Goal: Task Accomplishment & Management: Use online tool/utility

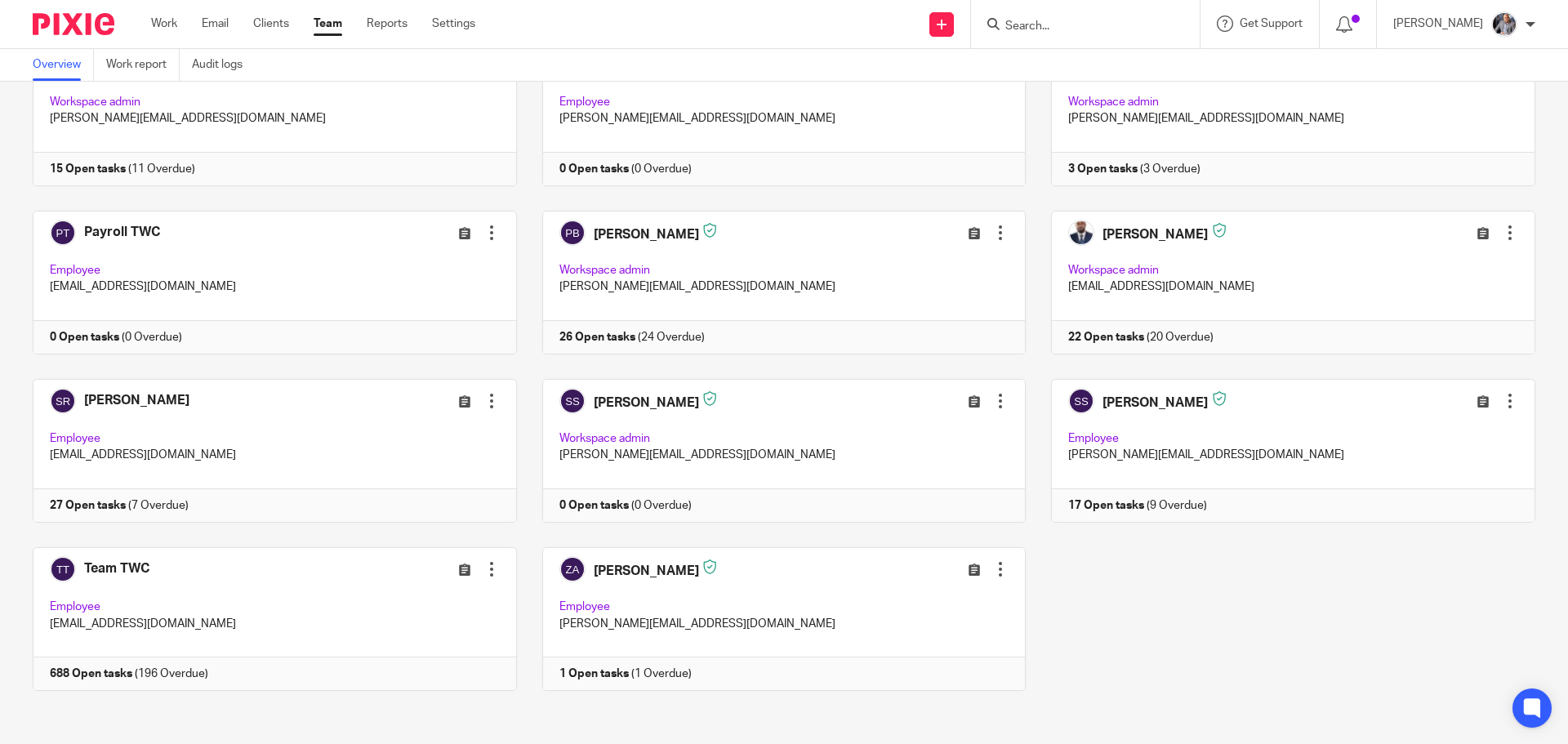
scroll to position [474, 0]
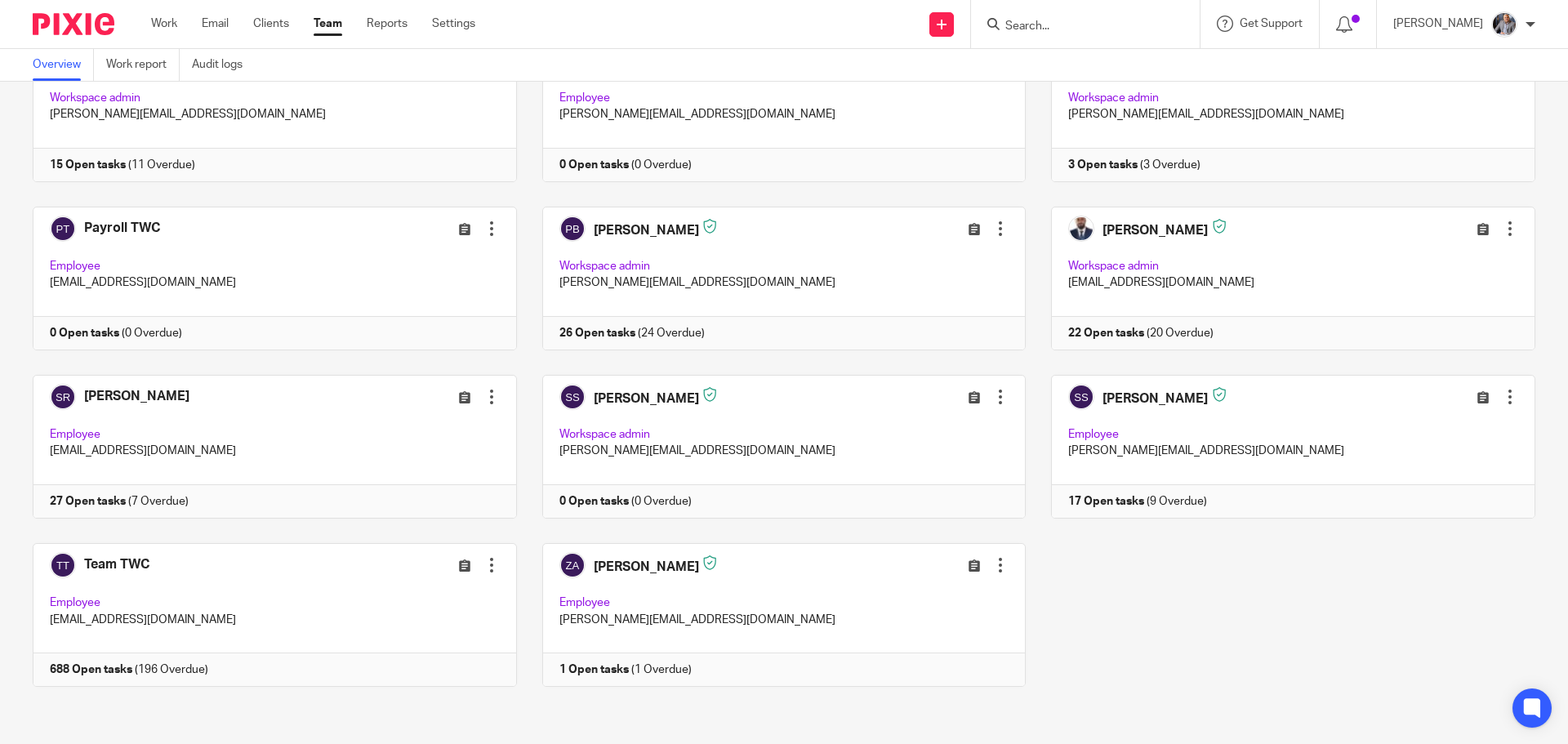
click at [1055, 22] on input "Search" at bounding box center [1077, 27] width 147 height 14
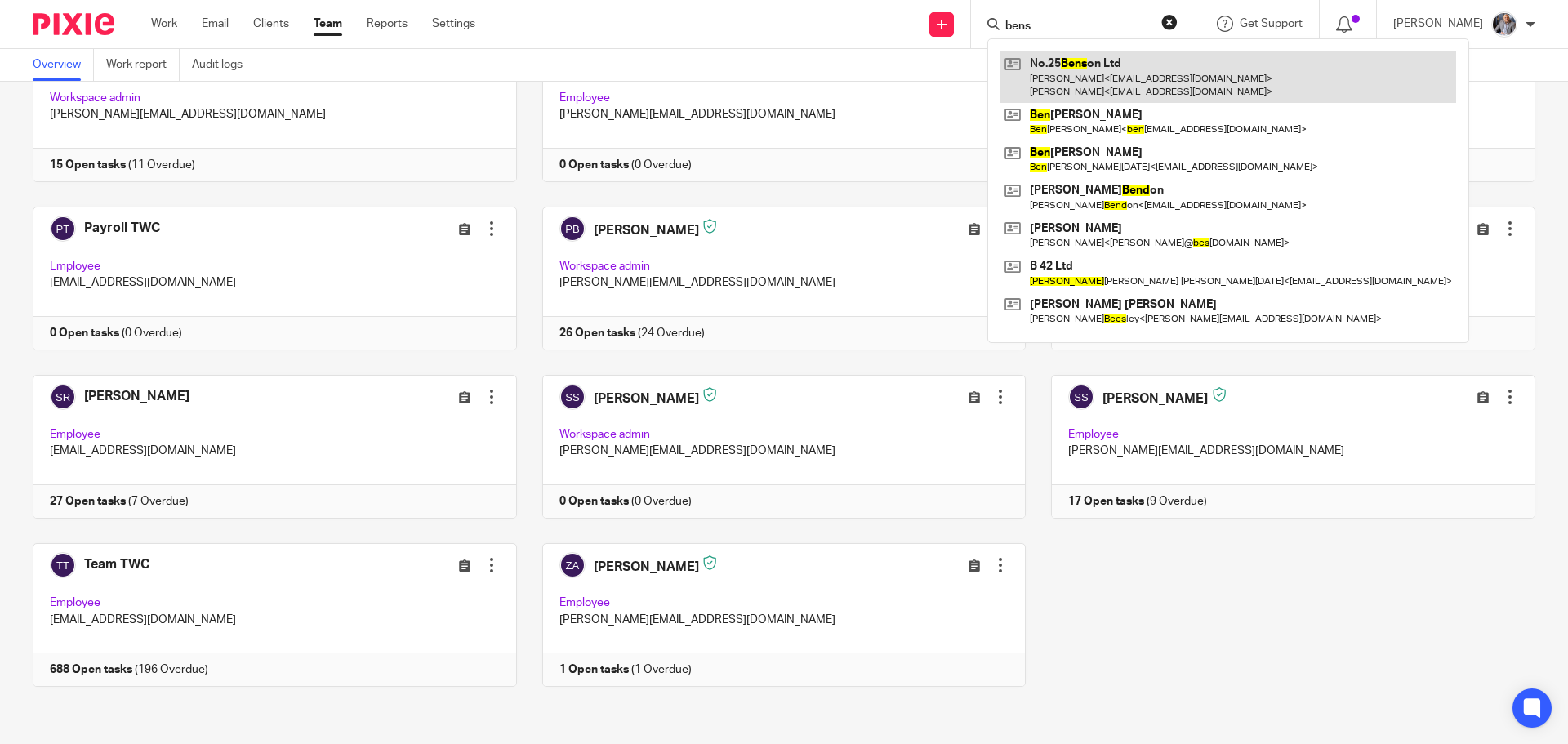
type input "bens"
click at [1085, 72] on link at bounding box center [1227, 76] width 456 height 50
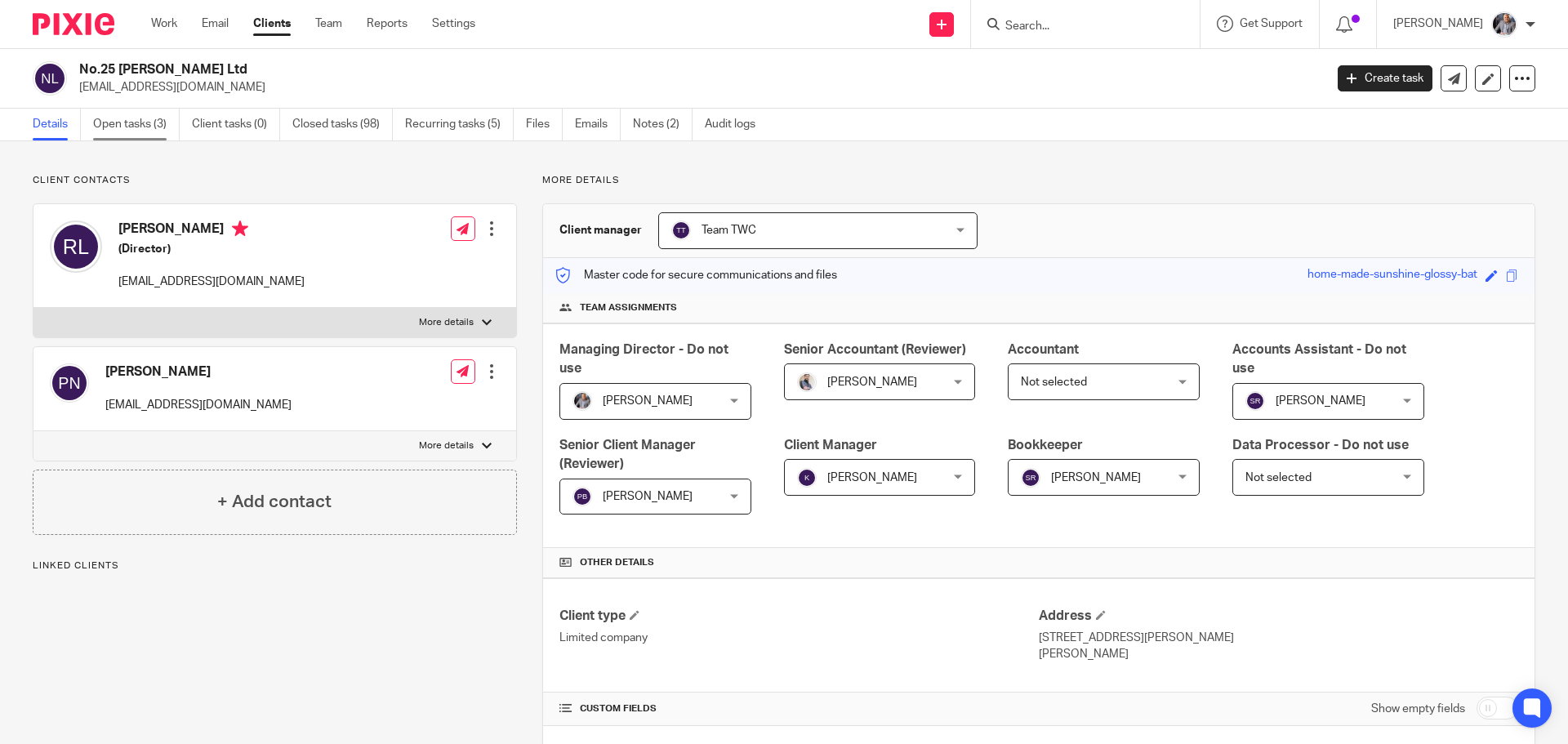
click at [133, 125] on link "Open tasks (3)" at bounding box center [137, 124] width 86 height 31
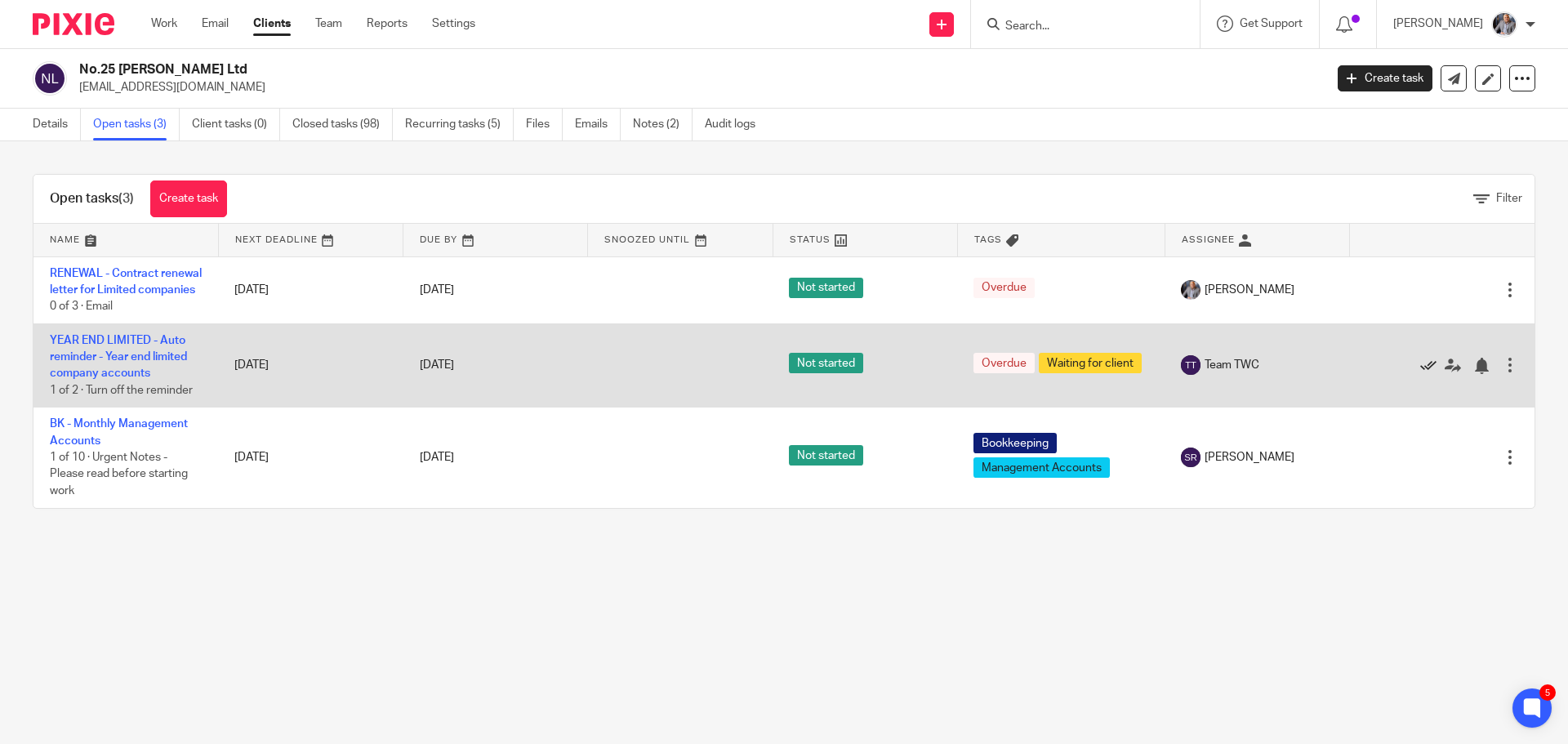
click at [1420, 374] on icon at bounding box center [1428, 366] width 16 height 16
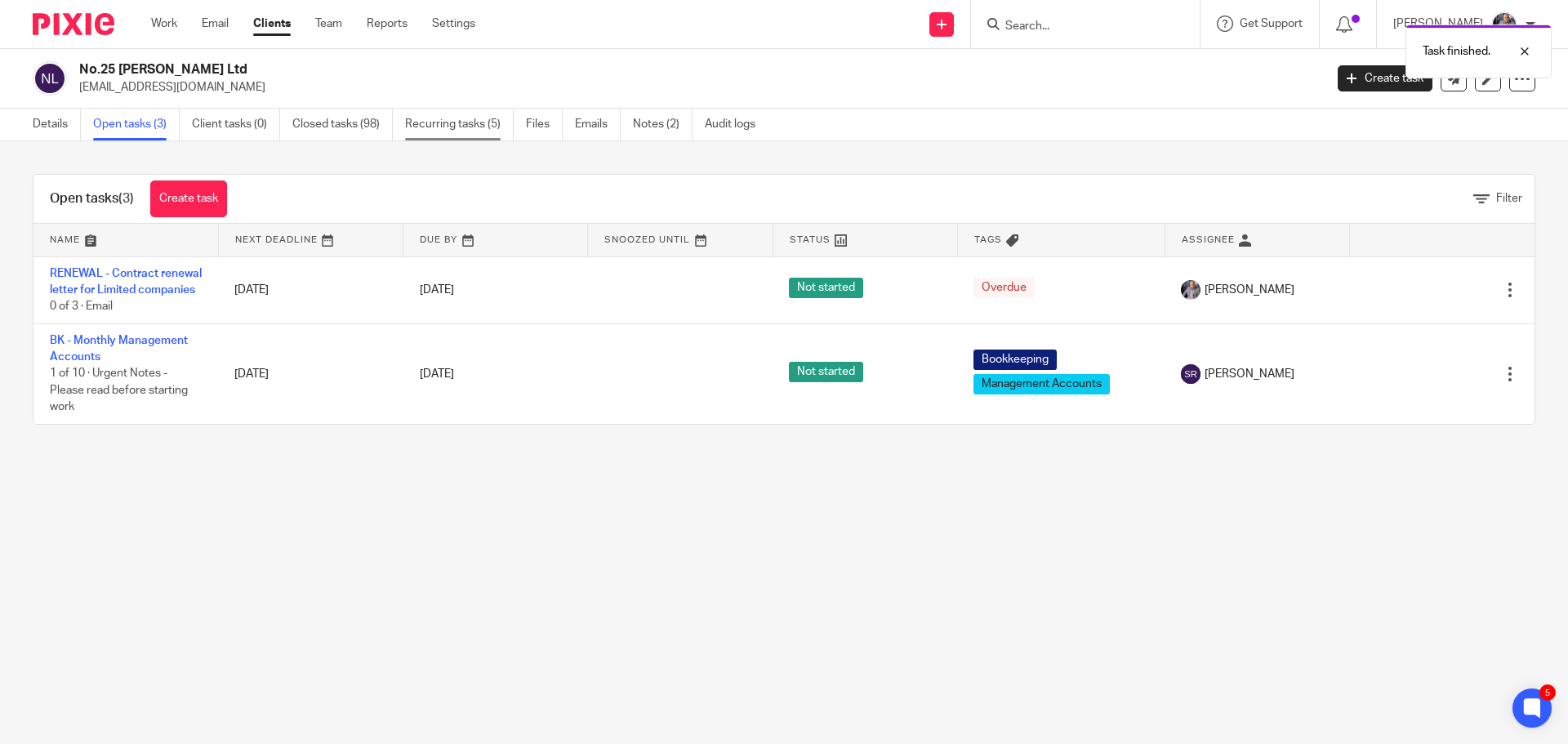
click at [449, 119] on link "Recurring tasks (5)" at bounding box center [459, 124] width 109 height 31
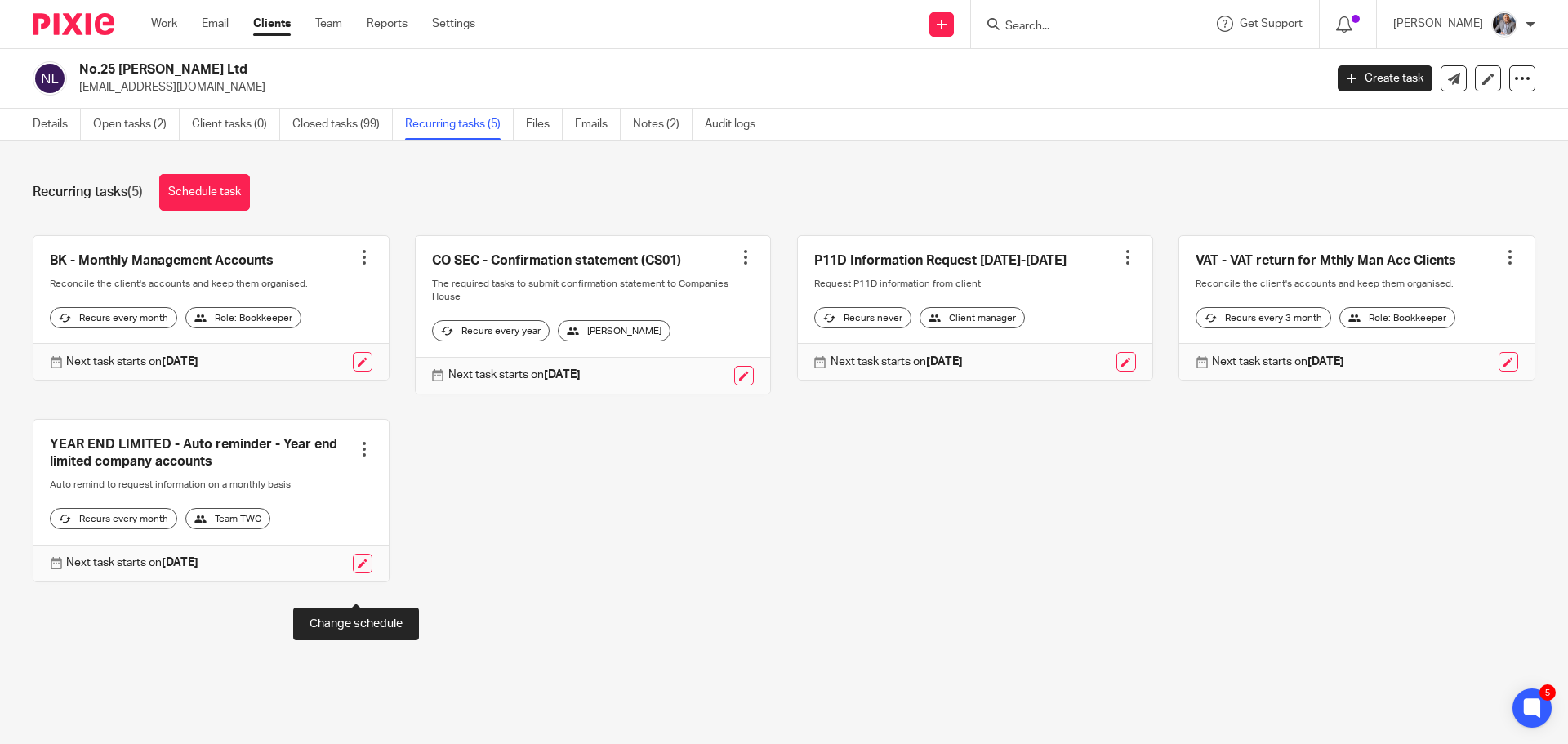
click at [355, 573] on link at bounding box center [363, 563] width 20 height 20
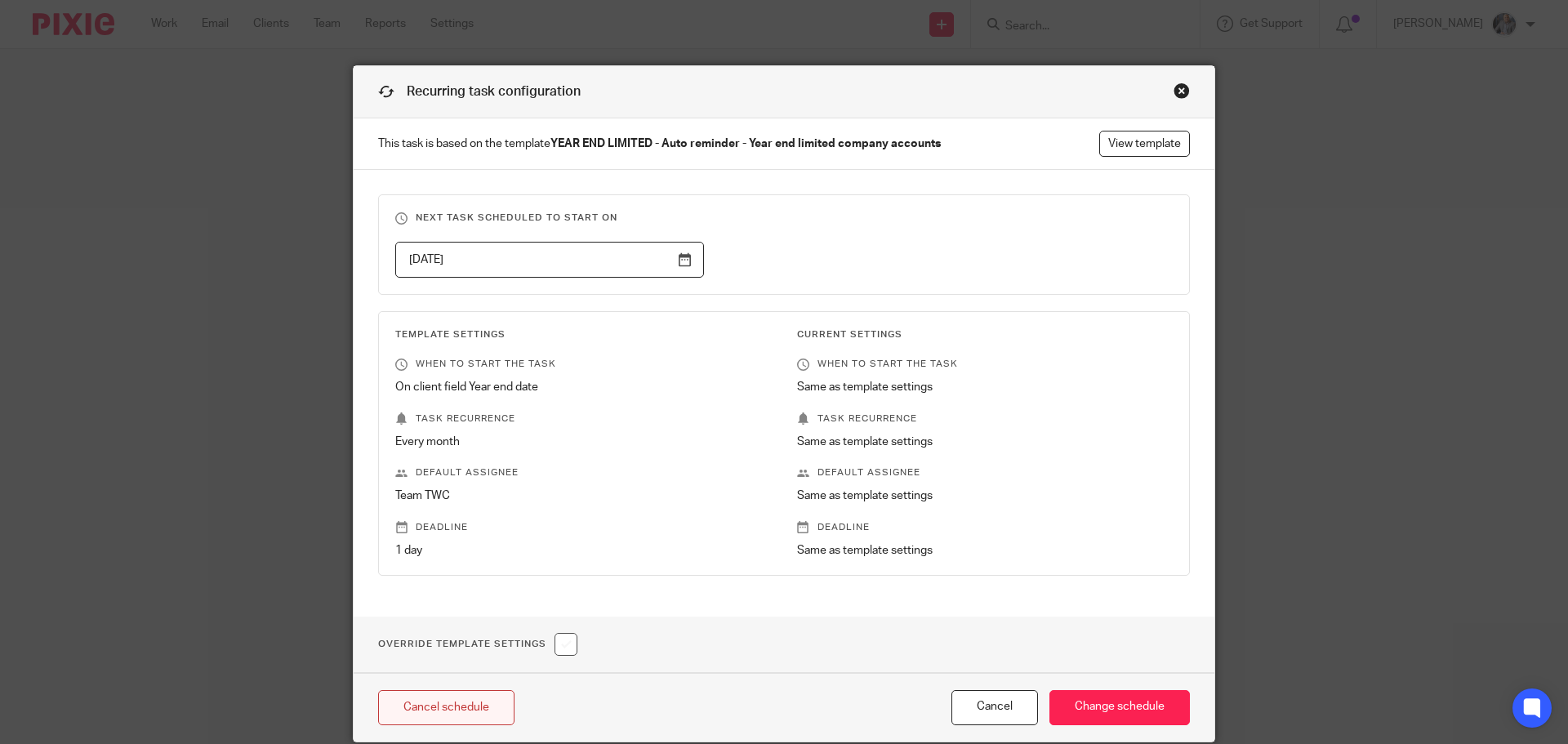
click at [435, 693] on link "Cancel schedule" at bounding box center [447, 707] width 137 height 35
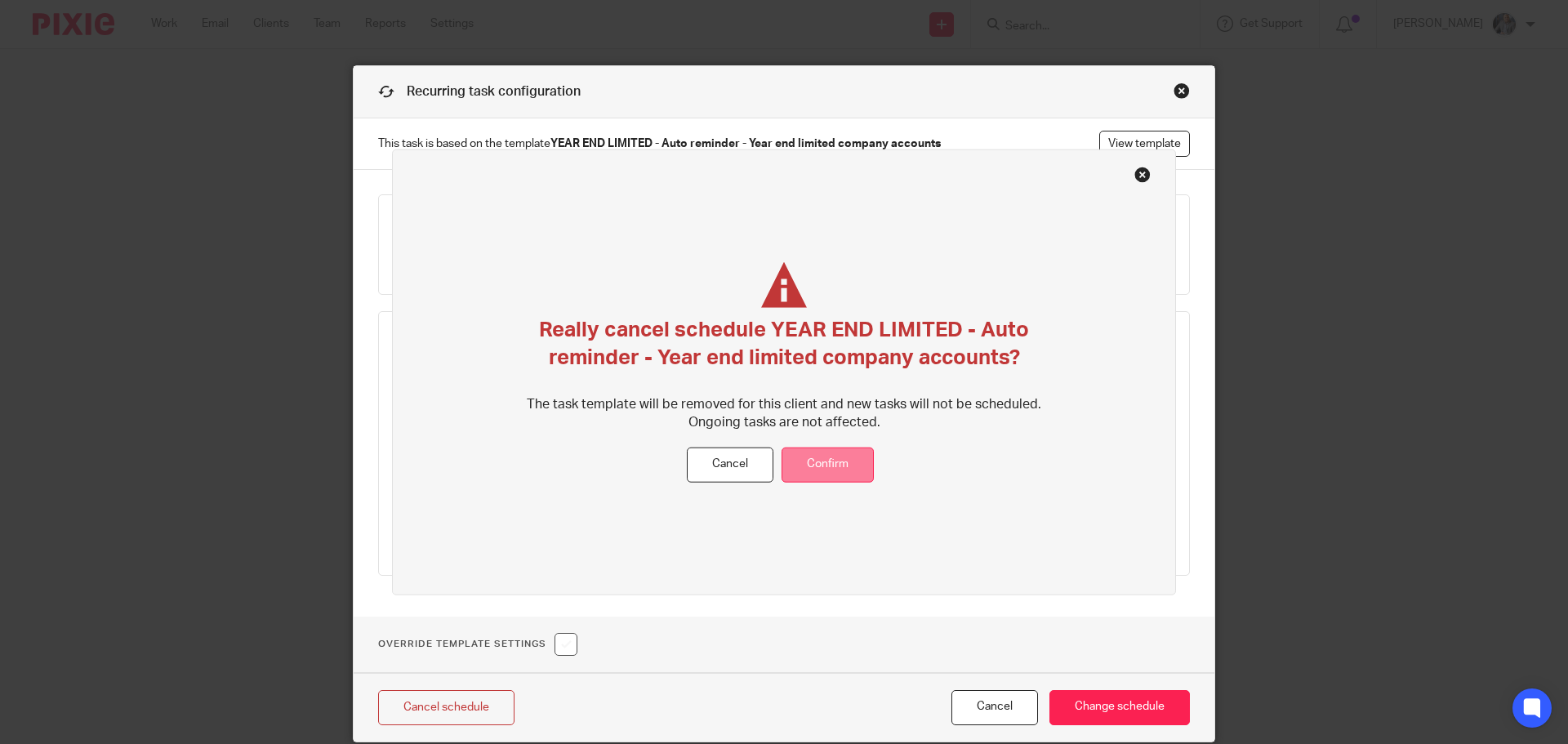
click at [839, 471] on button "Confirm" at bounding box center [828, 465] width 93 height 35
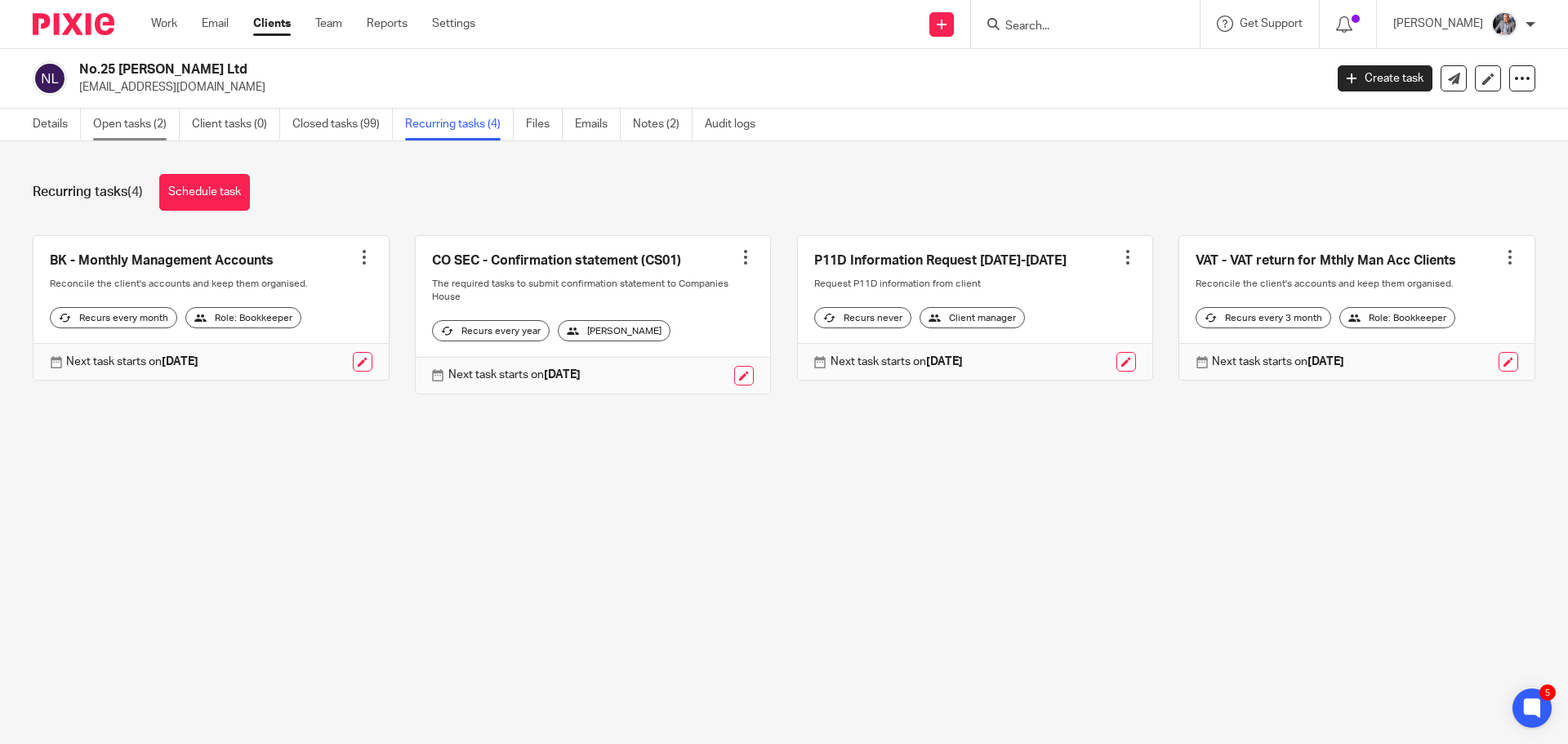
click at [146, 129] on link "Open tasks (2)" at bounding box center [137, 124] width 86 height 31
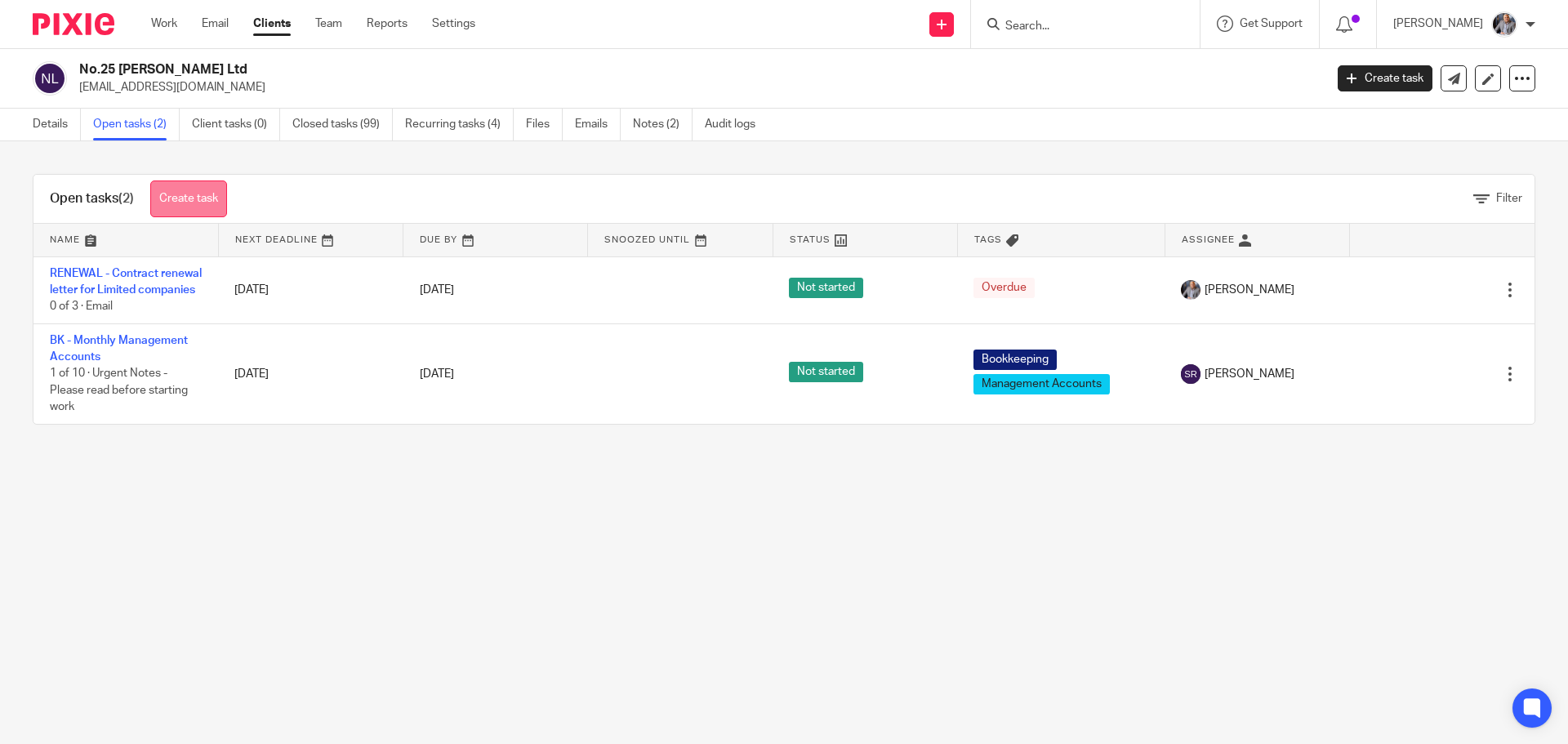
click at [178, 199] on link "Create task" at bounding box center [188, 199] width 76 height 37
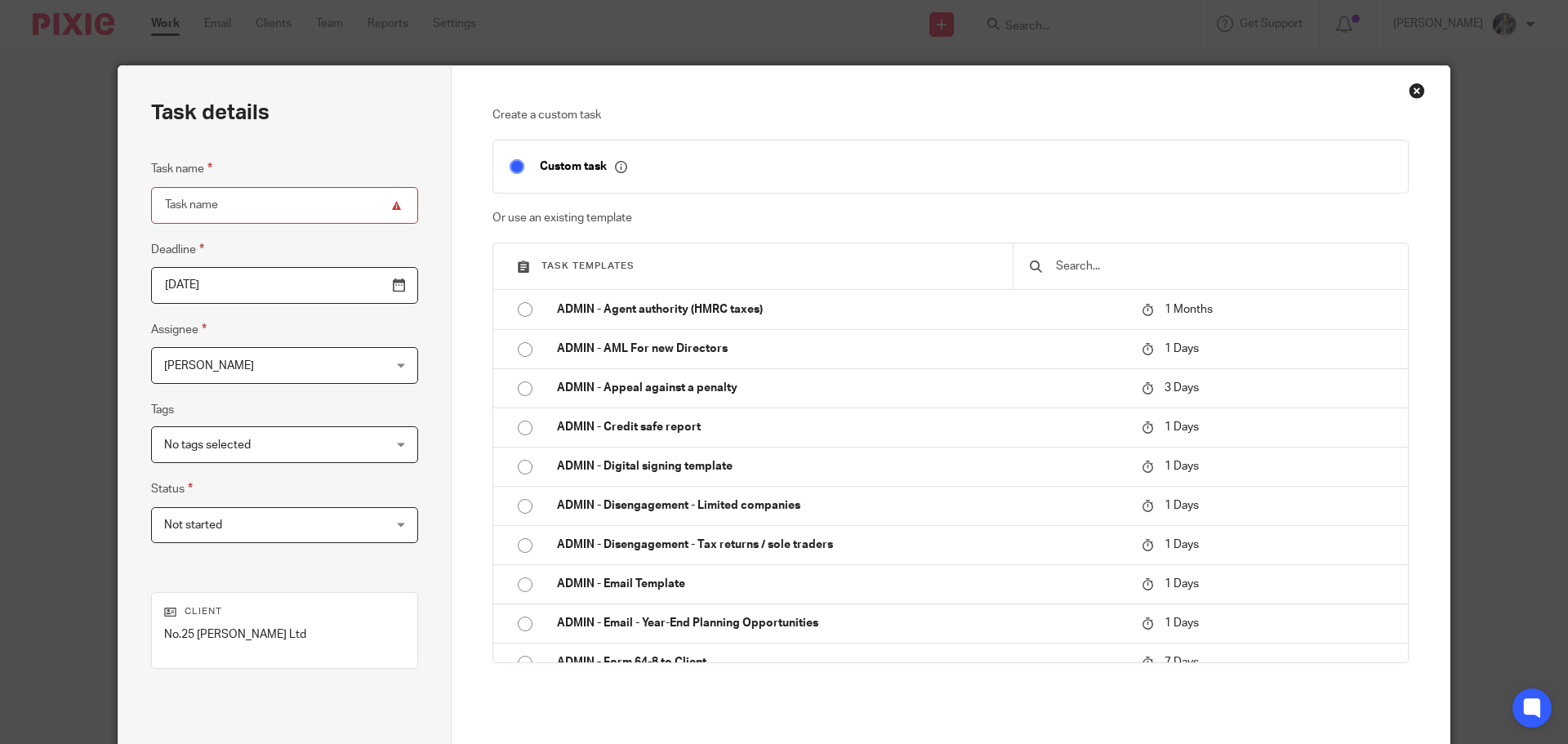
click at [1122, 262] on input "text" at bounding box center [1222, 266] width 337 height 18
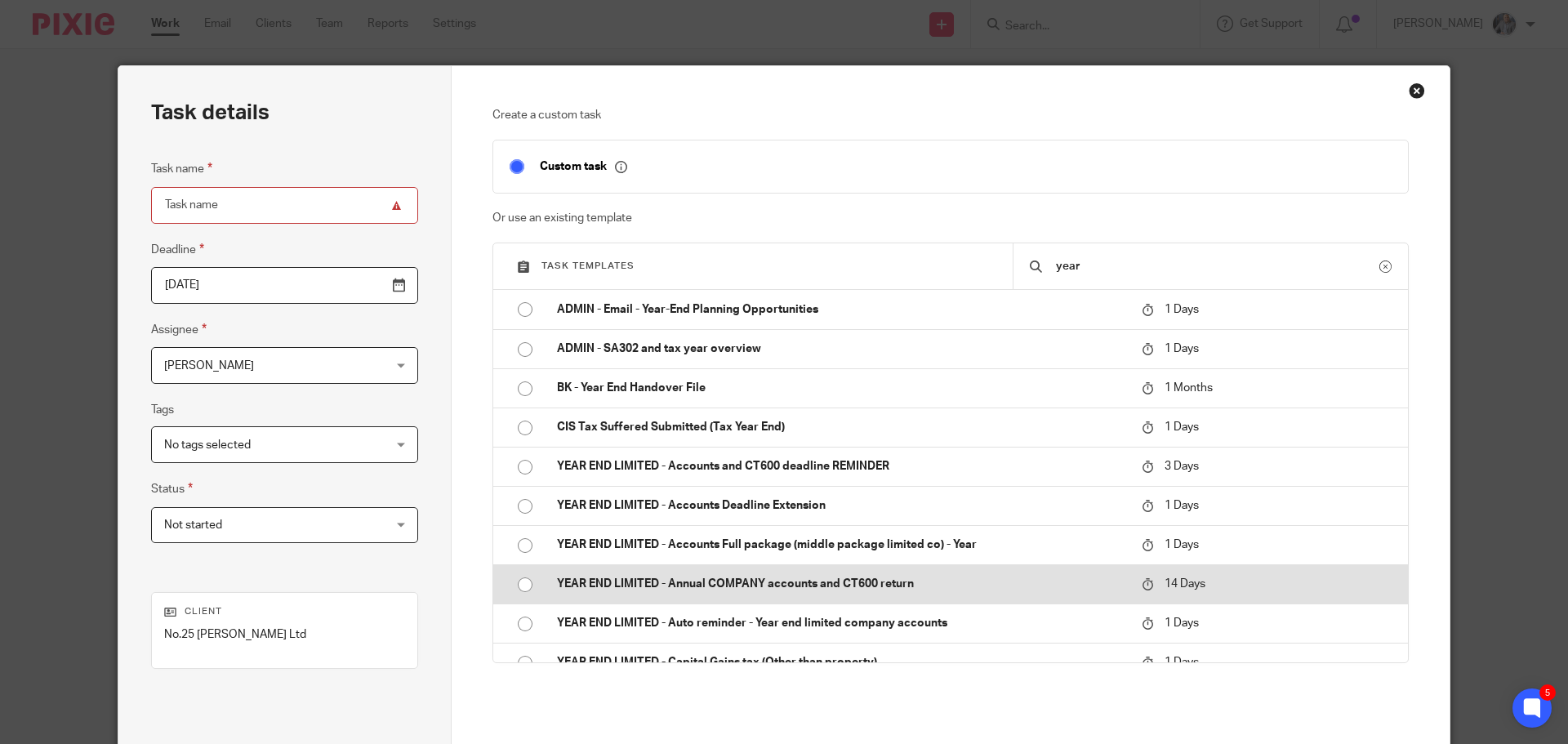
type input "year"
click at [785, 584] on p "YEAR END LIMITED - Annual COMPANY accounts and CT600 return" at bounding box center [841, 584] width 568 height 16
type input "[DATE]"
type input "YEAR END LIMITED - Annual COMPANY accounts and CT600 return"
checkbox input "false"
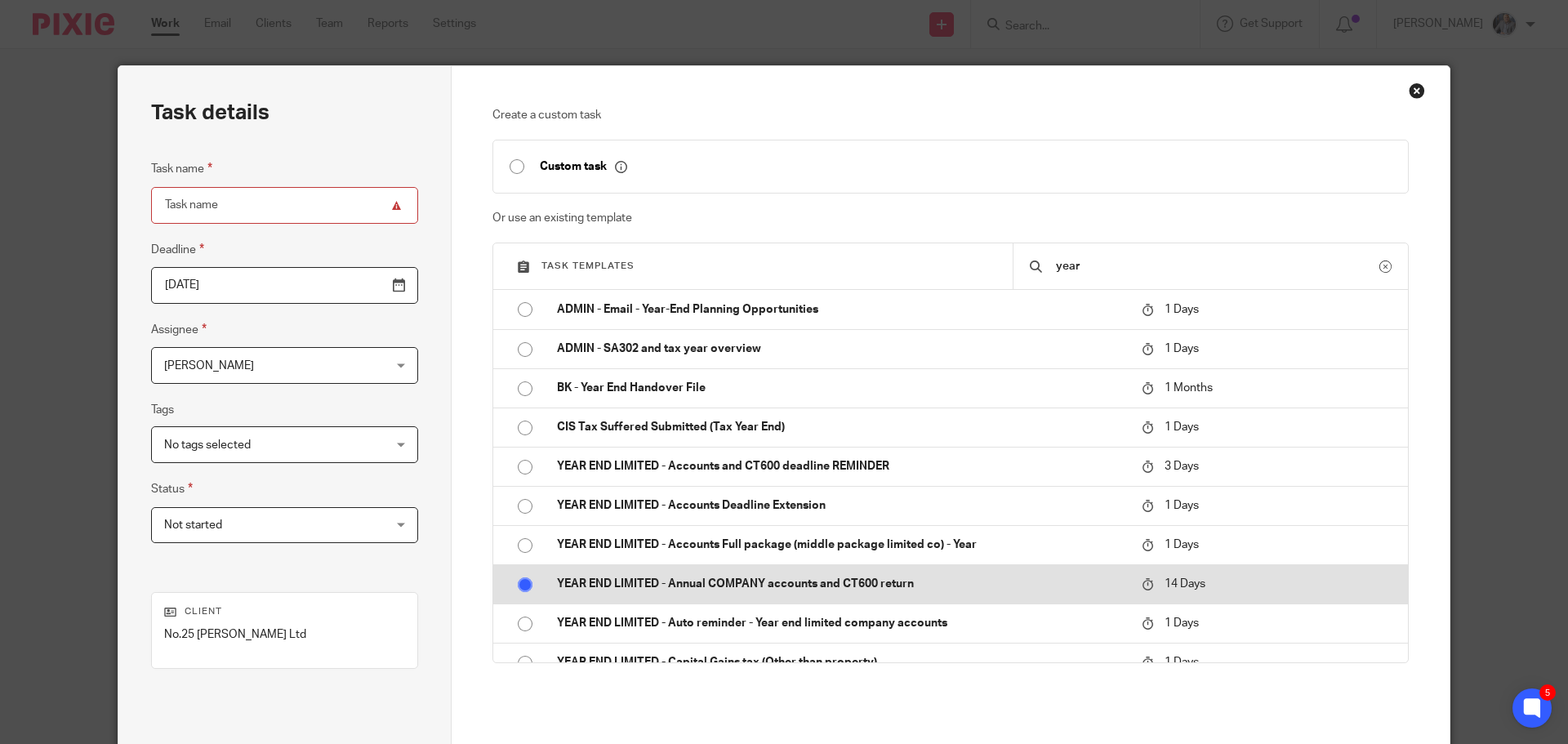
radio input "true"
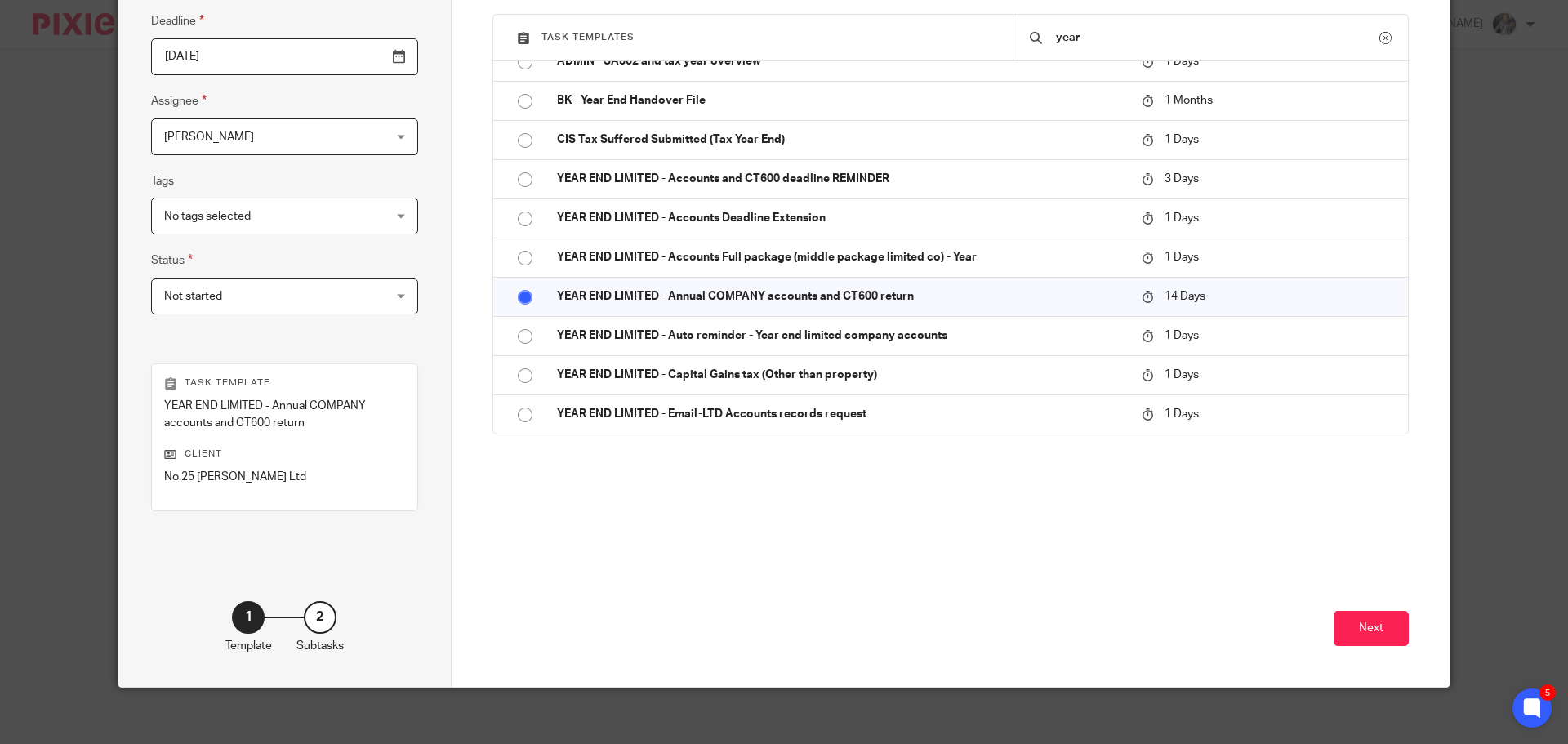
scroll to position [237, 0]
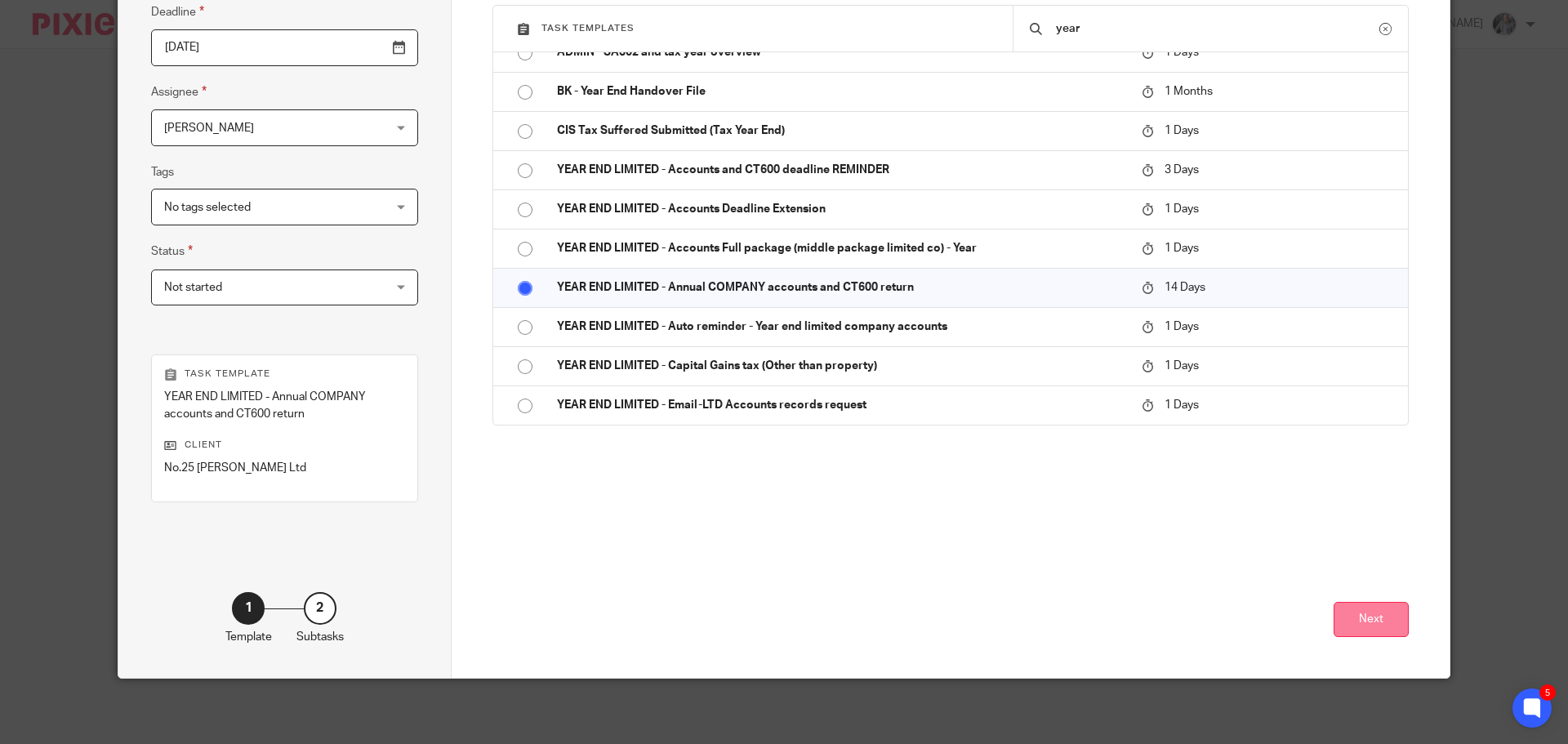
click at [1383, 618] on button "Next" at bounding box center [1371, 619] width 75 height 35
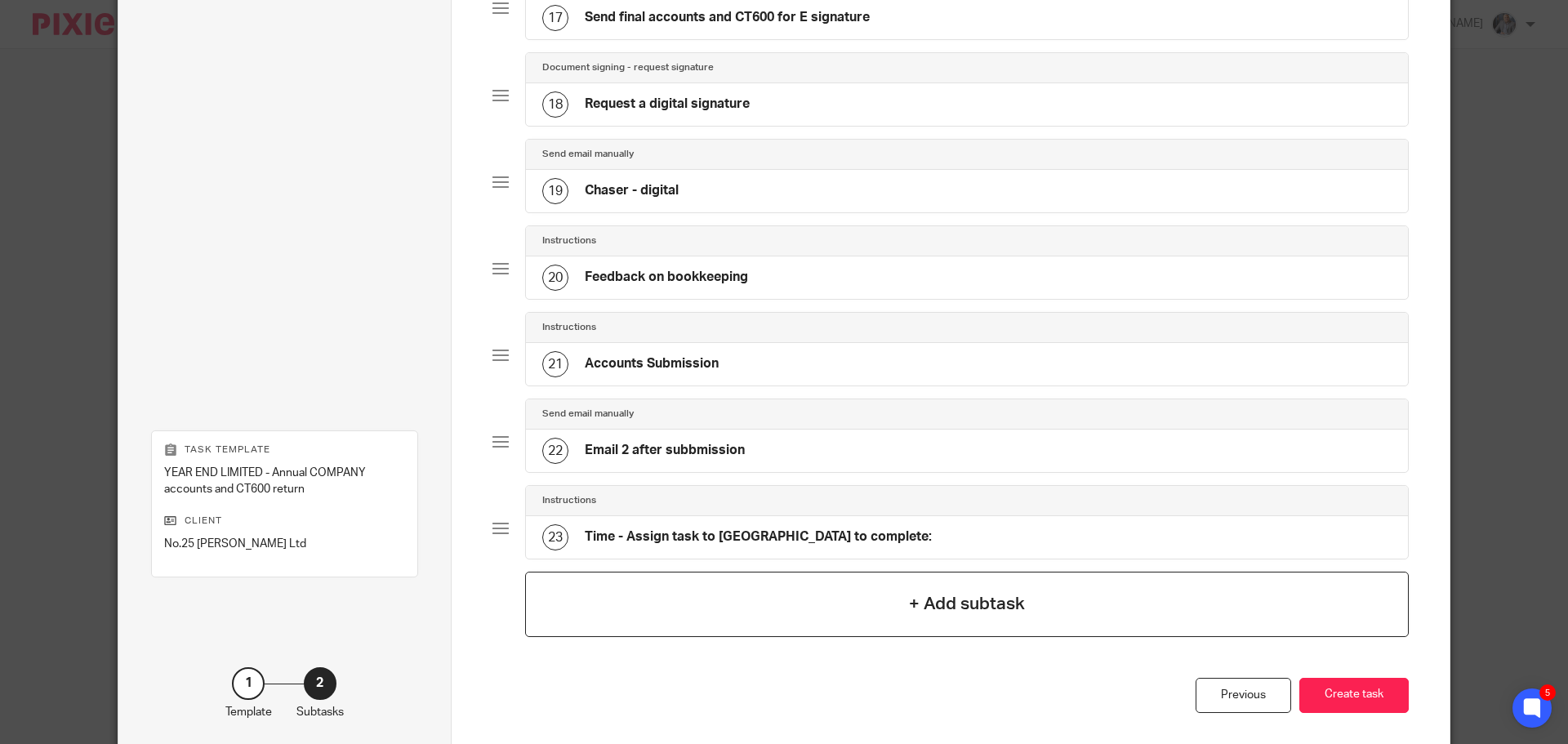
scroll to position [1633, 0]
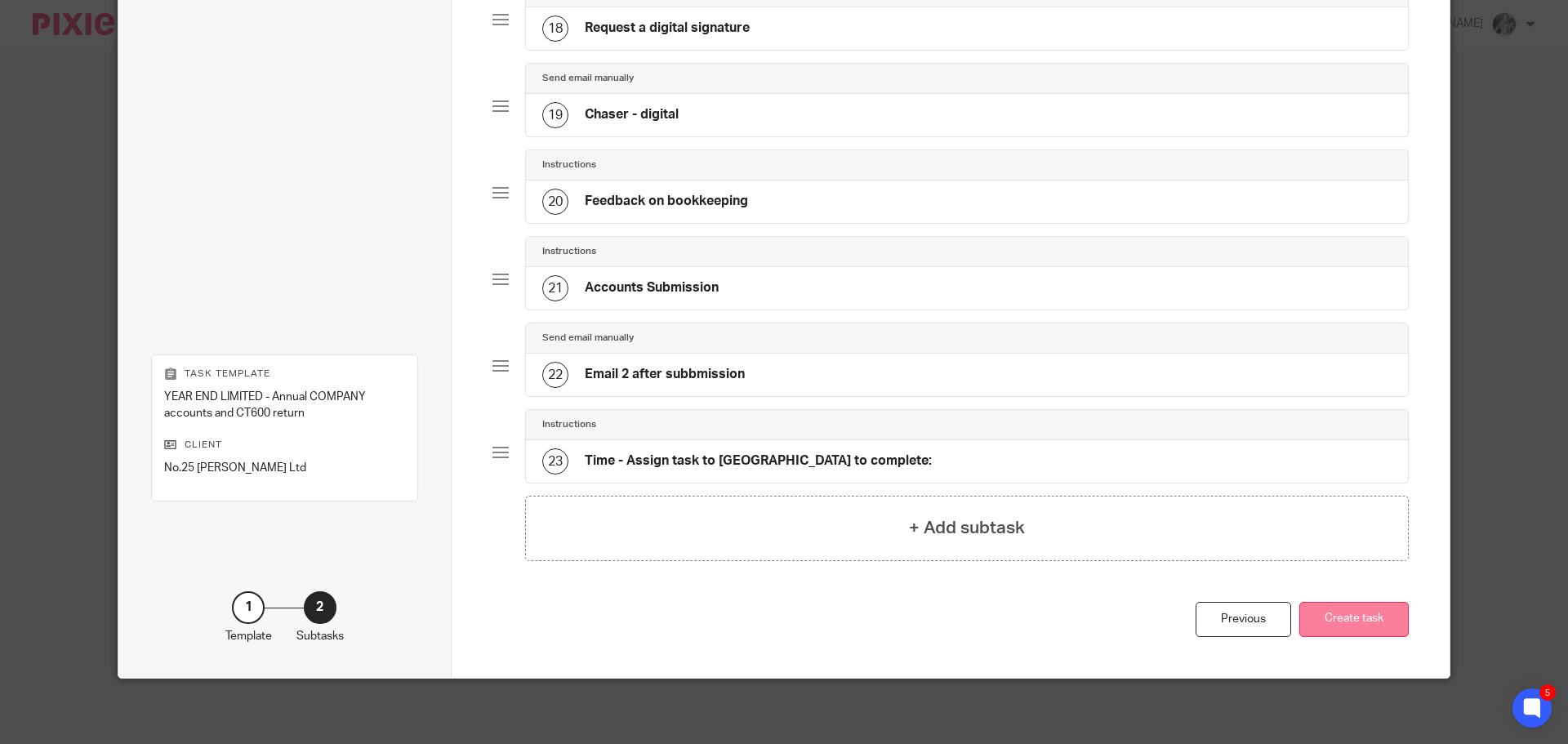
click at [1343, 621] on button "Create task" at bounding box center [1354, 619] width 110 height 35
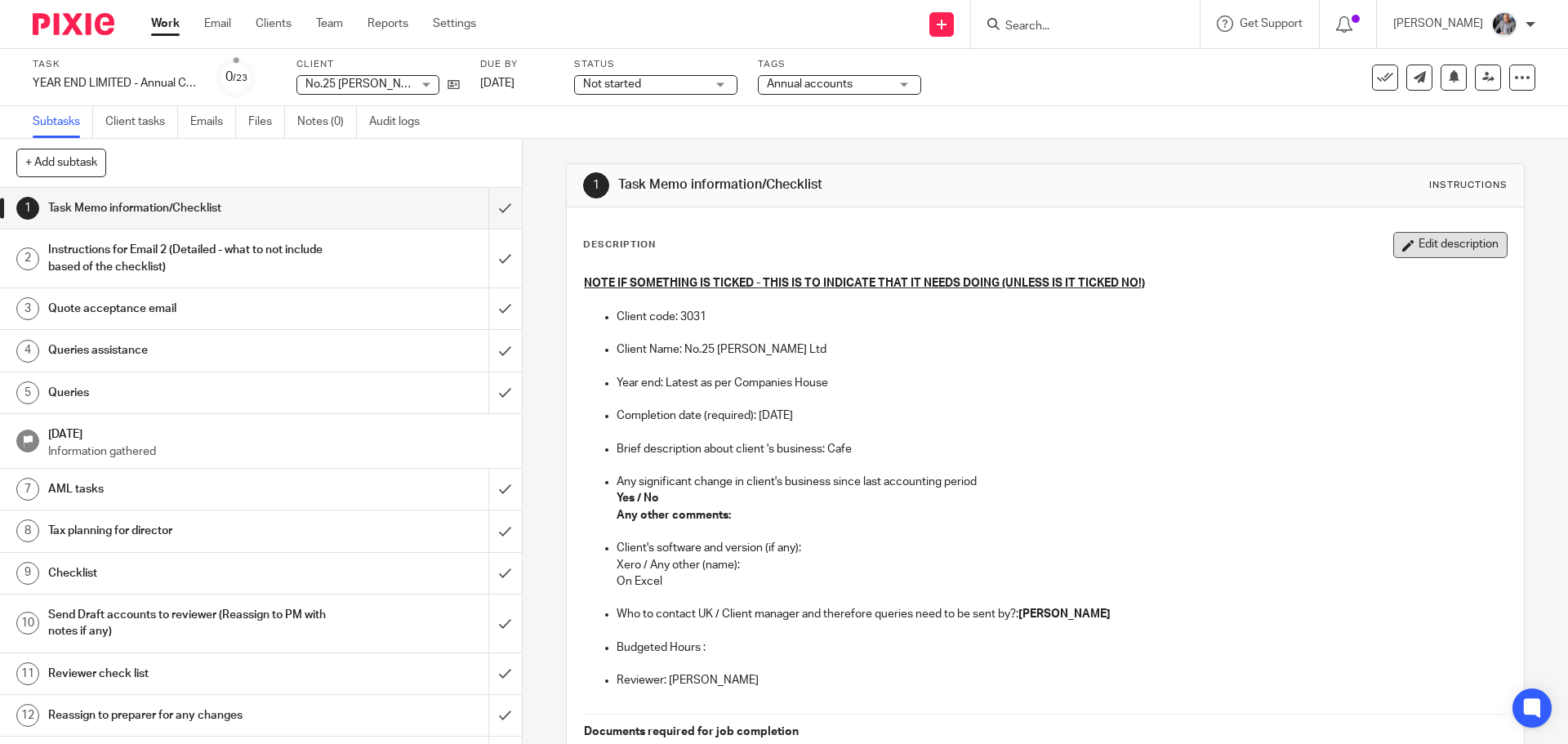
click at [1422, 241] on button "Edit description" at bounding box center [1449, 244] width 114 height 26
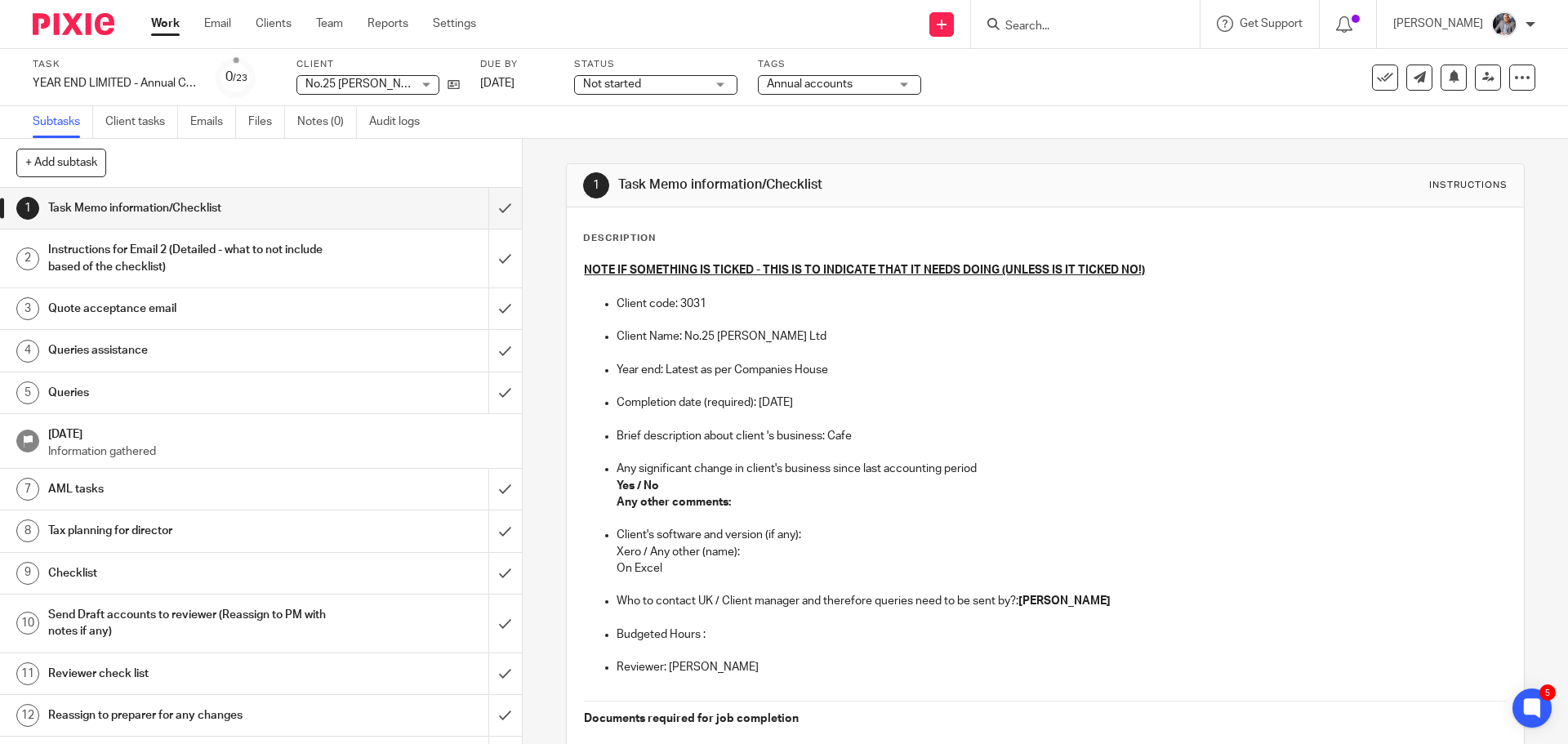
click at [669, 490] on p "Yes / No" at bounding box center [1061, 486] width 890 height 16
click at [771, 494] on p "Any other comments:" at bounding box center [1061, 502] width 890 height 16
drag, startPoint x: 667, startPoint y: 572, endPoint x: 617, endPoint y: 570, distance: 50.0
click at [617, 570] on p "On Excel" at bounding box center [1061, 568] width 890 height 16
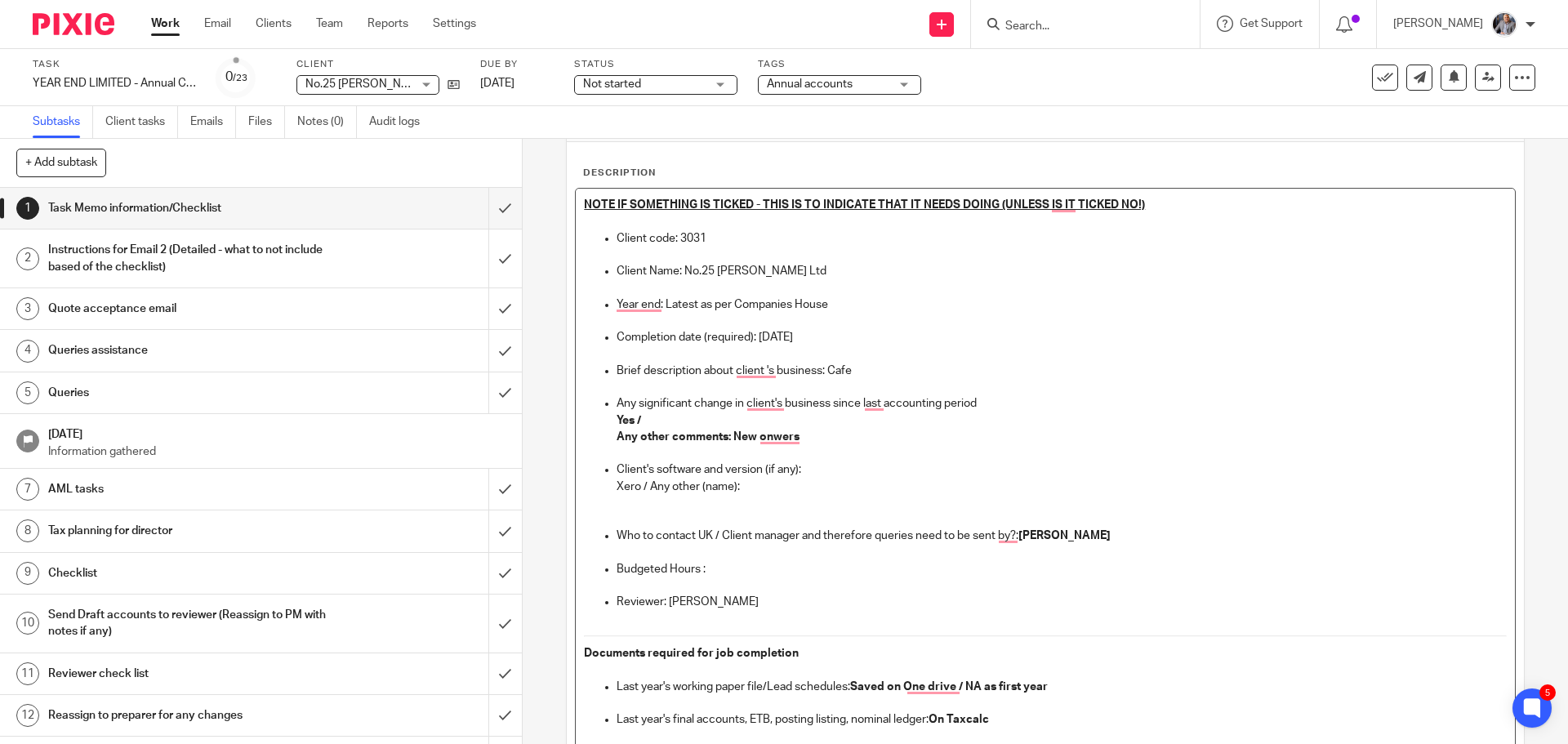
scroll to position [82, 0]
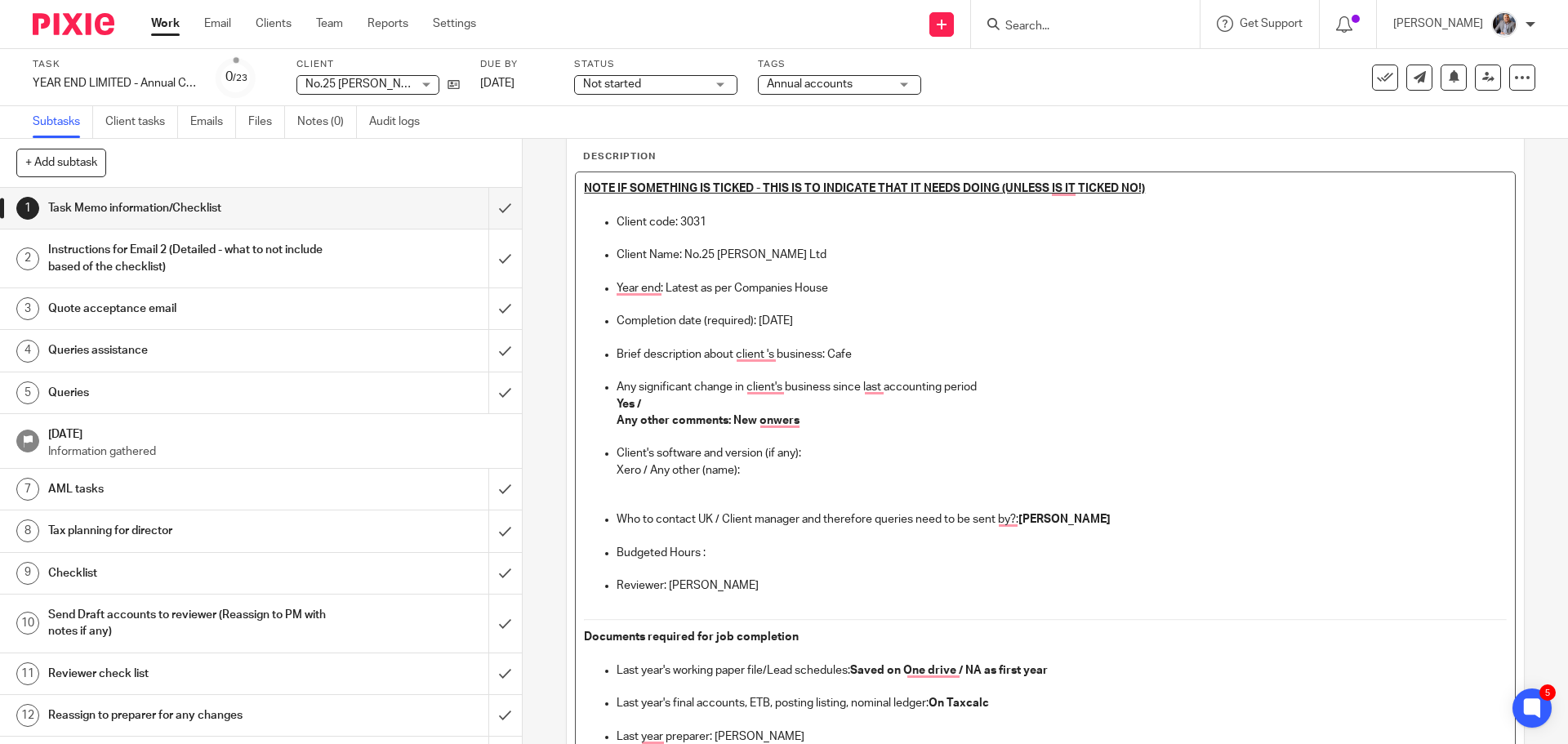
click at [753, 556] on p "Budgeted Hours :" at bounding box center [1061, 553] width 890 height 16
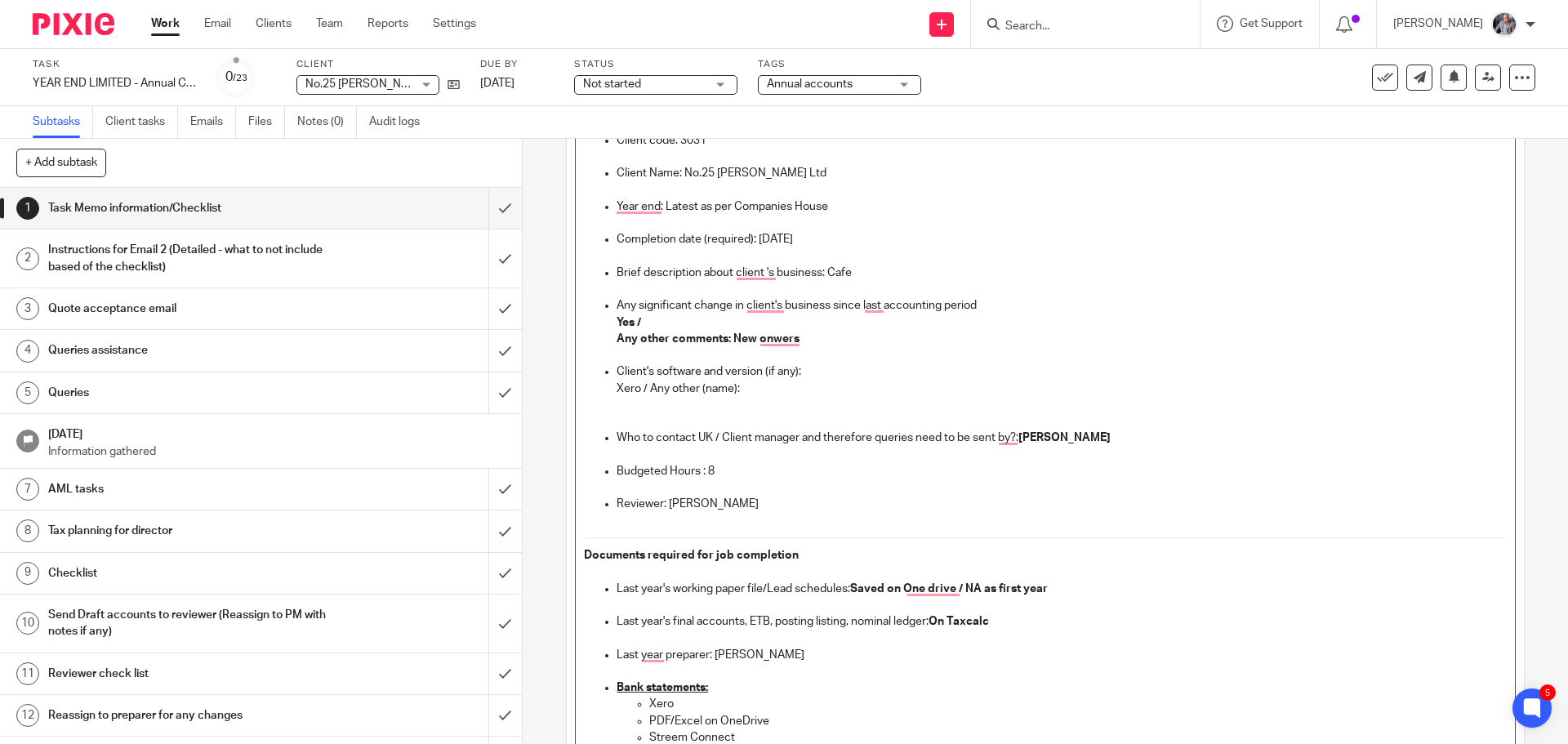
scroll to position [245, 0]
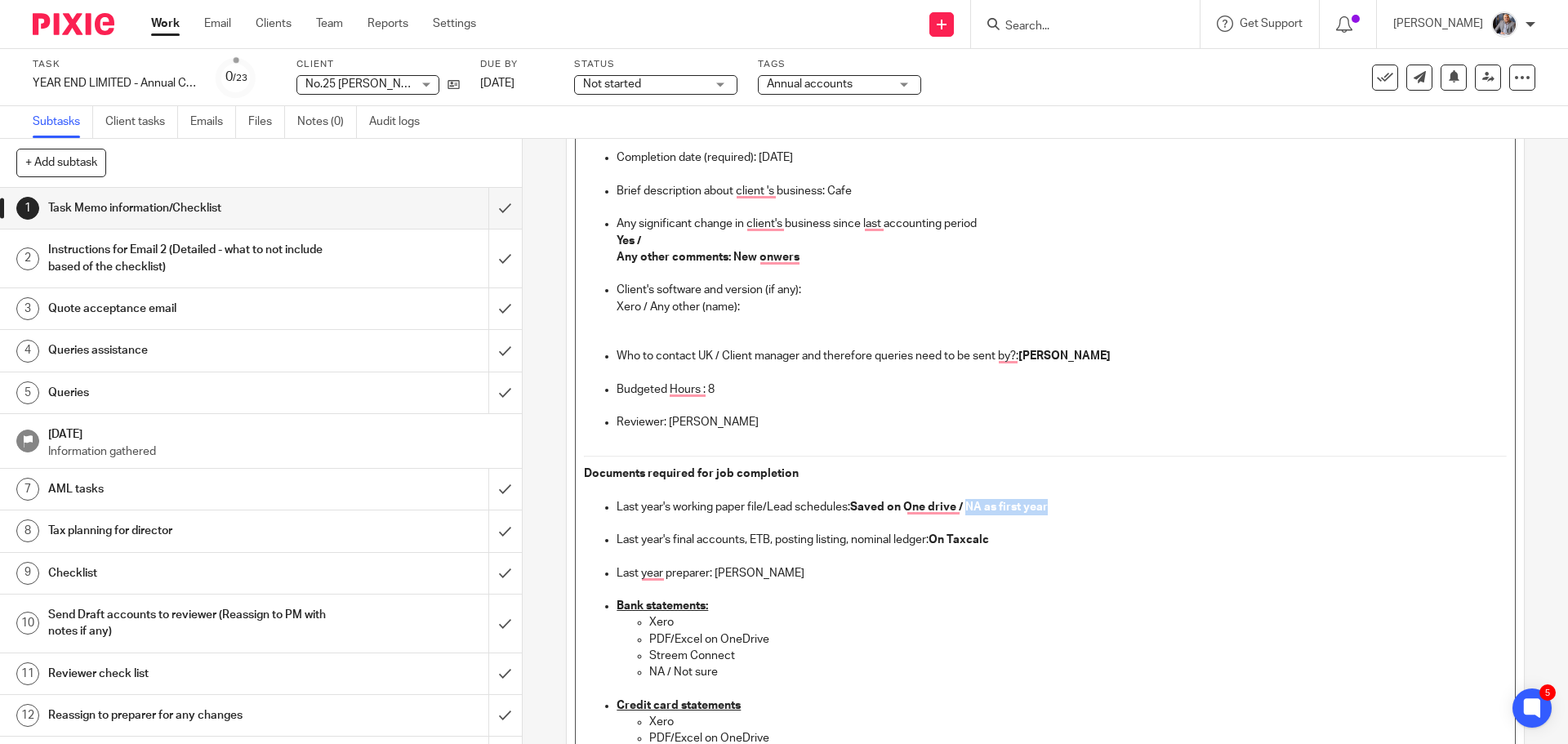
drag, startPoint x: 963, startPoint y: 504, endPoint x: 1106, endPoint y: 505, distance: 143.0
click at [1106, 505] on p "Last year's working paper file/Lead schedules: Saved on One drive / NA as first…" at bounding box center [1061, 507] width 890 height 16
drag, startPoint x: 745, startPoint y: 669, endPoint x: 631, endPoint y: 670, distance: 114.0
click at [631, 671] on ul "Xero PDF/Excel on OneDrive Streem Connect NA / Not sure" at bounding box center [1061, 647] width 890 height 66
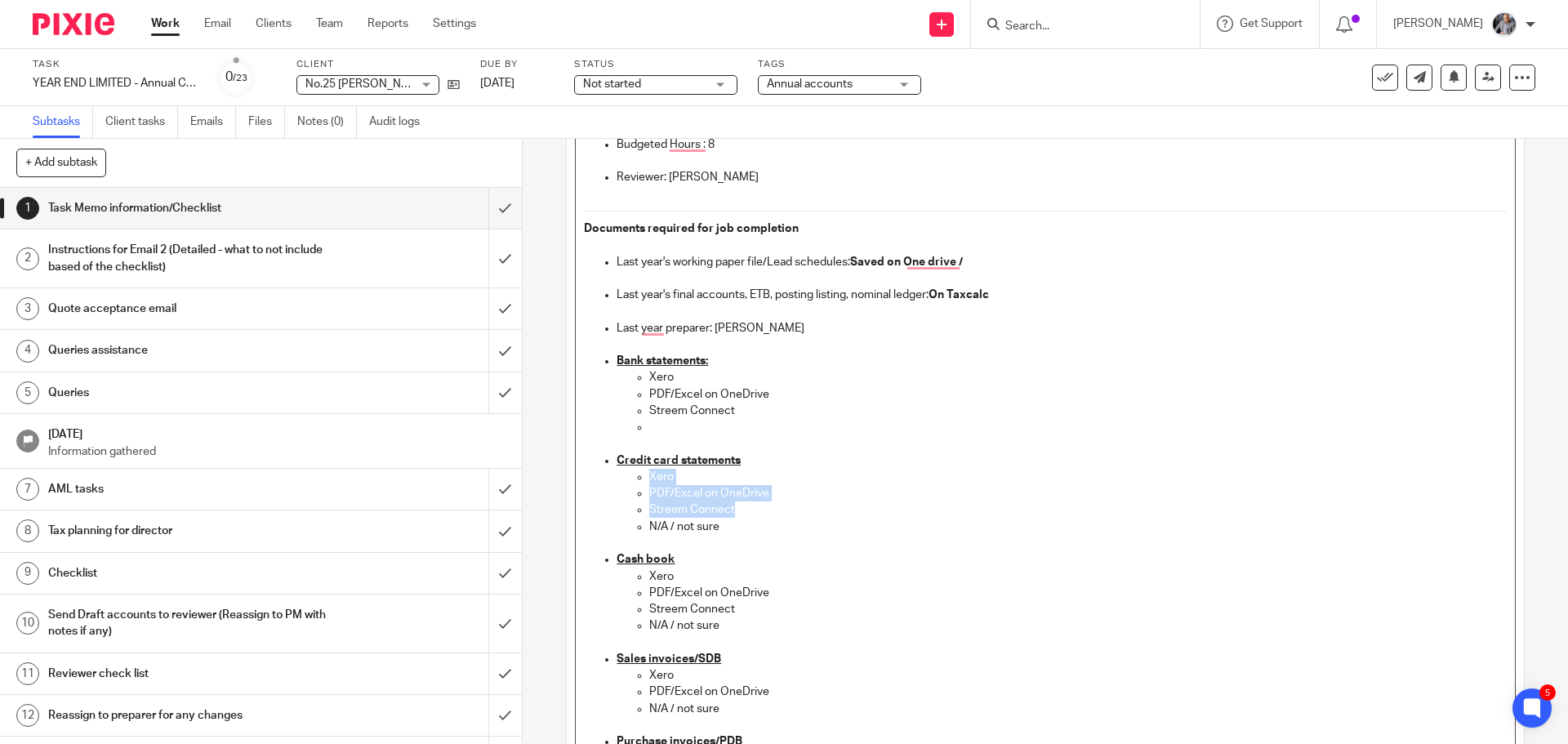
drag, startPoint x: 729, startPoint y: 511, endPoint x: 639, endPoint y: 474, distance: 97.3
click at [639, 474] on ul "Xero PDF/Excel on OneDrive Streem Connect N/A / not sure" at bounding box center [1061, 510] width 890 height 83
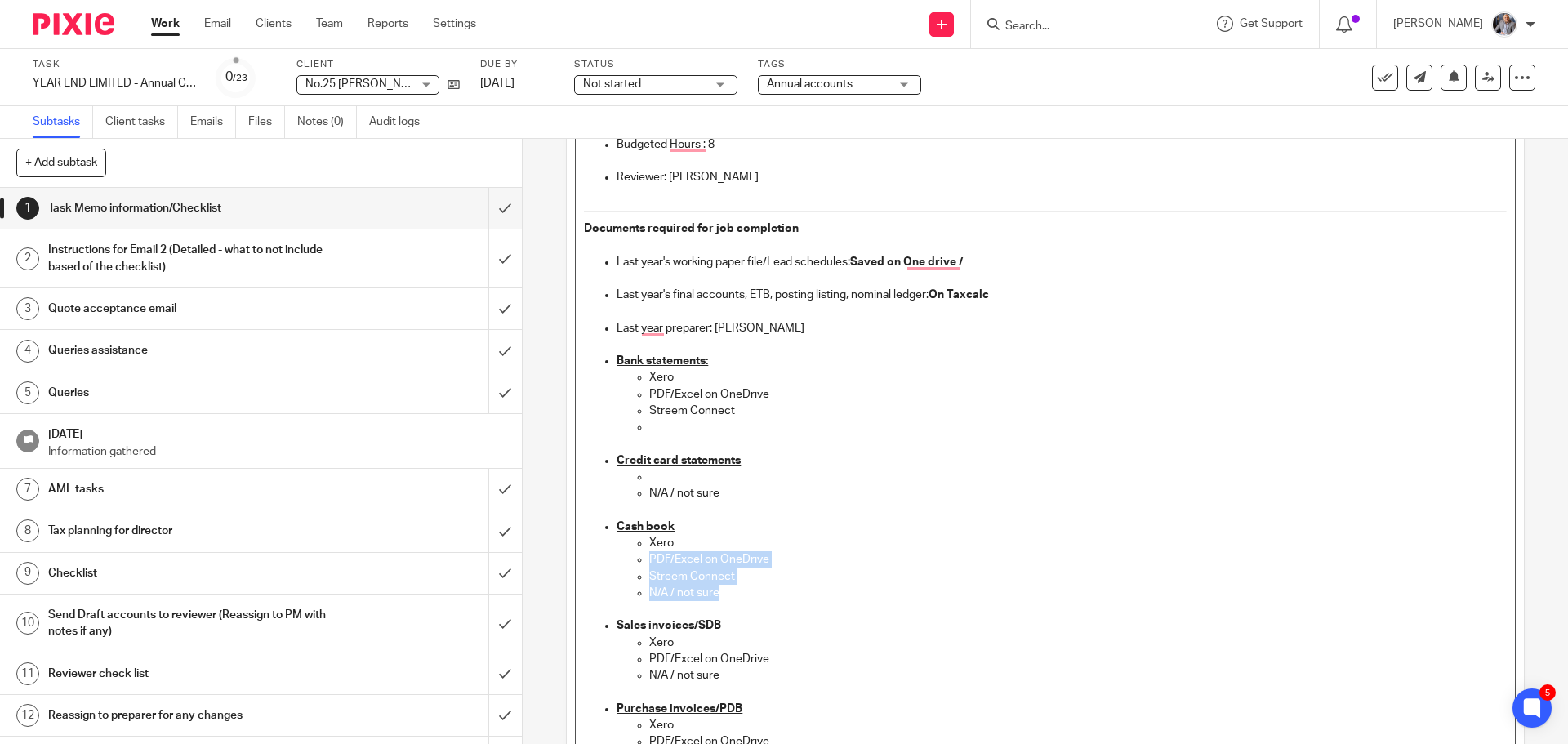
drag, startPoint x: 711, startPoint y: 545, endPoint x: 731, endPoint y: 586, distance: 45.6
click at [731, 586] on ul "Xero PDF/Excel on OneDrive Streem Connect N/A / not sure" at bounding box center [1061, 576] width 890 height 83
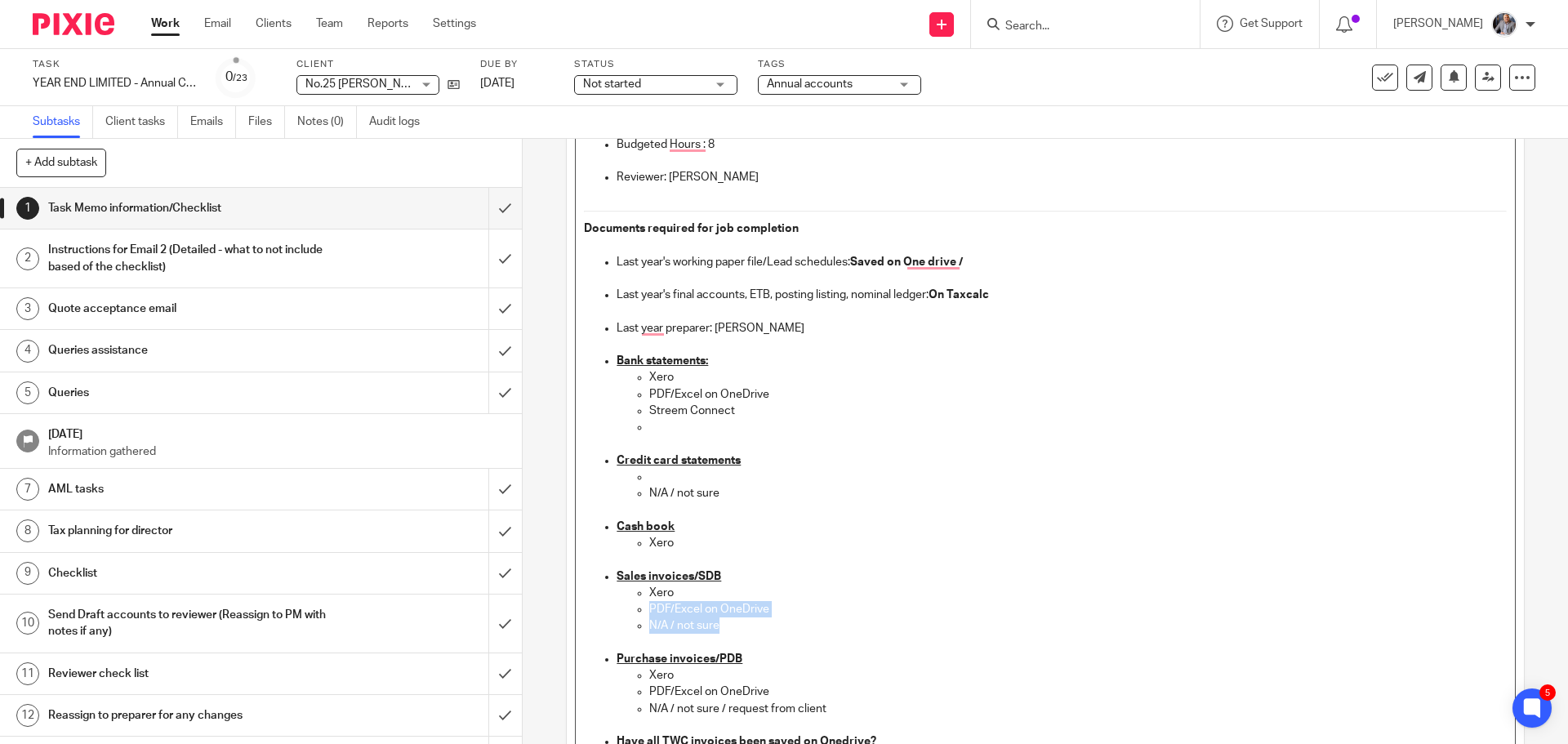
drag, startPoint x: 676, startPoint y: 623, endPoint x: 628, endPoint y: 612, distance: 49.2
click at [628, 612] on ul "Xero PDF/Excel on OneDrive N/A / not sure" at bounding box center [1061, 609] width 890 height 49
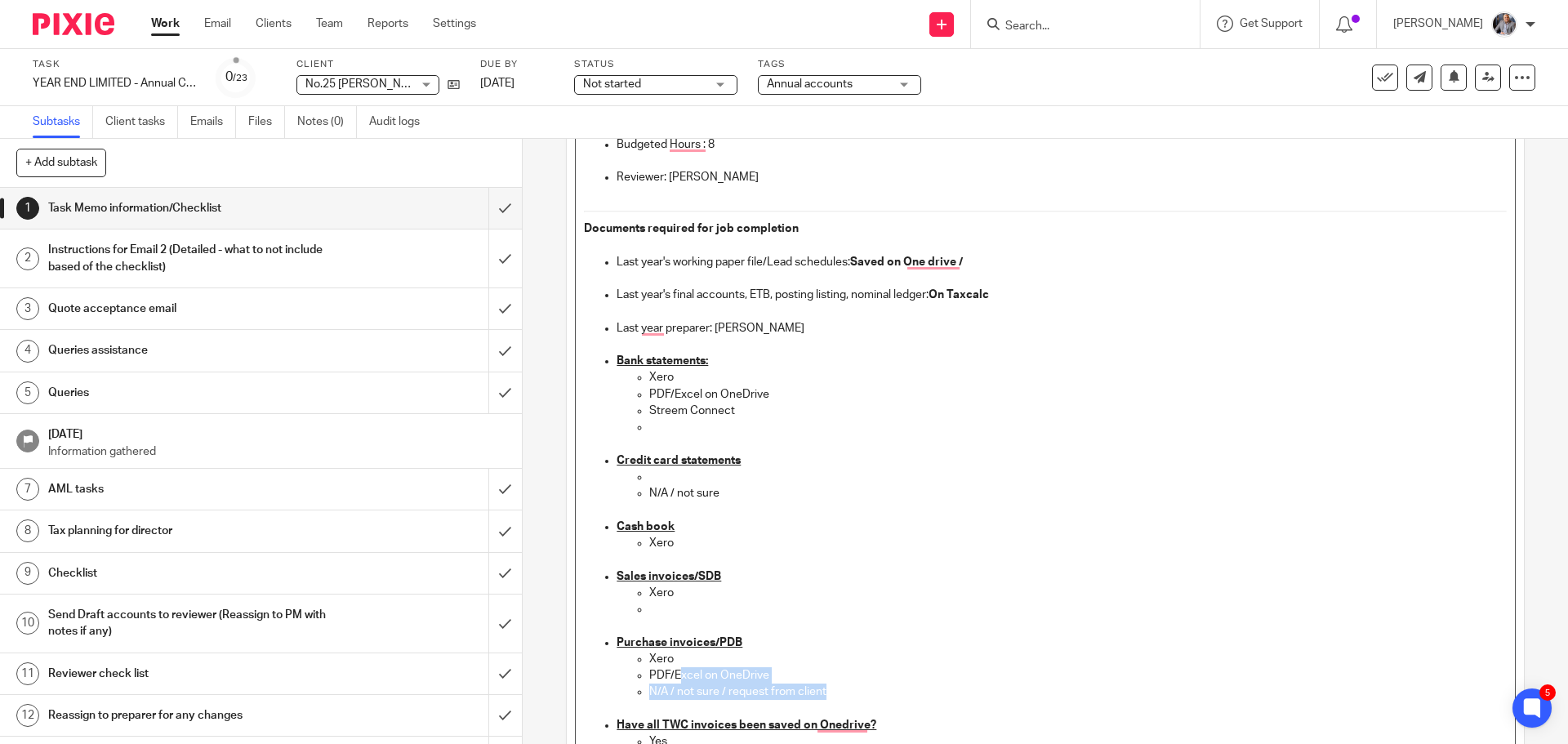
drag, startPoint x: 830, startPoint y: 688, endPoint x: 674, endPoint y: 676, distance: 156.5
click at [674, 676] on ul "Xero PDF/Excel on OneDrive N/A / not sure / request from client" at bounding box center [1061, 684] width 890 height 66
click at [729, 663] on p "Xero" at bounding box center [1076, 659] width 856 height 16
drag, startPoint x: 834, startPoint y: 698, endPoint x: 770, endPoint y: 682, distance: 66.0
click at [770, 682] on ul "Xero PDF/Excel on OneDrive N/A / not sure / request from client" at bounding box center [1061, 684] width 890 height 66
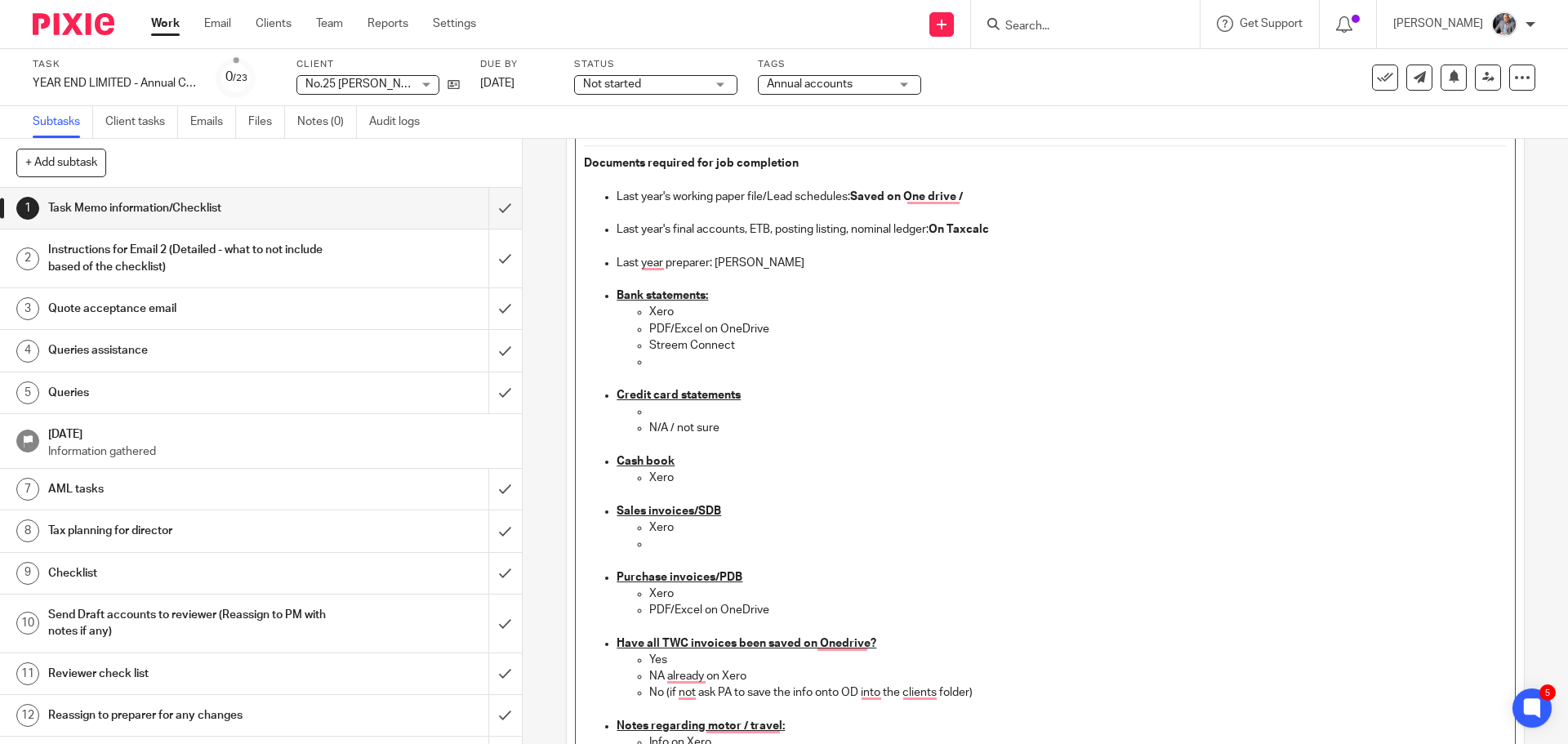
scroll to position [571, 0]
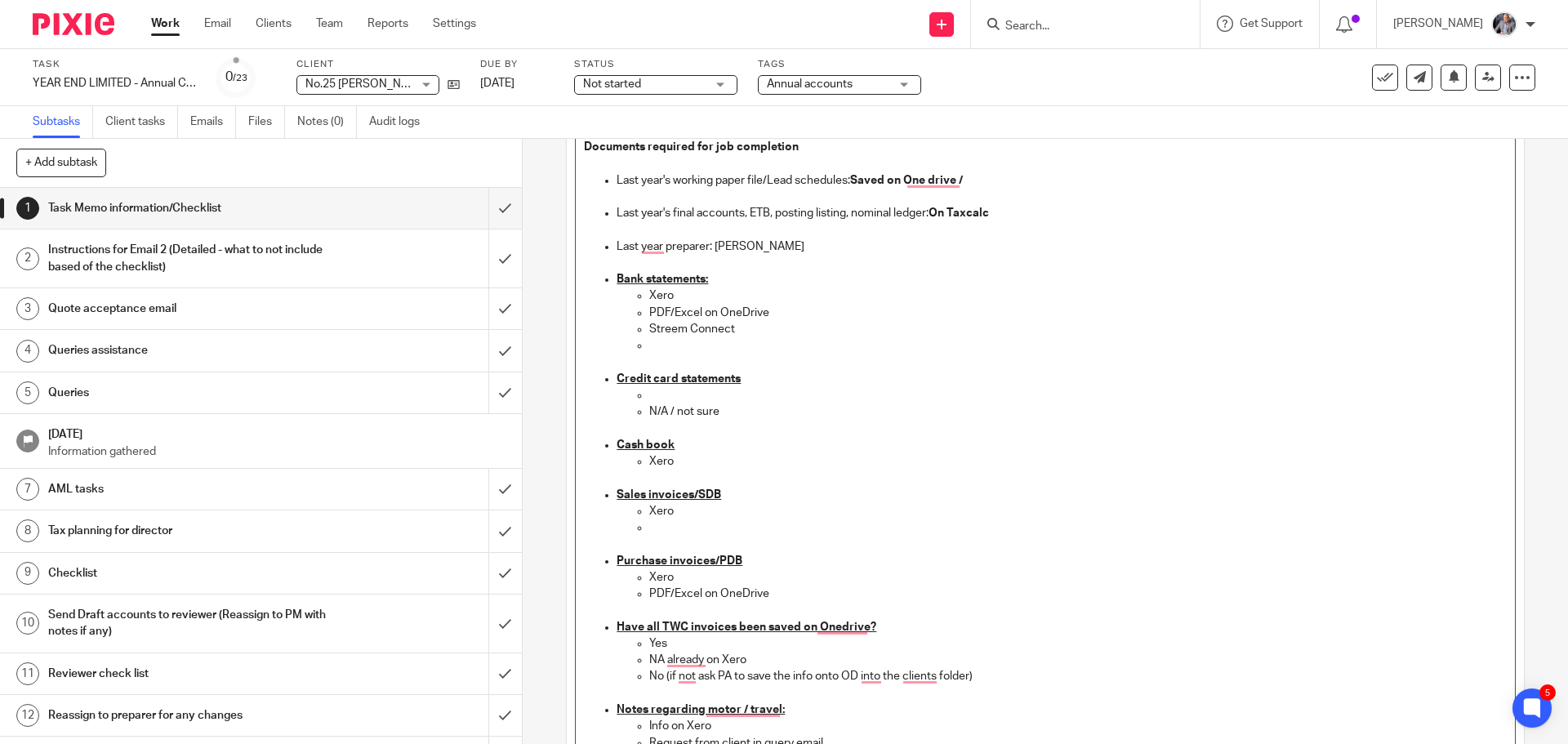
click at [760, 661] on p "NA already on Xero" at bounding box center [1076, 660] width 856 height 16
drag, startPoint x: 708, startPoint y: 648, endPoint x: 988, endPoint y: 670, distance: 280.9
click at [988, 670] on ul "Yes NA already on Xero No (if not ask PA to save the info onto OD into the clie…" at bounding box center [1061, 669] width 890 height 66
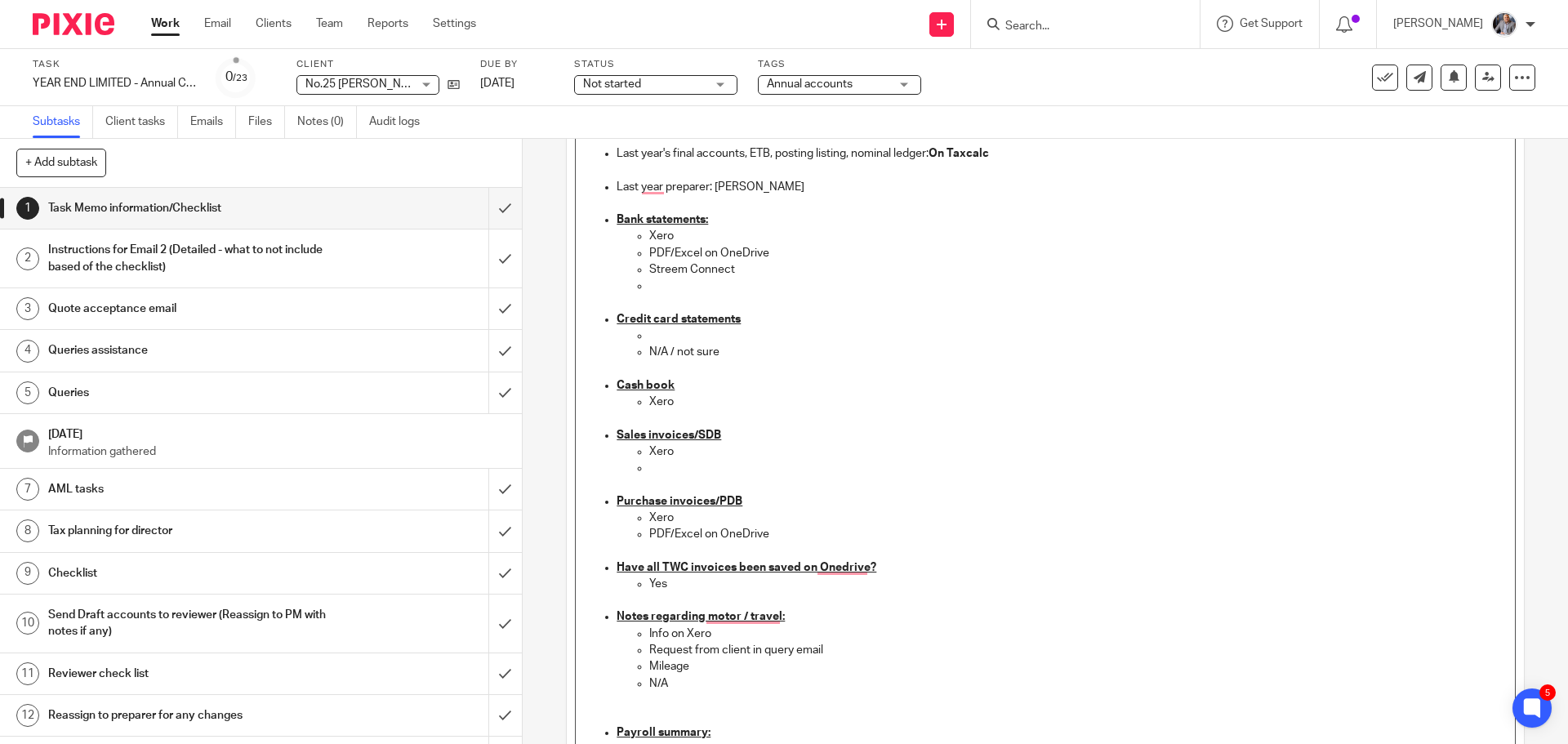
scroll to position [653, 0]
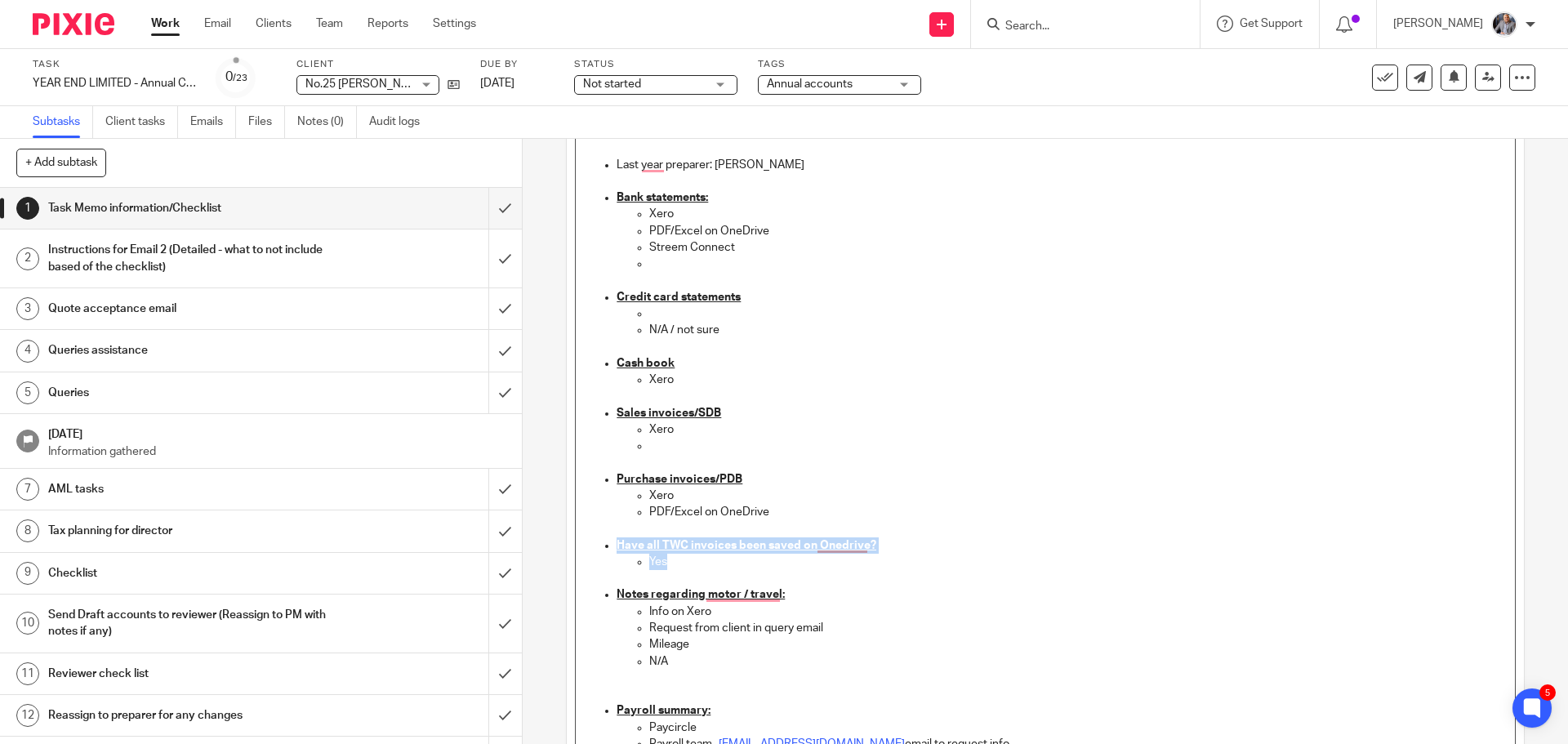
drag, startPoint x: 706, startPoint y: 569, endPoint x: 573, endPoint y: 544, distance: 135.3
click at [576, 544] on div "NOTE IF SOMETHING IS TICKED - THIS IS TO INDICATE THAT IT NEEDS DOING (UNLESS I…" at bounding box center [1045, 654] width 938 height 2106
drag, startPoint x: 684, startPoint y: 668, endPoint x: 633, endPoint y: 642, distance: 57.2
click at [633, 642] on ul "Info on Xero Request from client in query email Mileage N/A" at bounding box center [1061, 653] width 890 height 100
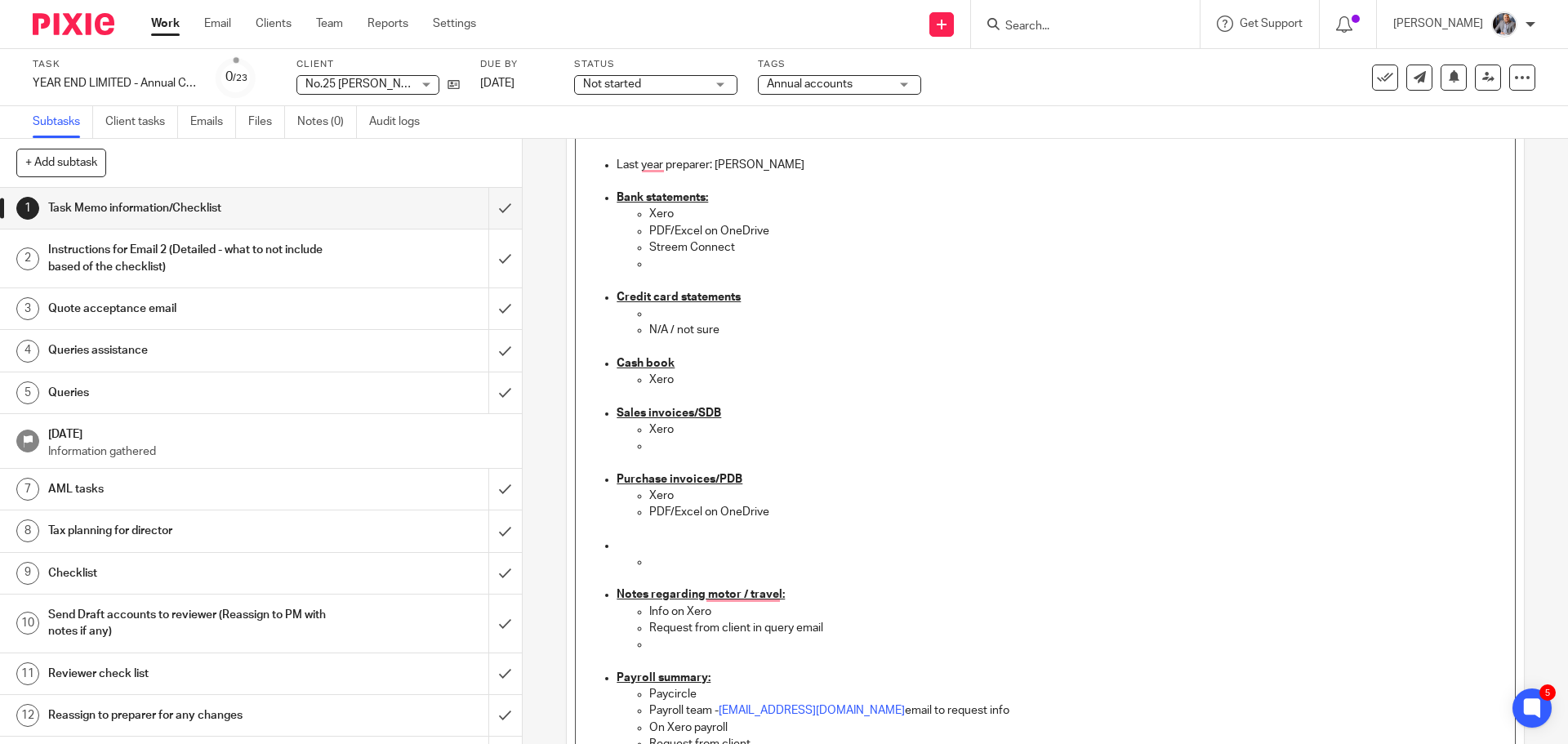
click at [715, 612] on p "Info on Xero" at bounding box center [1076, 612] width 856 height 16
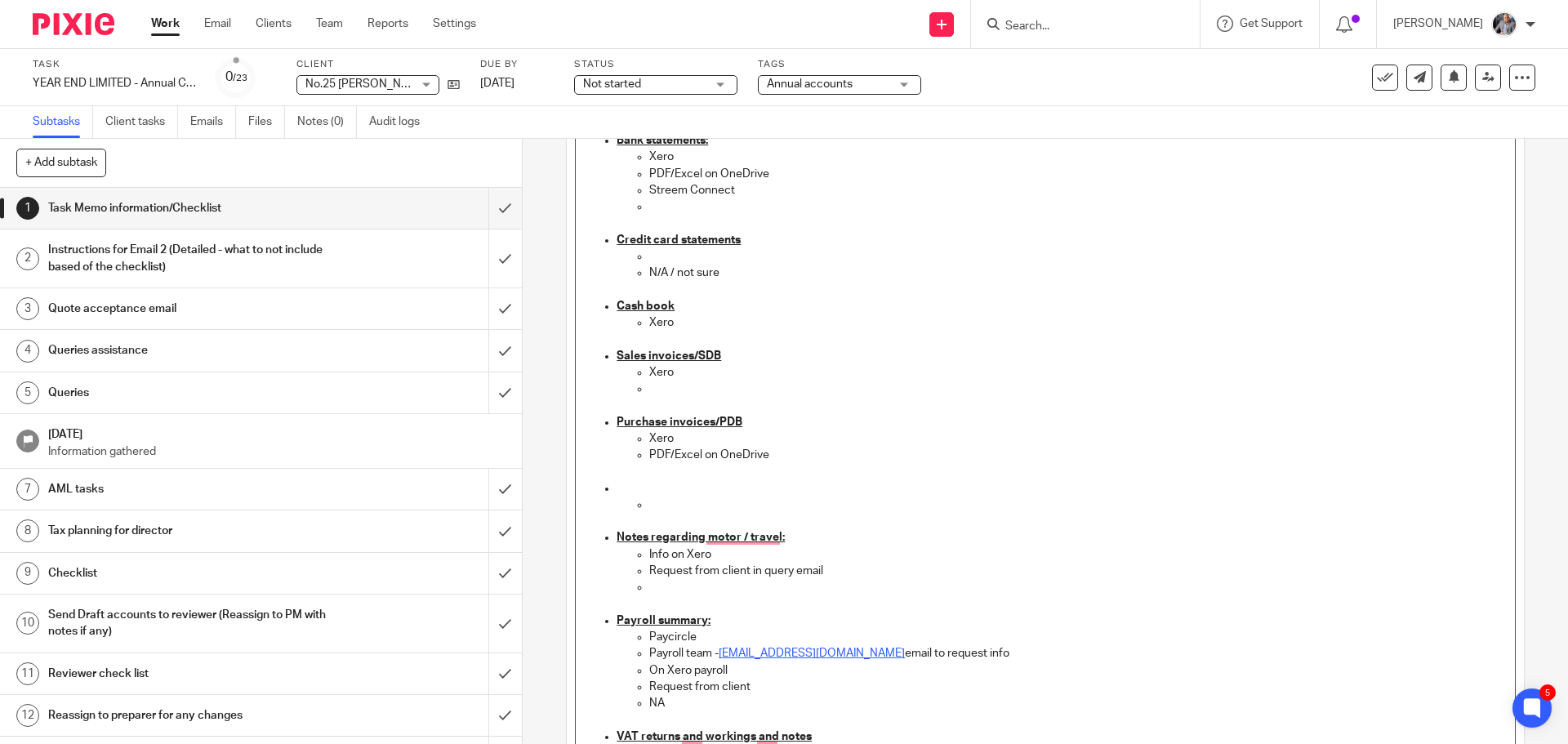
scroll to position [735, 0]
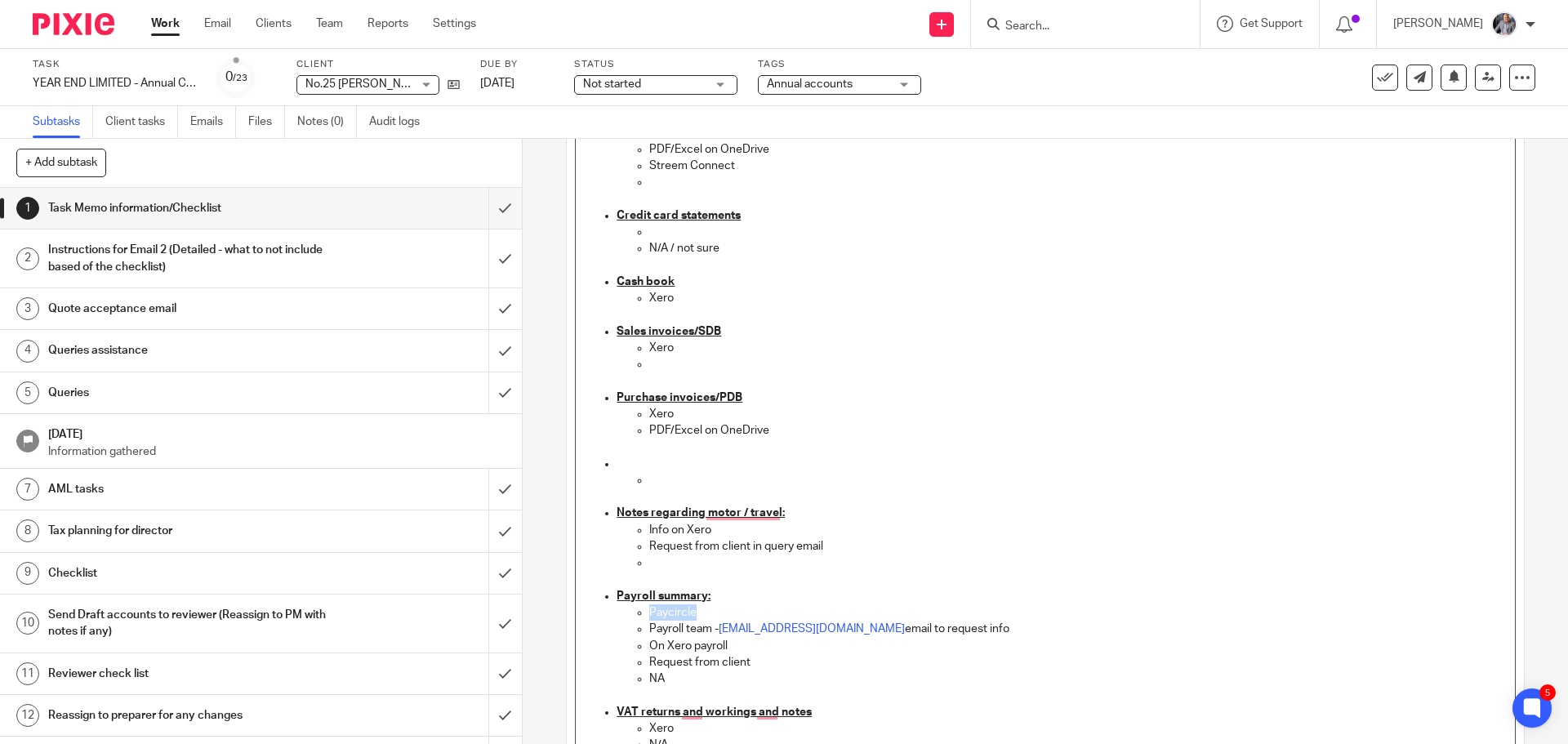
drag, startPoint x: 715, startPoint y: 602, endPoint x: 751, endPoint y: 613, distance: 37.6
click at [751, 613] on li "Payroll summary: Paycircle Payroll team - payroll@togetherwecount.co.uk email t…" at bounding box center [1061, 645] width 890 height 116
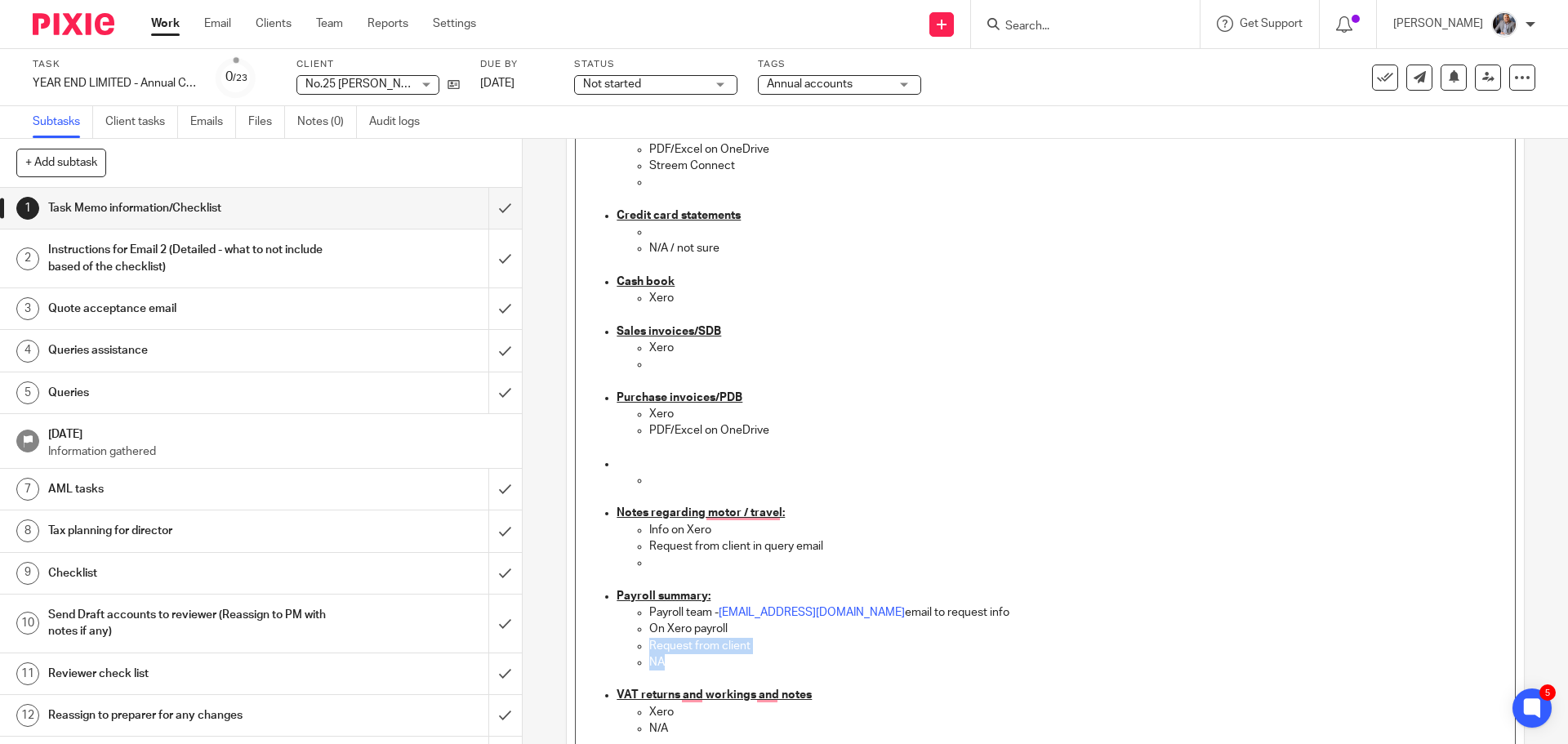
drag, startPoint x: 777, startPoint y: 633, endPoint x: 804, endPoint y: 655, distance: 34.8
click at [804, 655] on ul "Payroll team - payroll@togetherwecount.co.uk email to request info On Xero payr…" at bounding box center [1061, 637] width 890 height 66
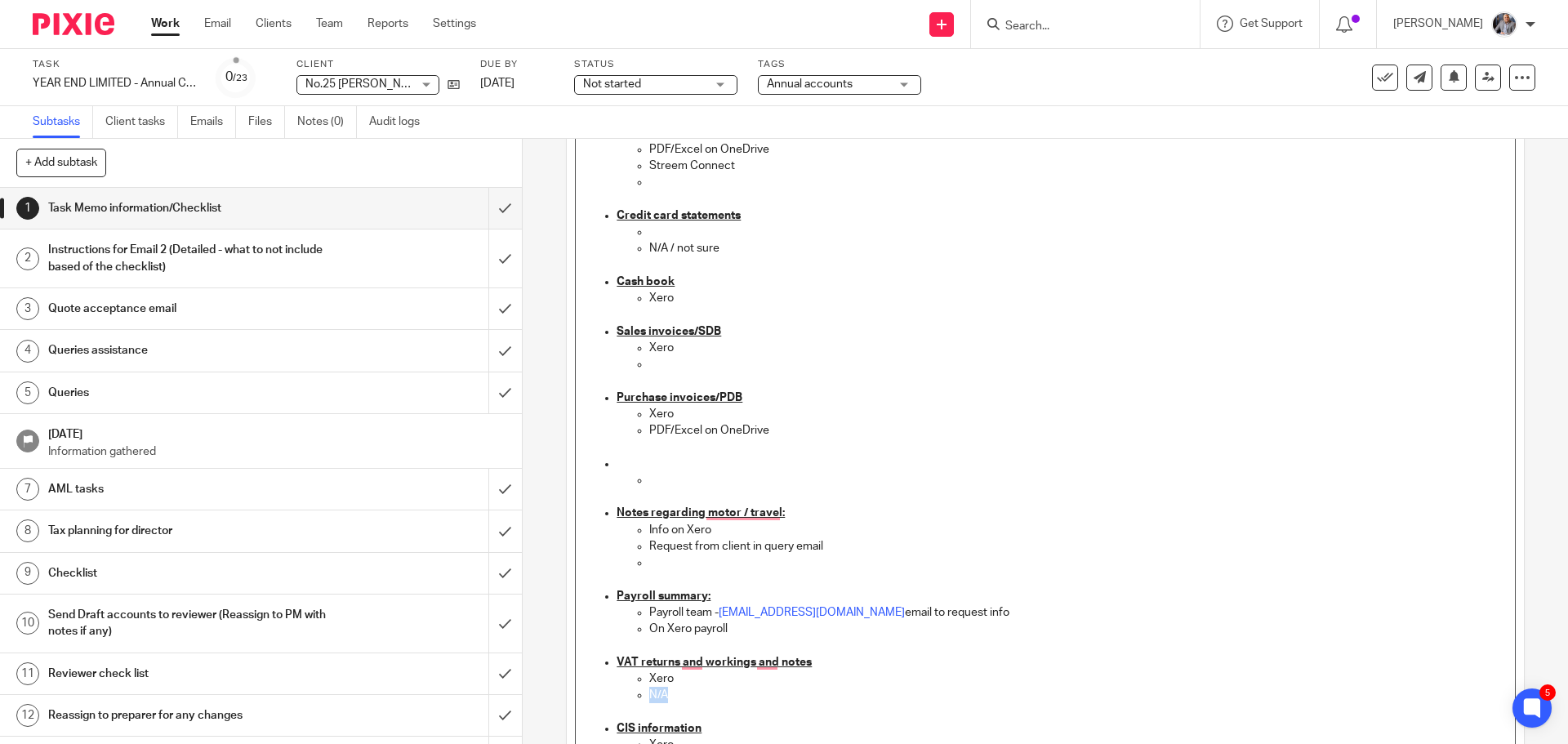
drag, startPoint x: 678, startPoint y: 696, endPoint x: 609, endPoint y: 690, distance: 69.3
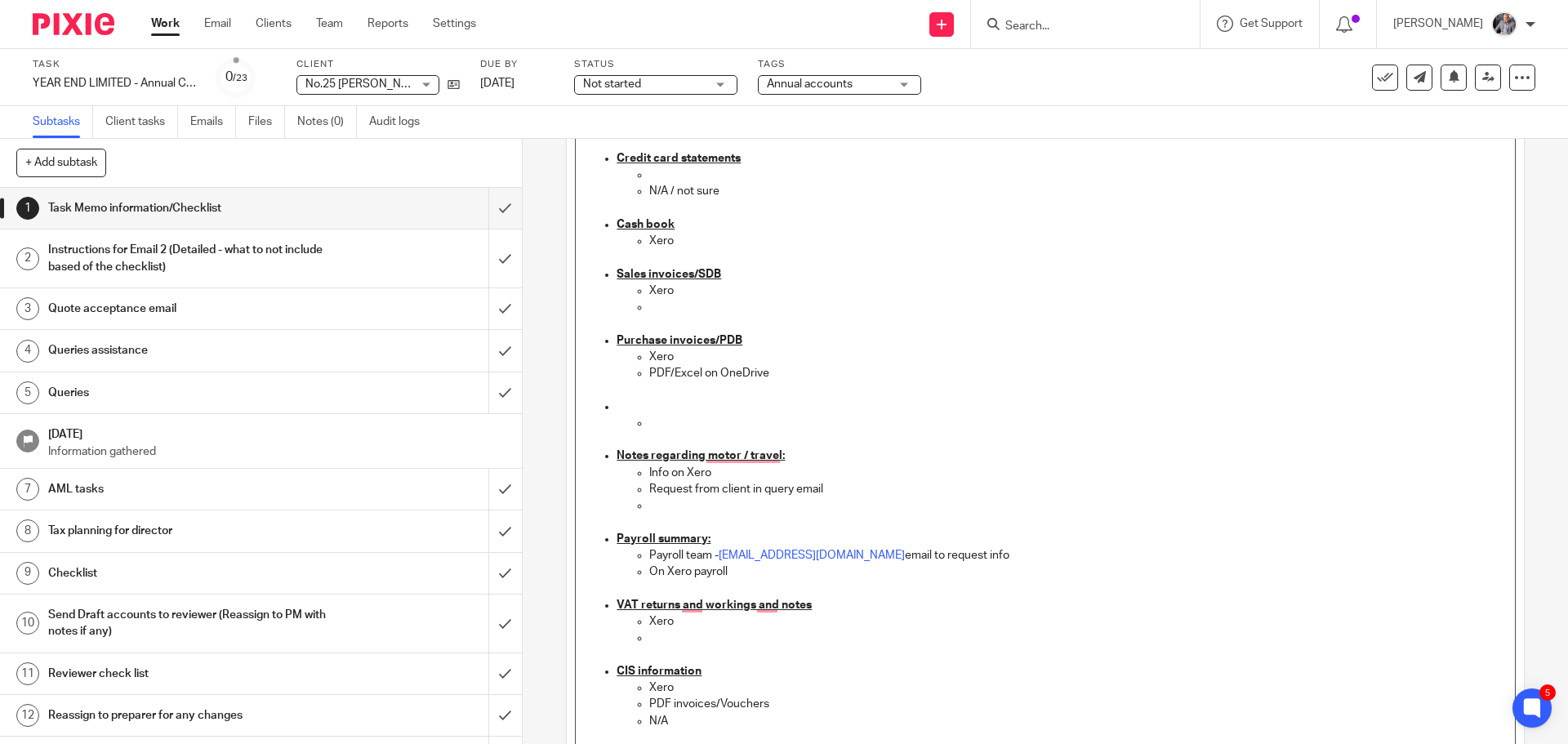
scroll to position [817, 0]
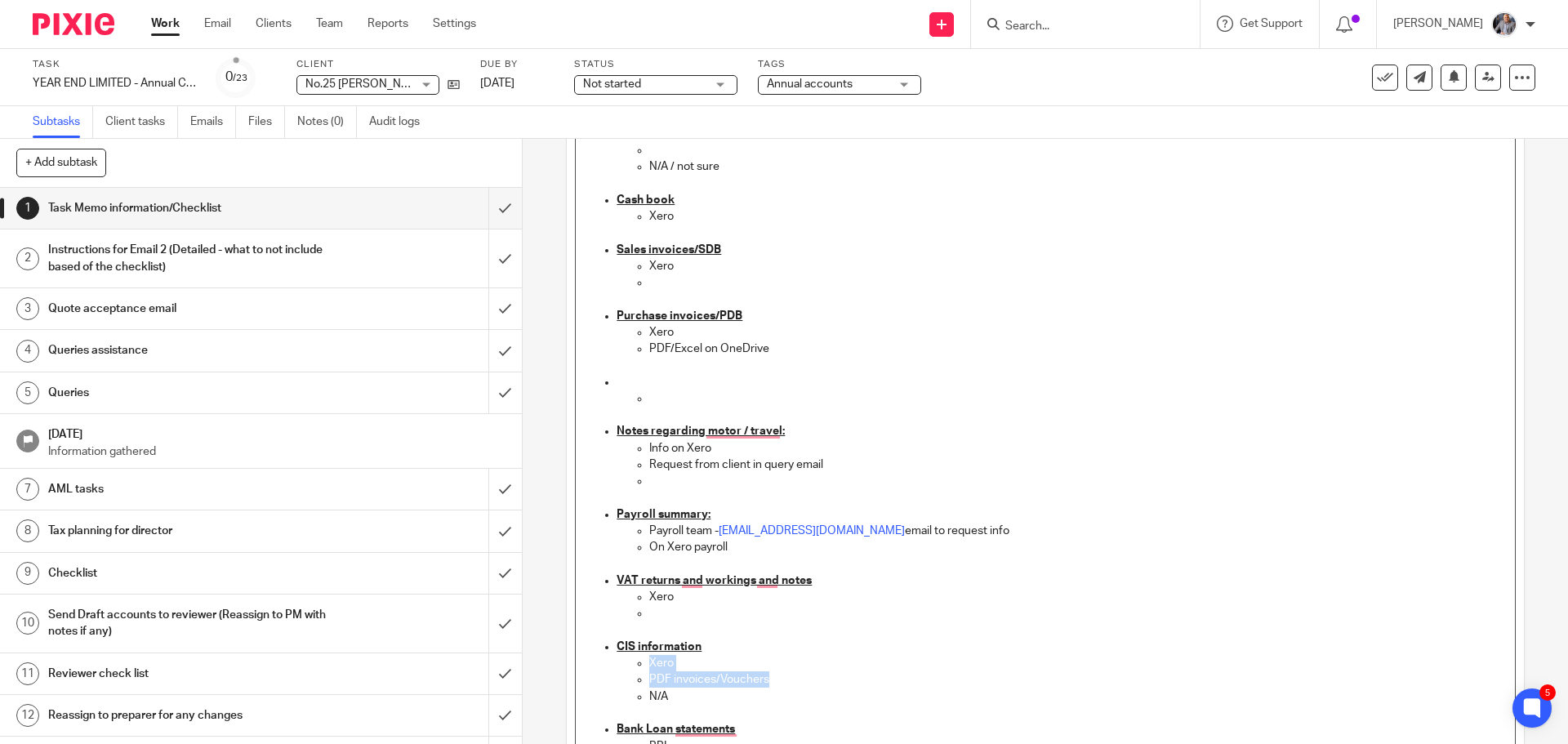
drag, startPoint x: 766, startPoint y: 683, endPoint x: 625, endPoint y: 667, distance: 141.9
click at [625, 667] on ul "Xero PDF invoices/Vouchers N/A" at bounding box center [1061, 688] width 890 height 66
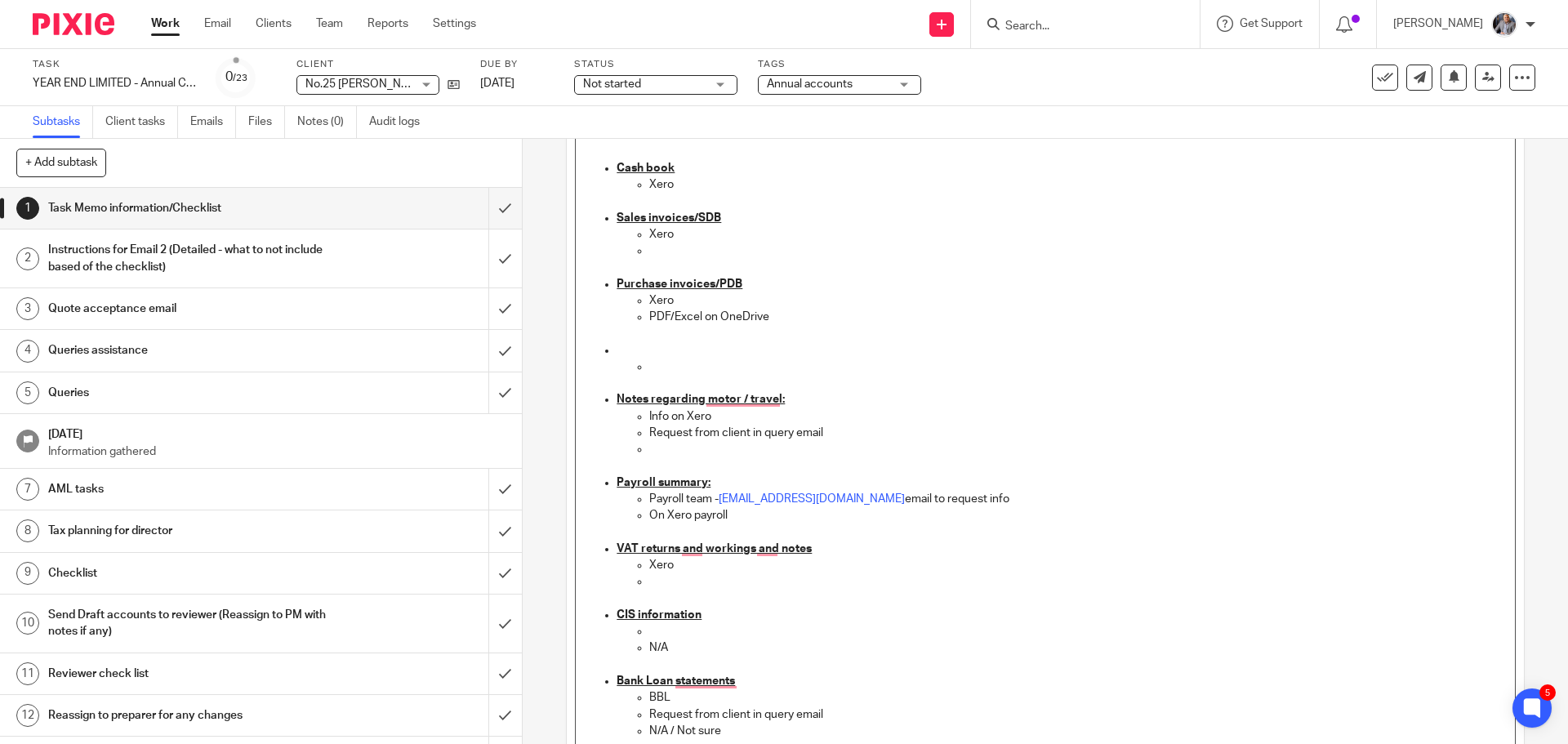
scroll to position [0, 0]
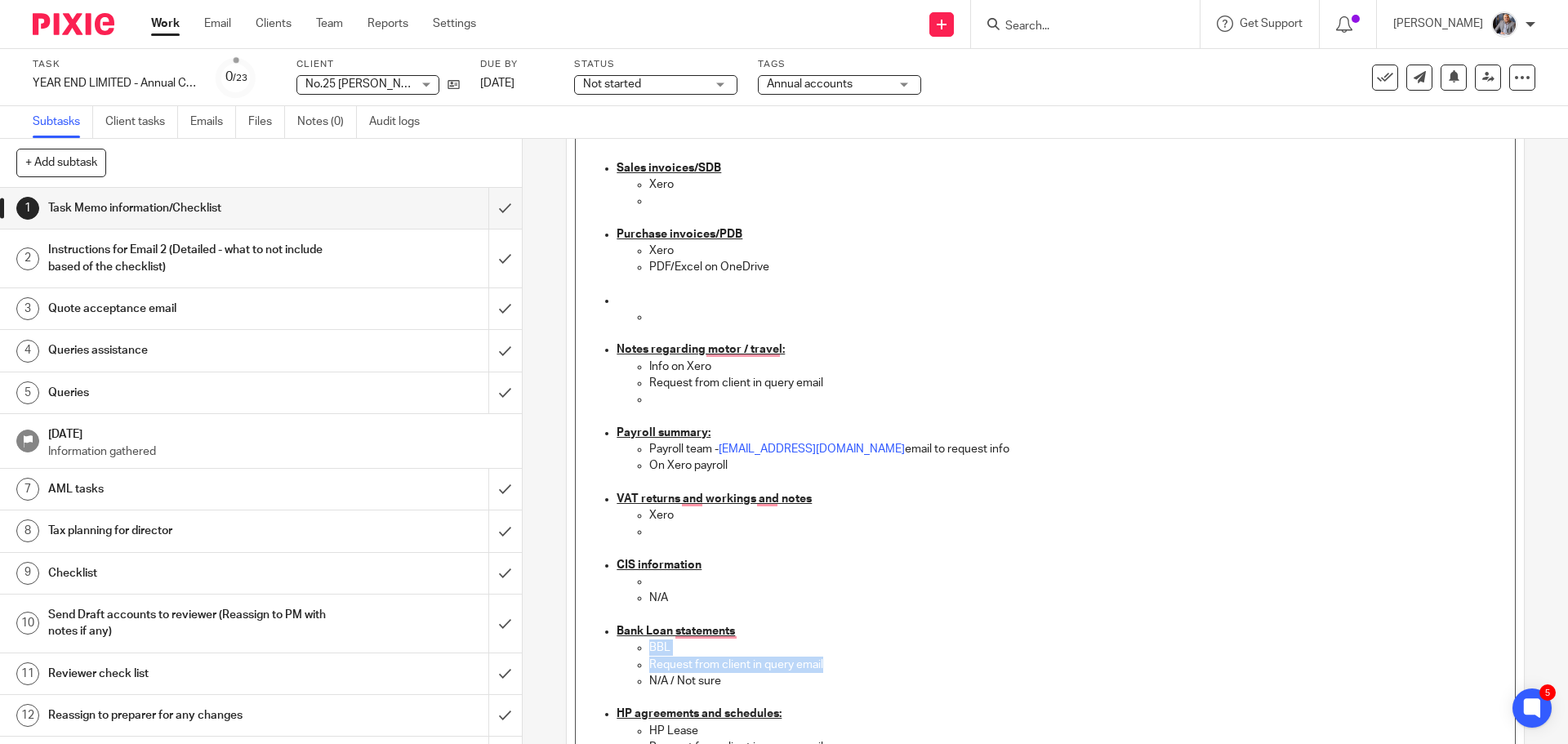
drag, startPoint x: 831, startPoint y: 665, endPoint x: 634, endPoint y: 653, distance: 197.4
click at [634, 653] on ul "BBL Request from client in query email N/A / Not sure" at bounding box center [1061, 663] width 890 height 49
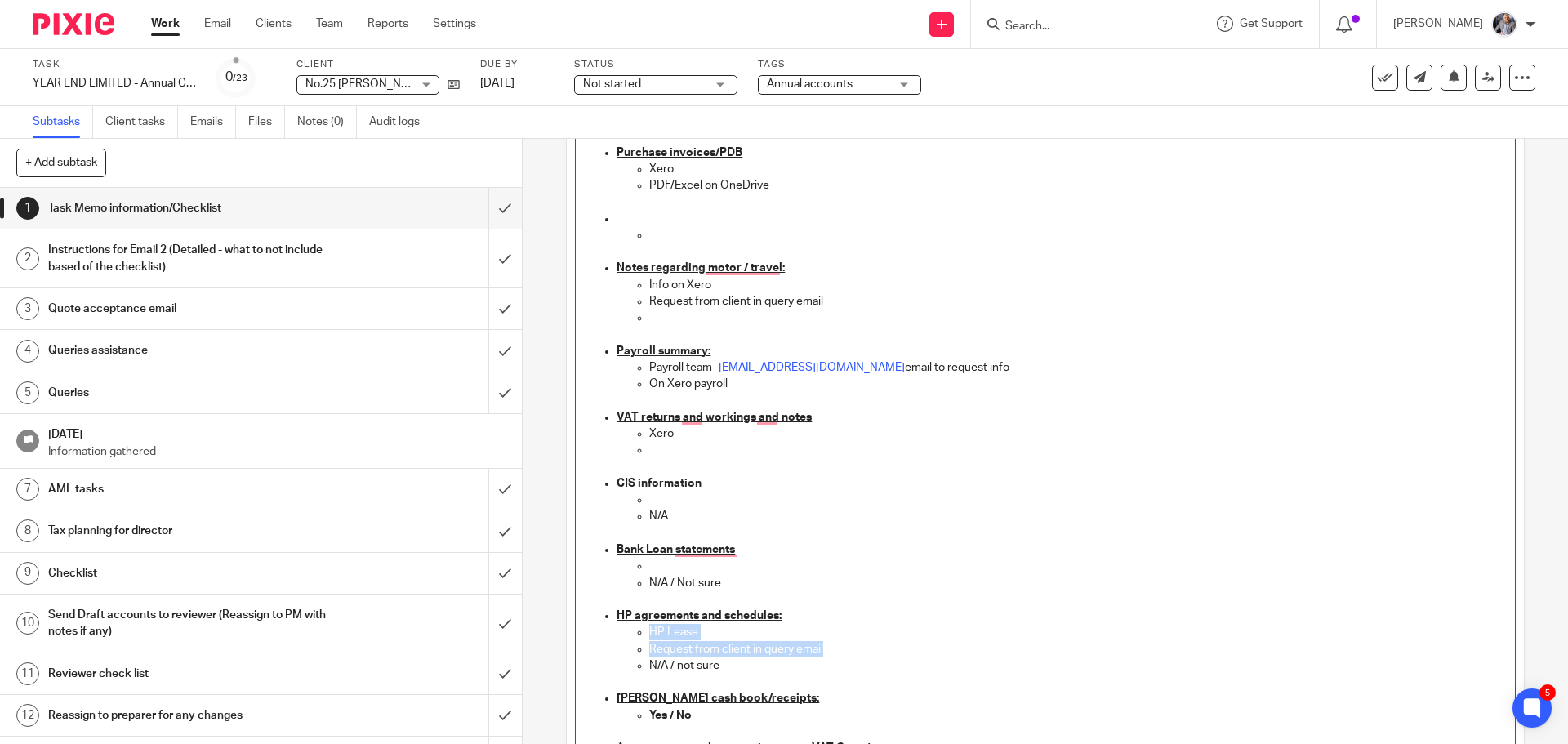
drag, startPoint x: 827, startPoint y: 644, endPoint x: 648, endPoint y: 638, distance: 179.1
click at [648, 638] on ul "HP Lease Request from client in query email N/A / not sure" at bounding box center [1061, 657] width 890 height 66
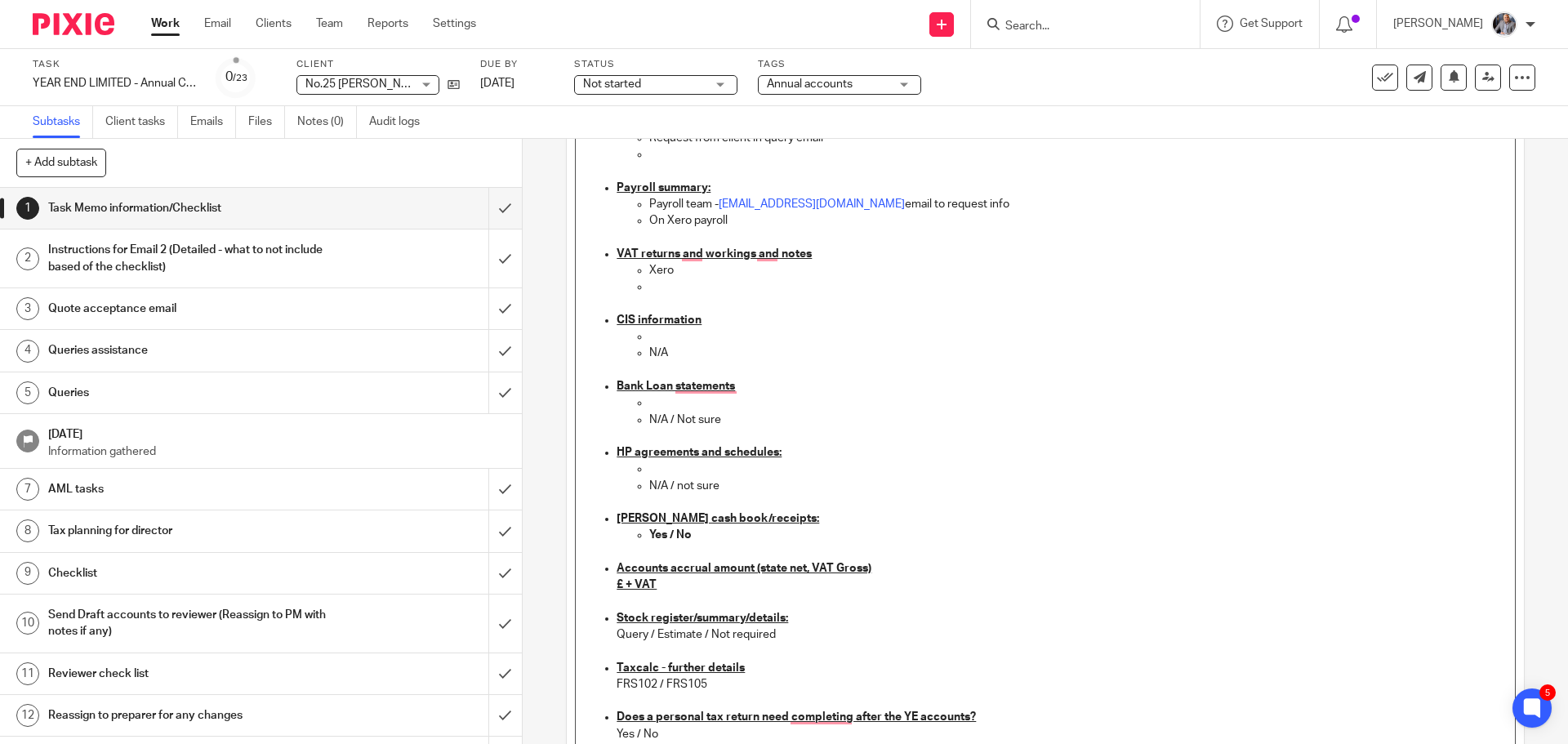
click at [668, 535] on strong "Yes / No" at bounding box center [669, 535] width 42 height 12
drag, startPoint x: 620, startPoint y: 580, endPoint x: 648, endPoint y: 654, distance: 79.1
click at [620, 585] on u "£ + VAT" at bounding box center [636, 584] width 40 height 12
drag, startPoint x: 776, startPoint y: 632, endPoint x: 666, endPoint y: 628, distance: 110.1
click at [666, 628] on p "Query / Estimate / Not required" at bounding box center [1061, 634] width 890 height 16
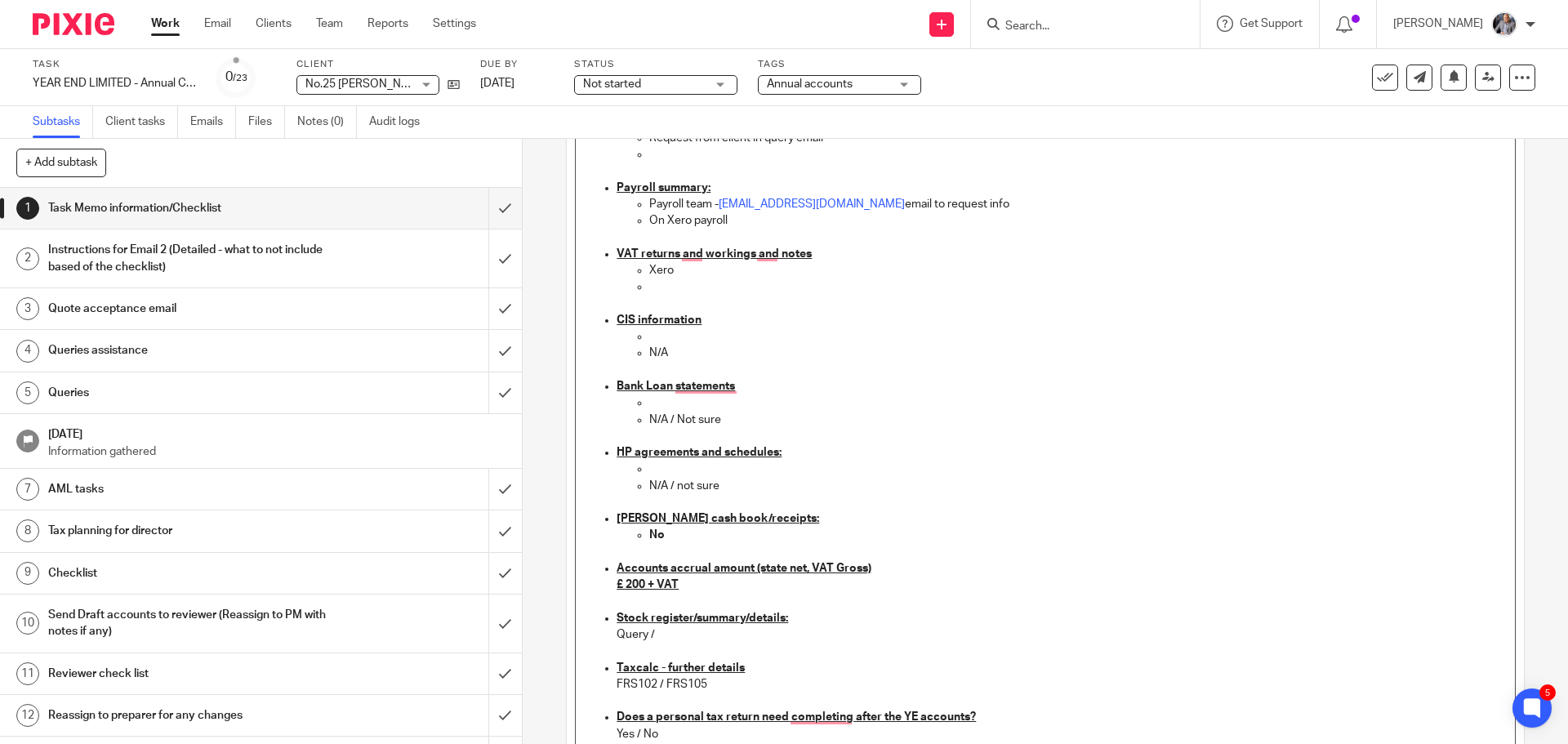
click at [721, 685] on p "FRS102 / FRS105" at bounding box center [1061, 684] width 890 height 16
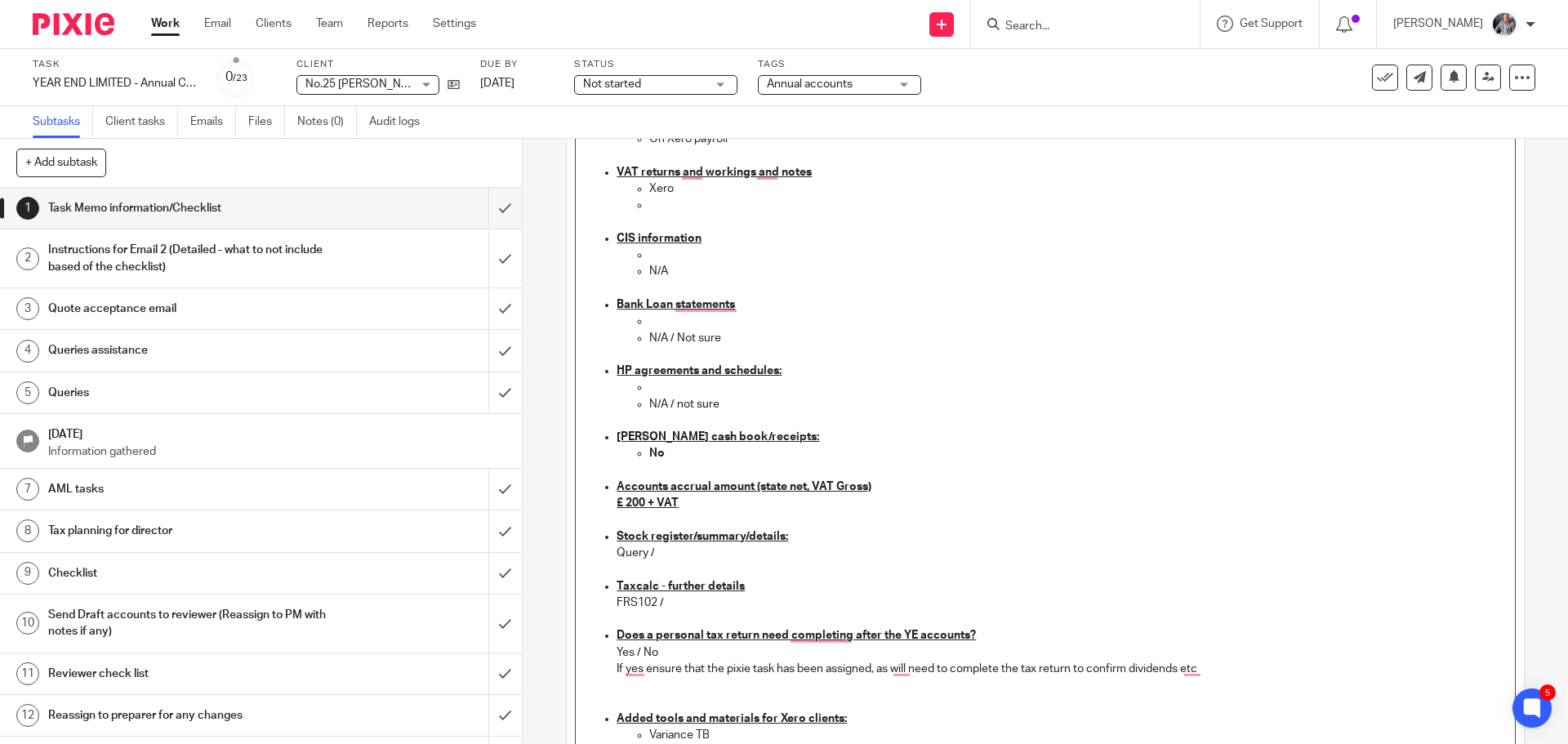
click at [668, 651] on p "Yes / No" at bounding box center [1061, 652] width 890 height 16
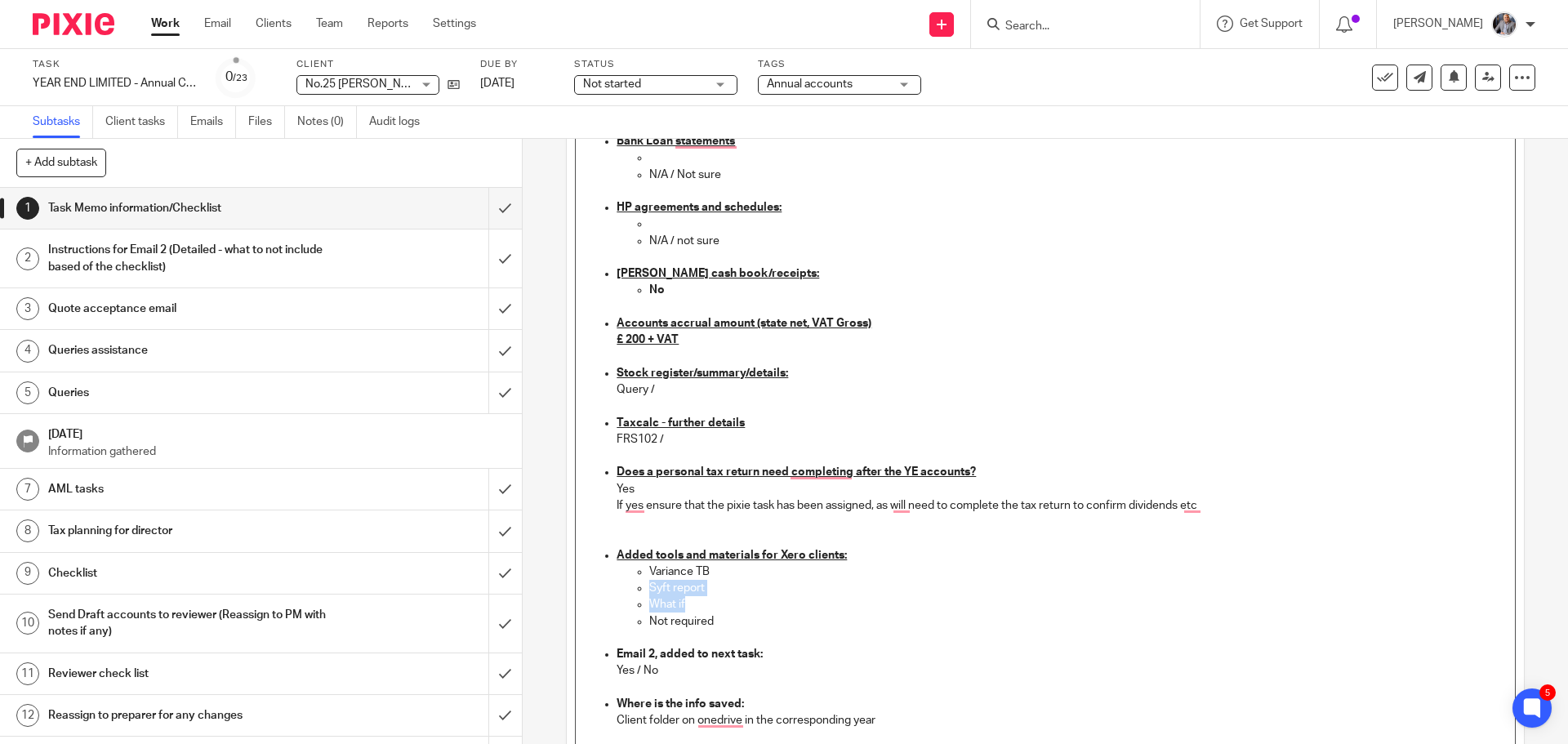
drag, startPoint x: 695, startPoint y: 607, endPoint x: 631, endPoint y: 580, distance: 69.5
click at [631, 580] on ul "Variance TB Syft report What if Not required" at bounding box center [1061, 597] width 890 height 66
click at [695, 597] on p "What if" at bounding box center [1076, 604] width 856 height 16
drag, startPoint x: 702, startPoint y: 604, endPoint x: 733, endPoint y: 617, distance: 33.6
click at [733, 617] on ul "Variance TB Syft report What if Not required" at bounding box center [1061, 597] width 890 height 66
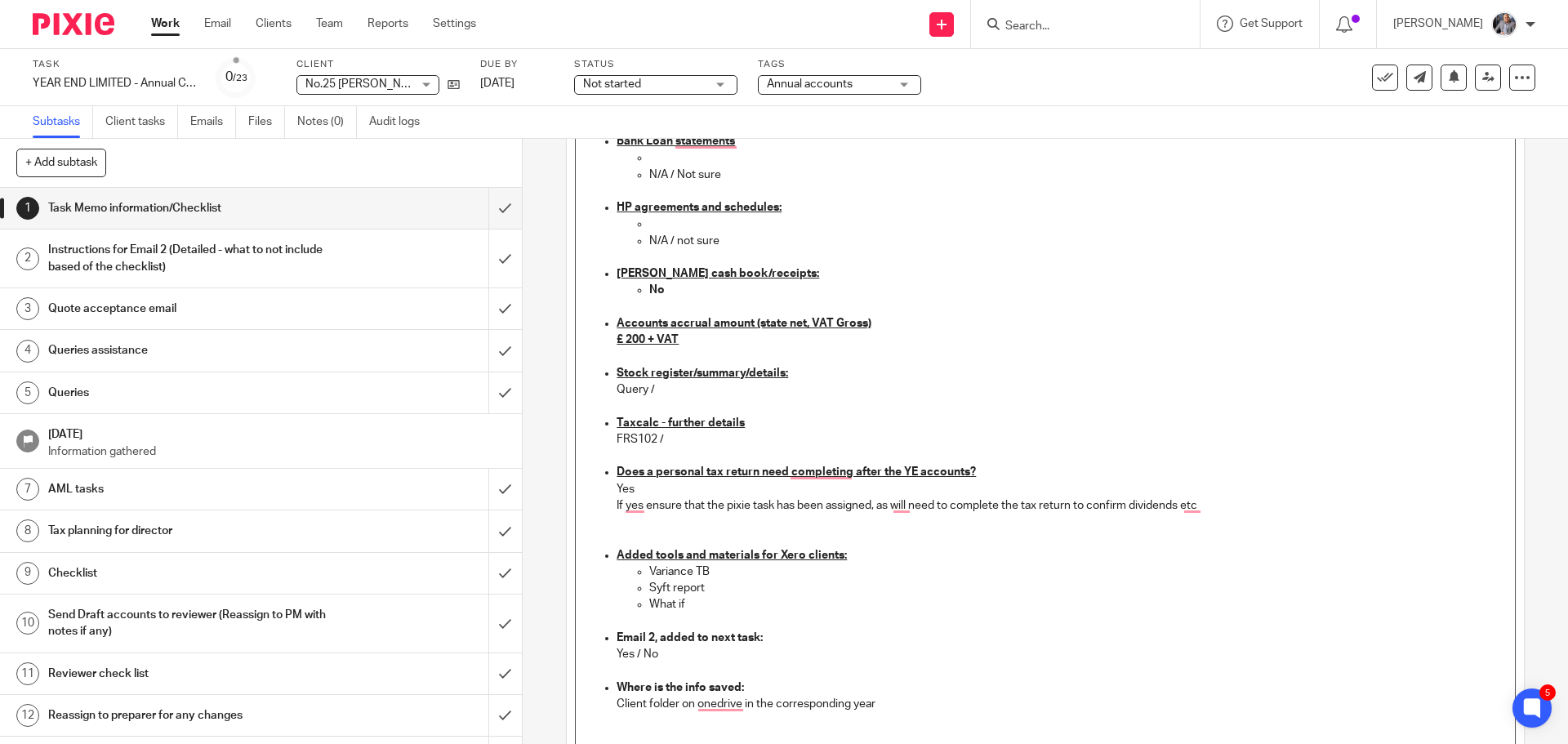
click at [657, 651] on p "Yes / No" at bounding box center [1061, 654] width 890 height 16
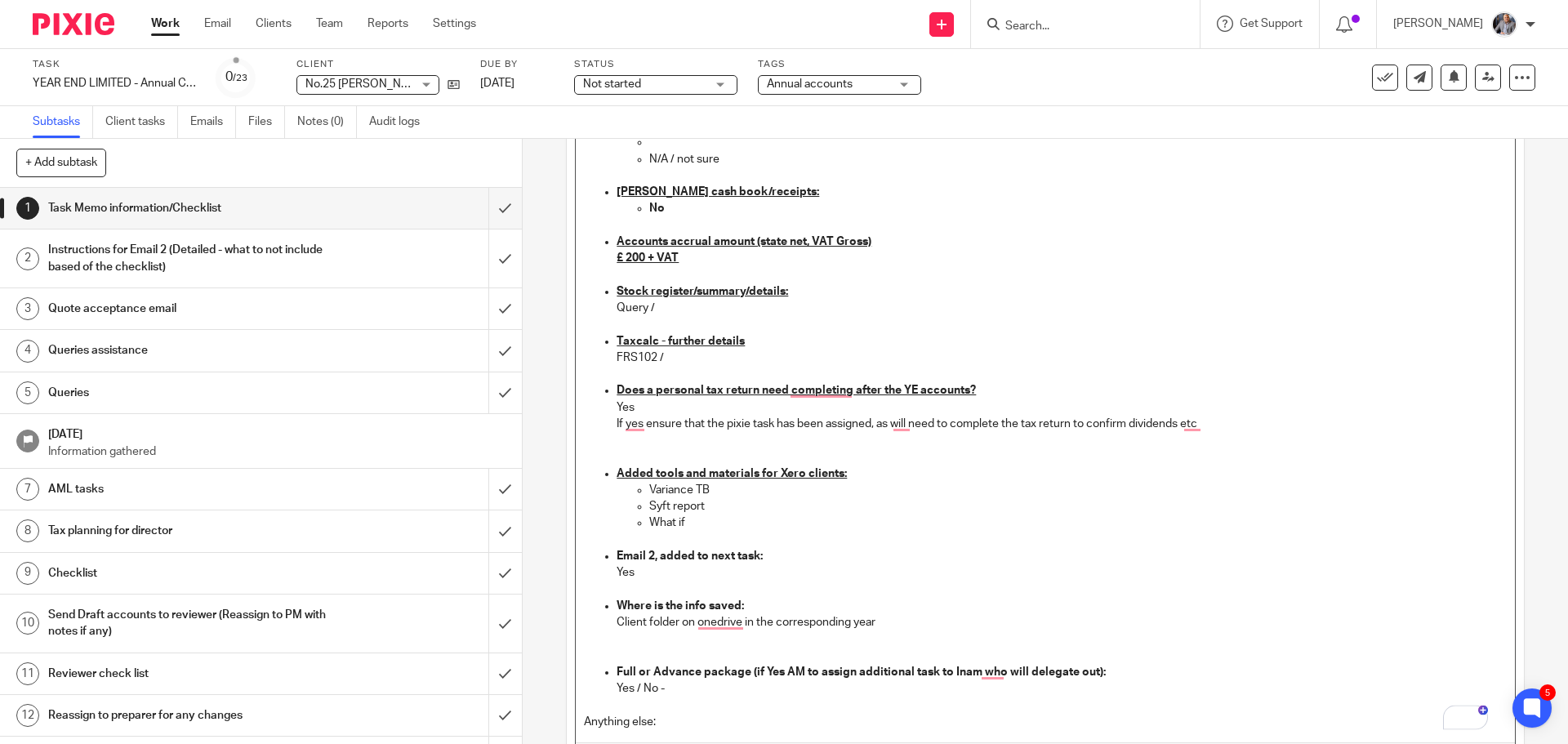
click at [677, 686] on p "Yes / No -" at bounding box center [1061, 688] width 890 height 16
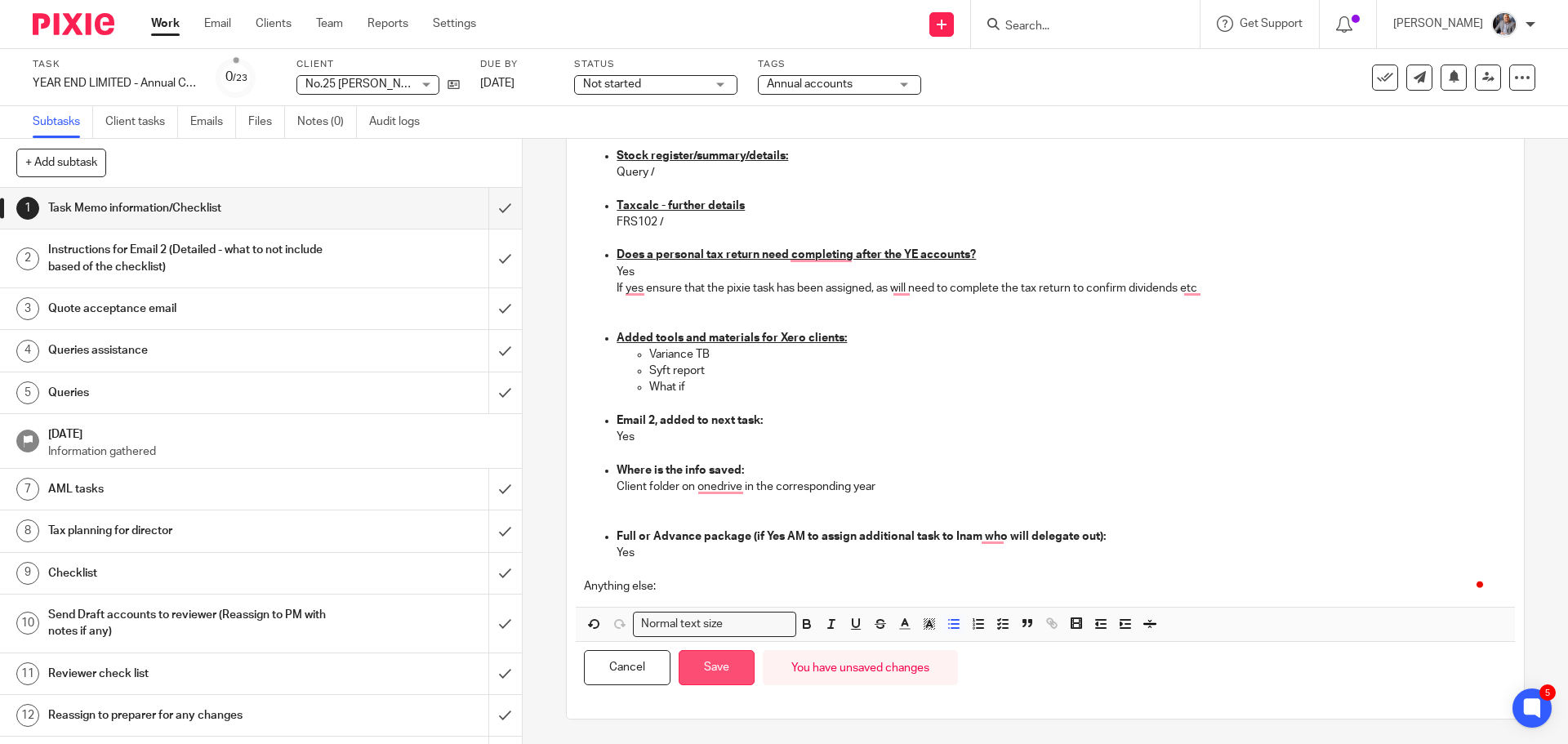
click at [694, 666] on button "Save" at bounding box center [716, 667] width 76 height 35
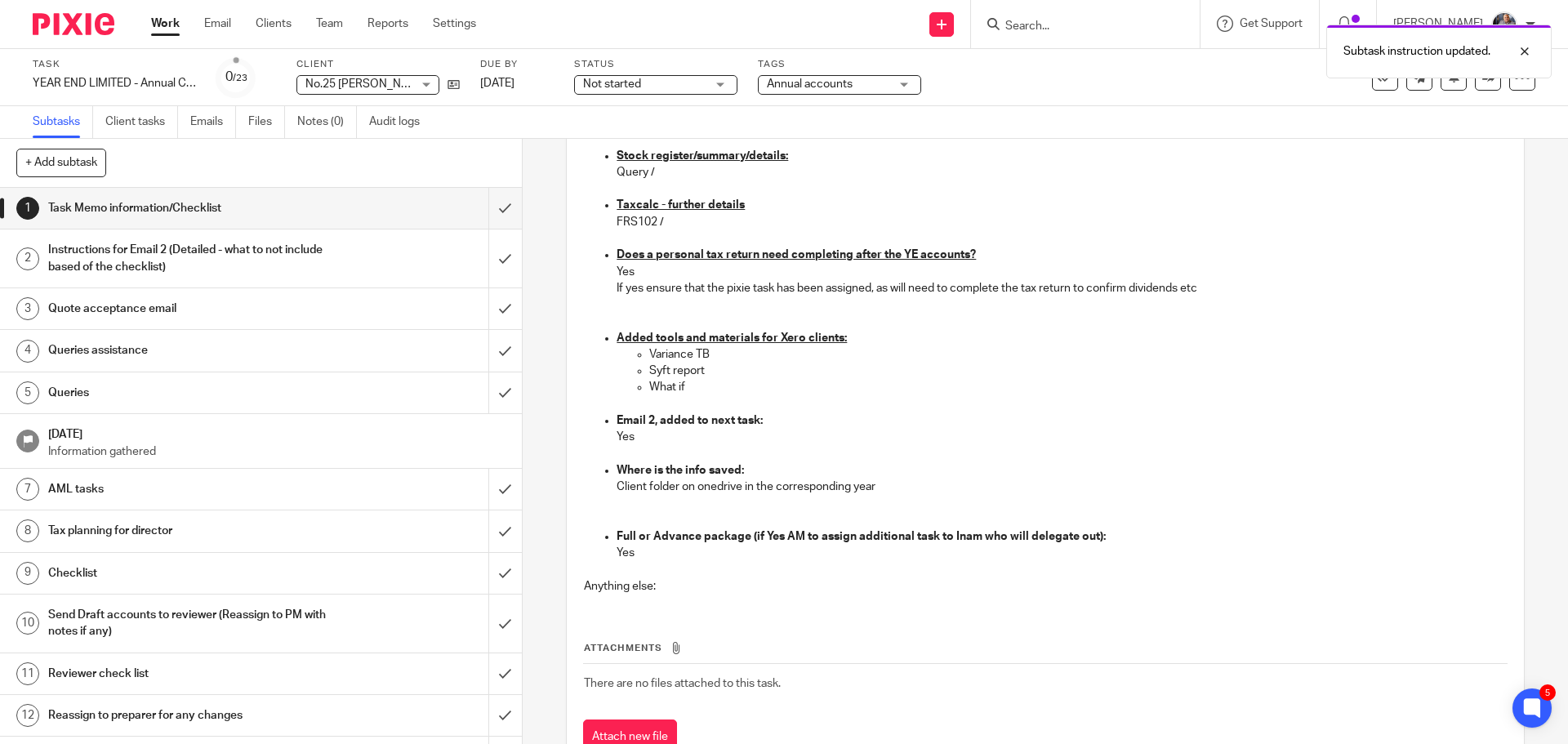
click at [257, 244] on h1 "Instructions for Email 2 (Detailed - what to not include based of the checklist)" at bounding box center [190, 258] width 282 height 41
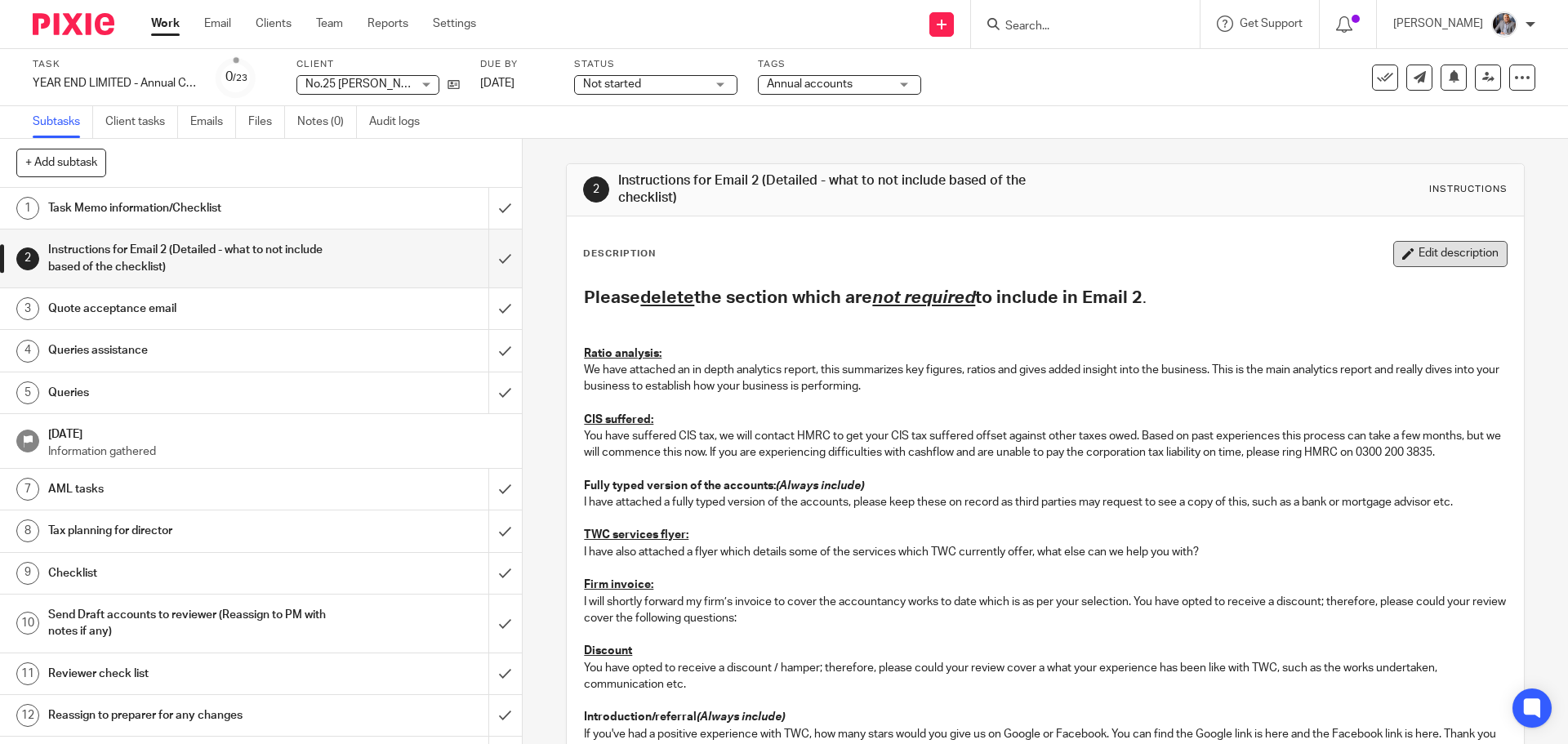
click at [1403, 254] on button "Edit description" at bounding box center [1449, 253] width 114 height 26
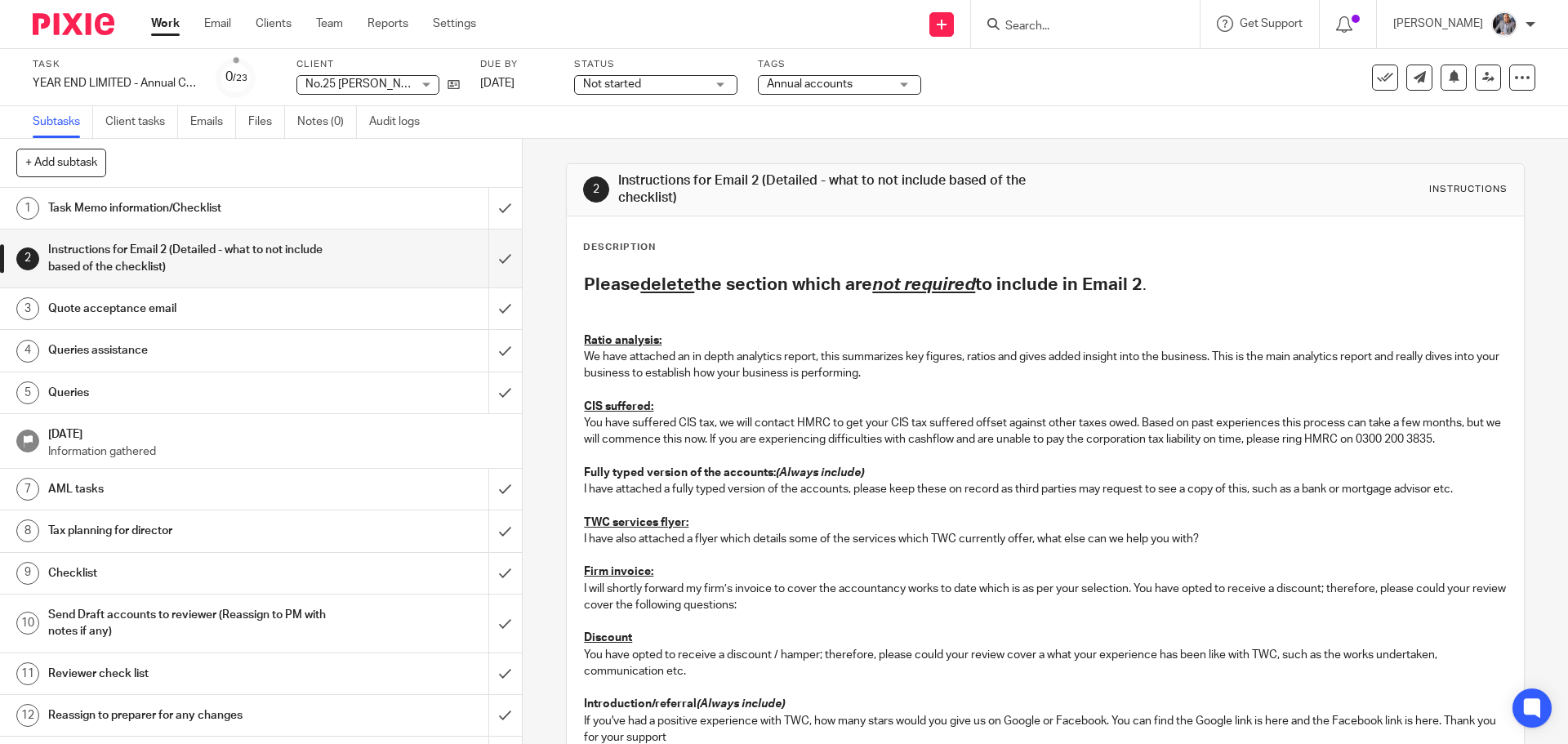
scroll to position [82, 0]
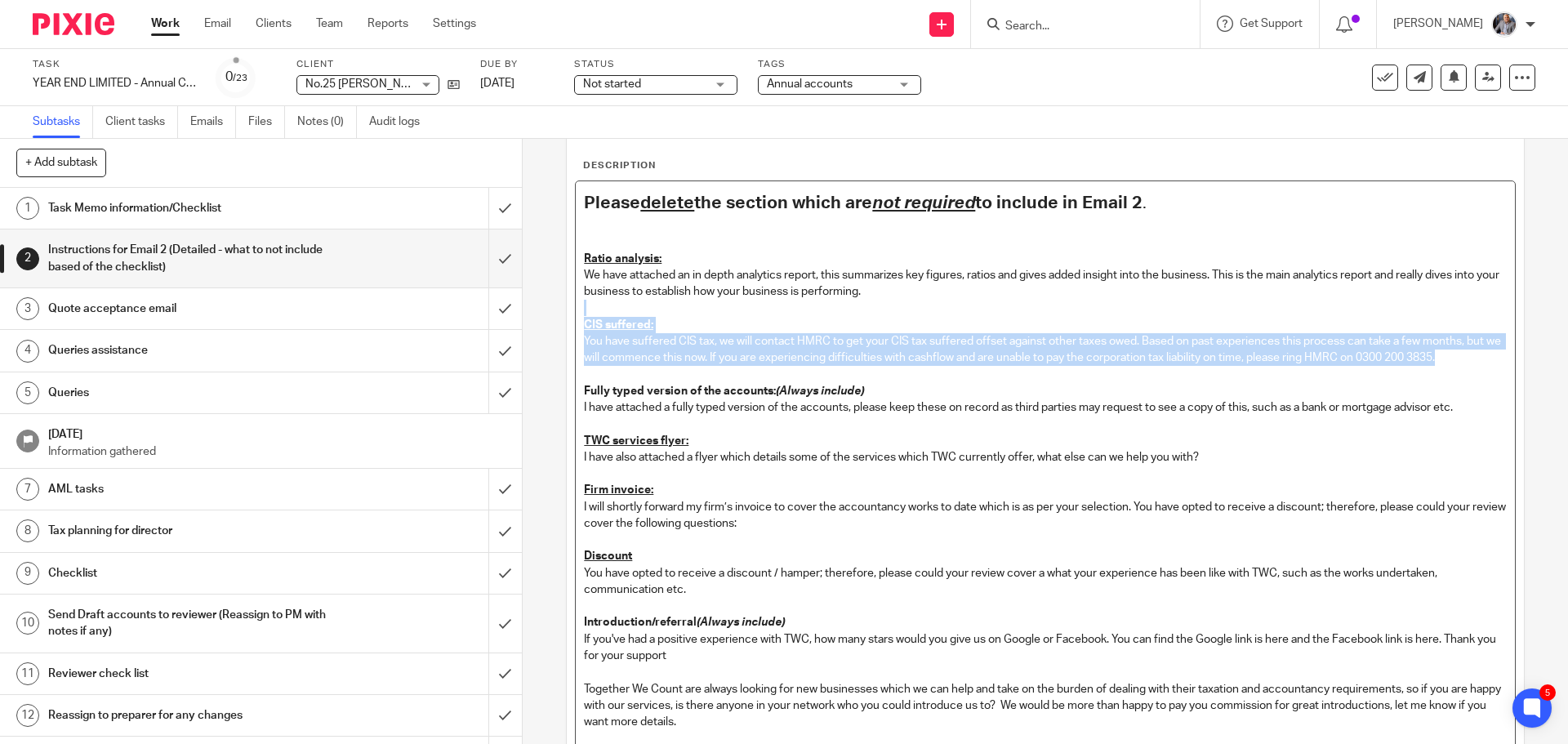
drag, startPoint x: 943, startPoint y: 303, endPoint x: 1480, endPoint y: 359, distance: 539.9
click at [1480, 359] on div "Please delete the section which are not required to include in Email 2 . Ratio …" at bounding box center [1045, 519] width 938 height 677
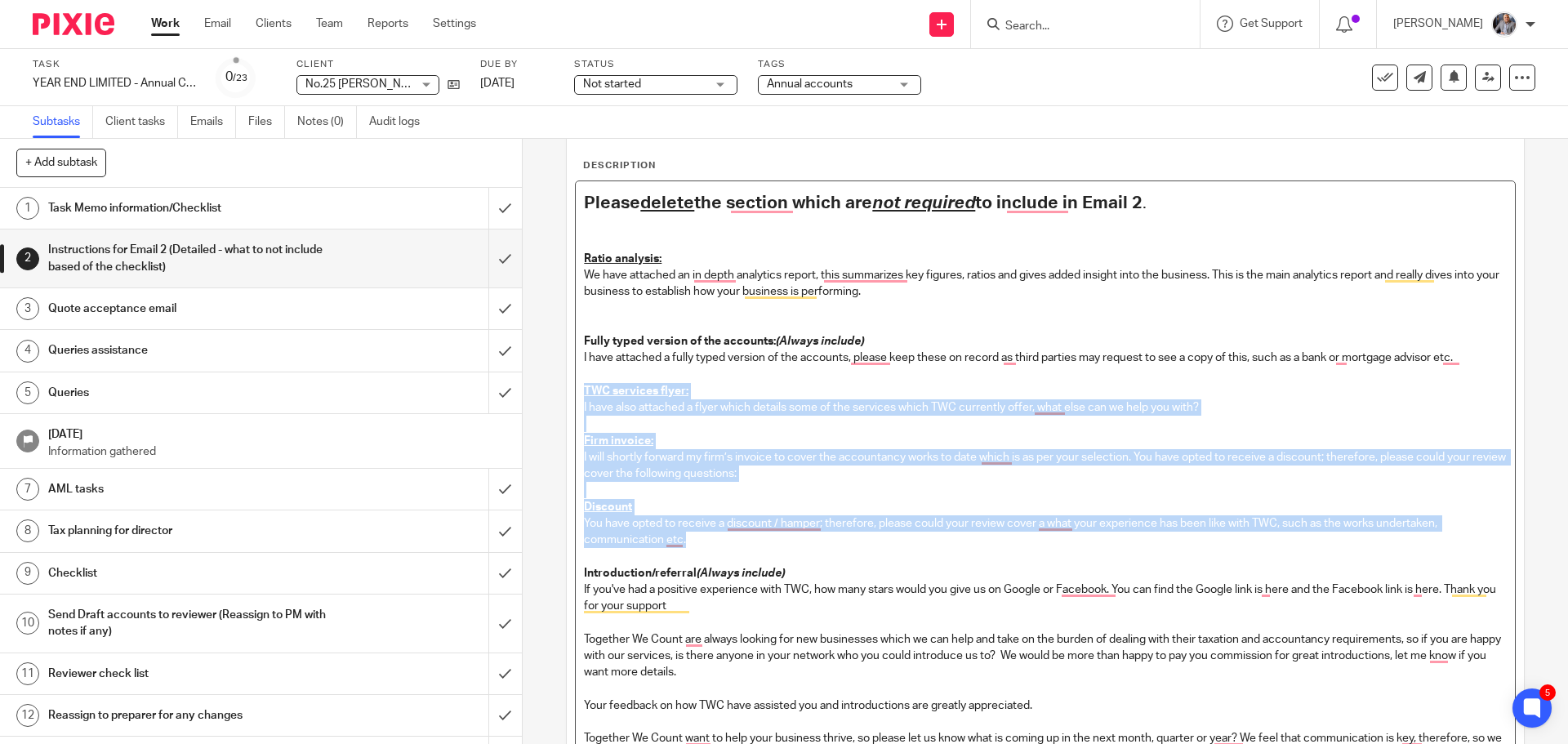
drag, startPoint x: 579, startPoint y: 387, endPoint x: 891, endPoint y: 541, distance: 347.9
click at [891, 541] on div "Please delete the section which are not required to include in Email 2 . Ratio …" at bounding box center [1045, 495] width 938 height 627
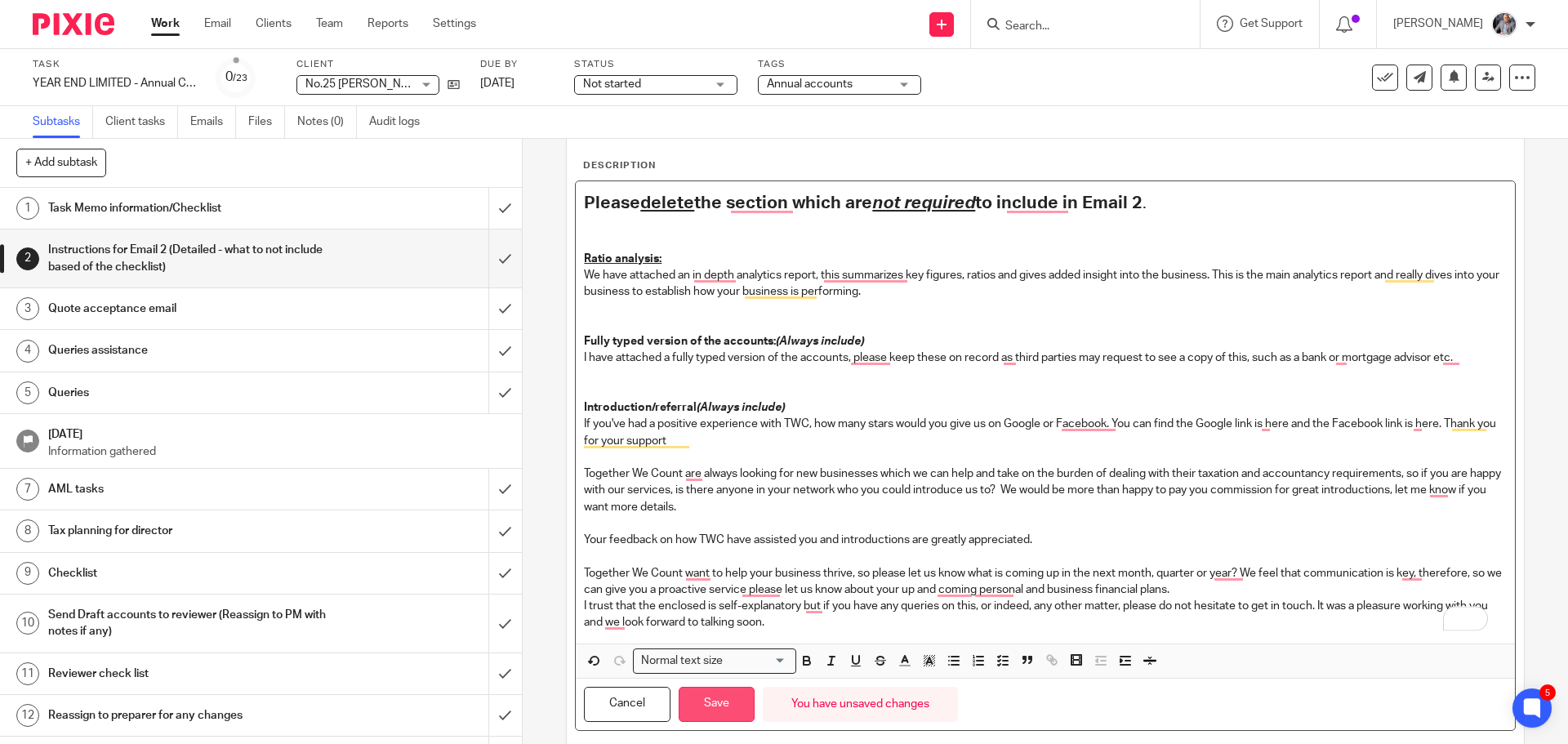
click at [717, 708] on button "Save" at bounding box center [716, 704] width 76 height 35
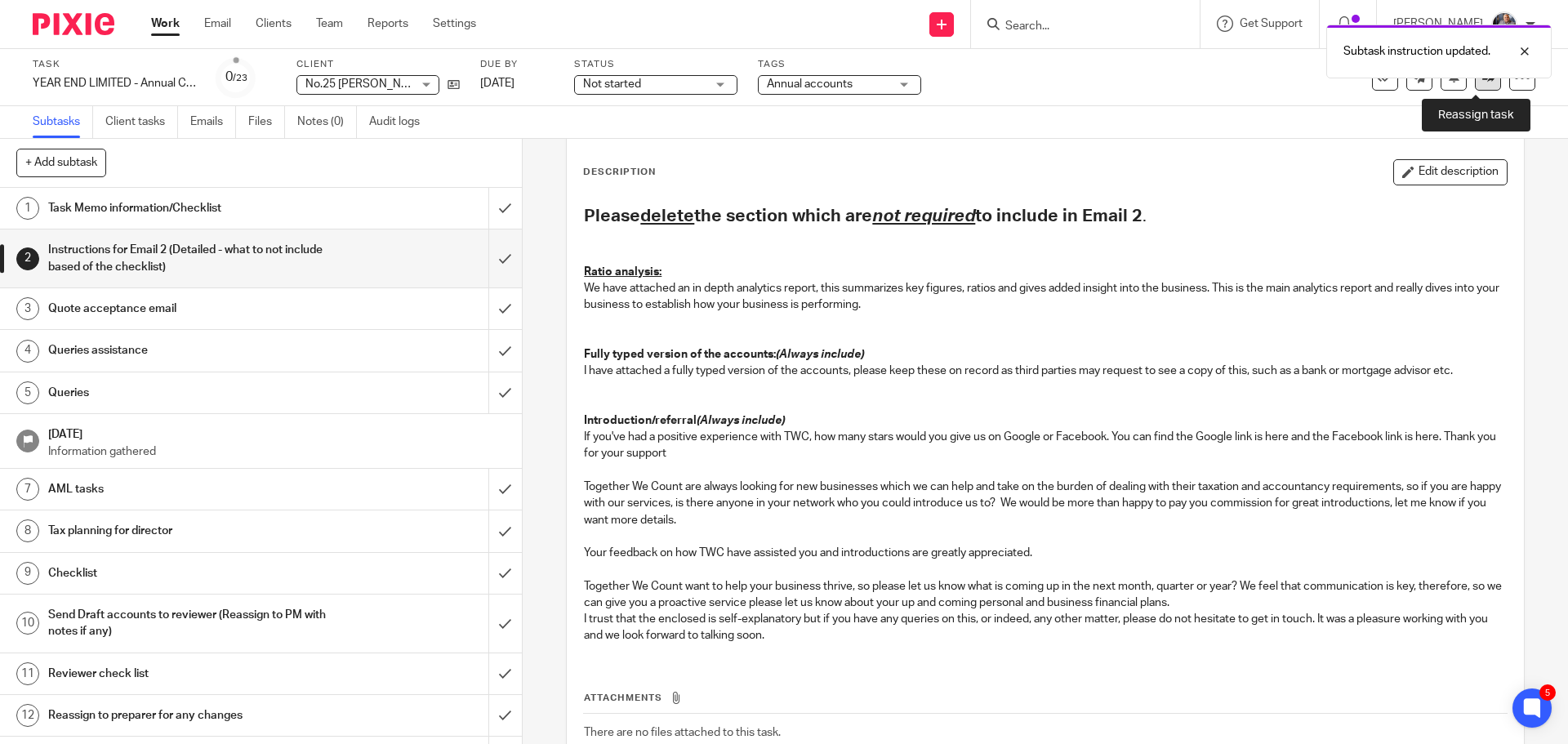
click at [1475, 84] on link at bounding box center [1487, 77] width 26 height 26
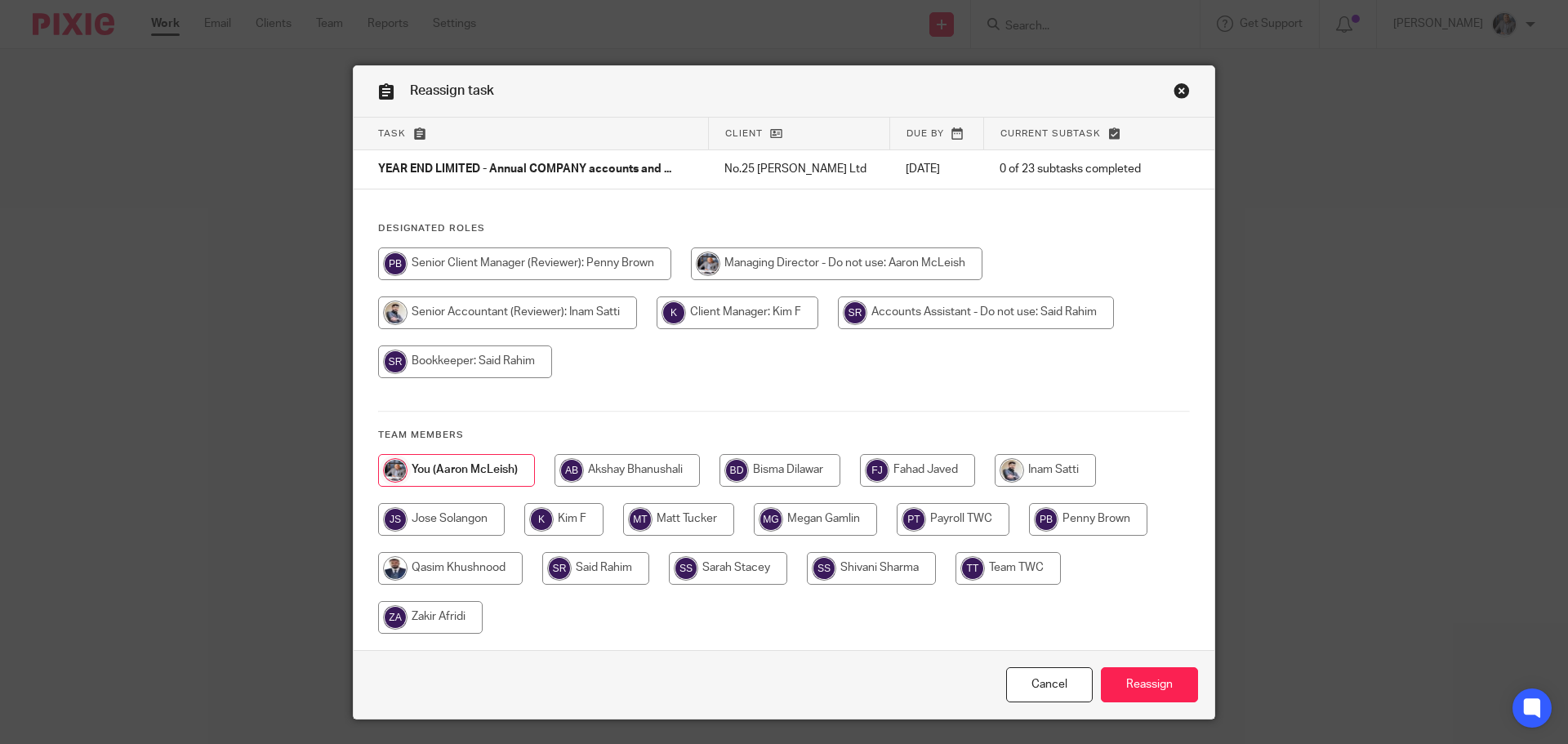
click at [430, 607] on input "radio" at bounding box center [430, 617] width 104 height 32
radio input "true"
click at [1148, 678] on input "Reassign" at bounding box center [1149, 684] width 97 height 35
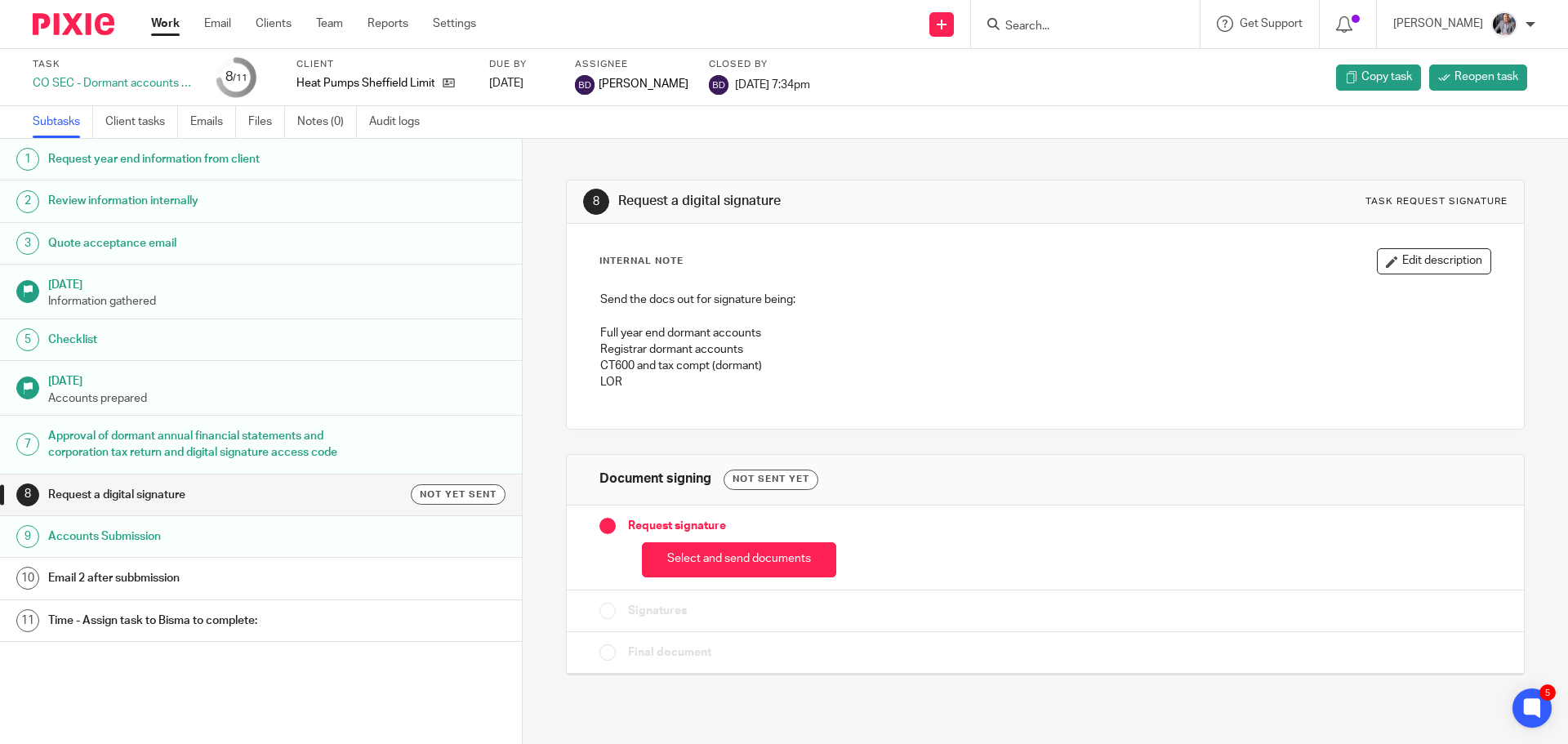
click at [1033, 26] on input "Search" at bounding box center [1077, 27] width 147 height 14
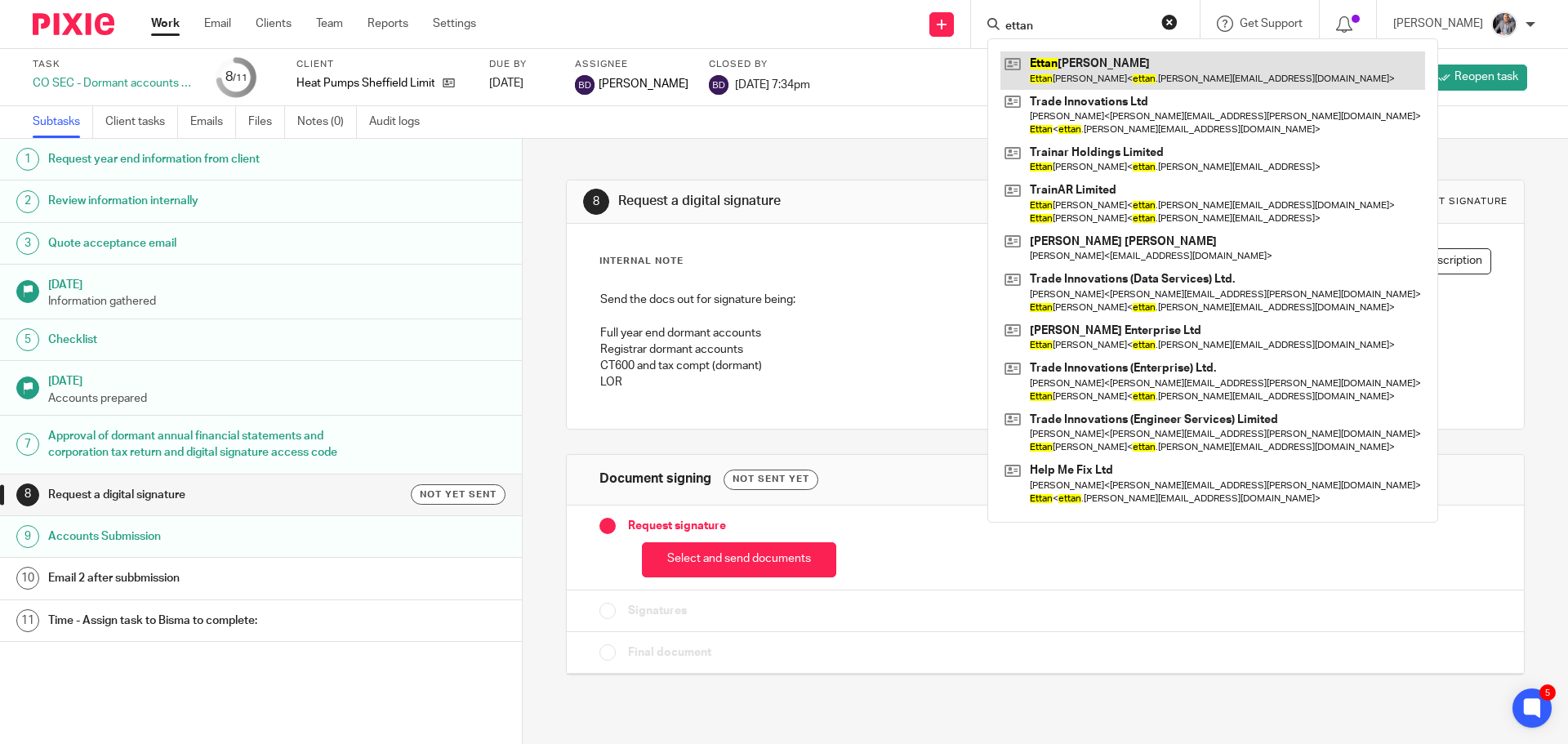
type input "ettan"
click at [1094, 62] on link at bounding box center [1212, 70] width 425 height 38
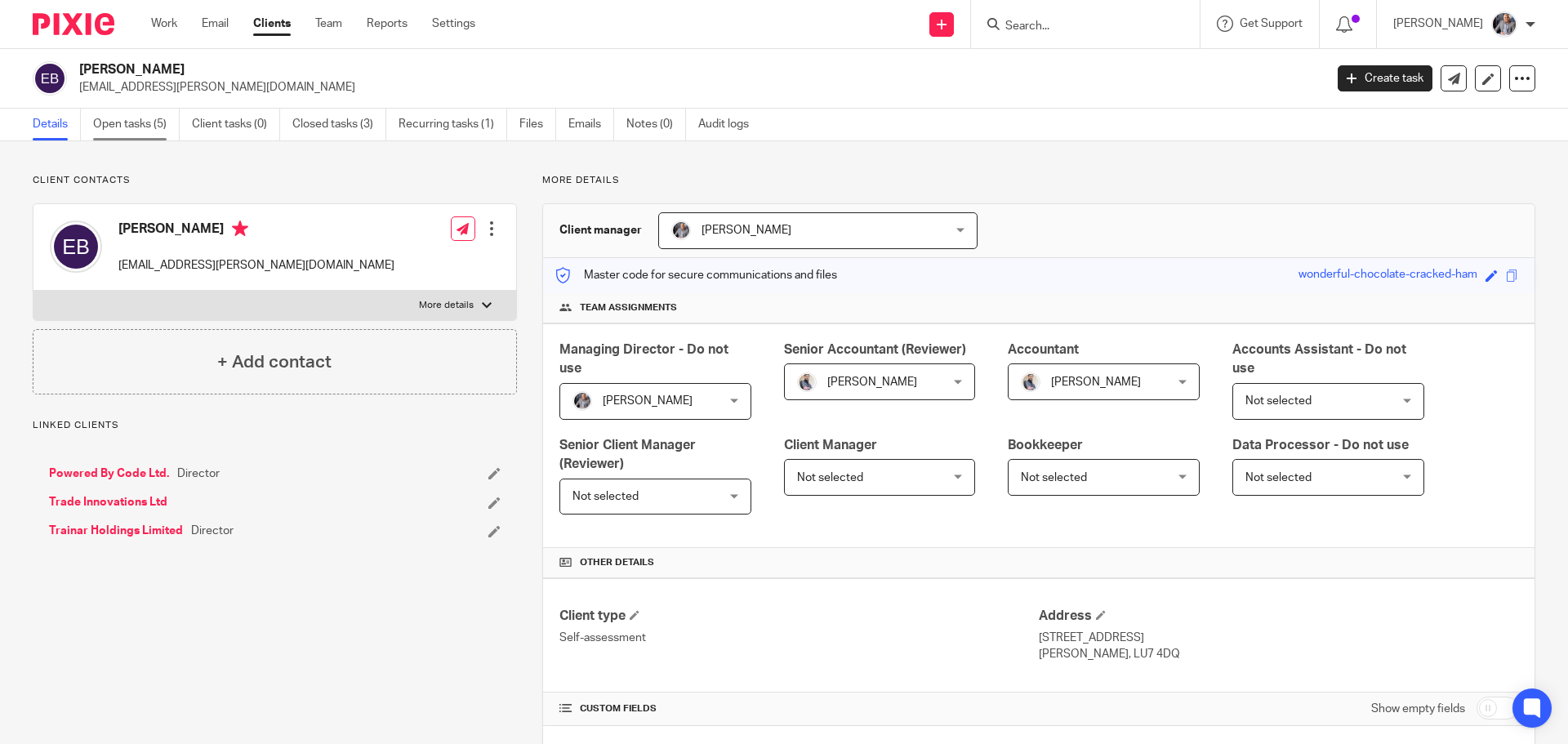
click at [111, 129] on link "Open tasks (5)" at bounding box center [137, 124] width 86 height 31
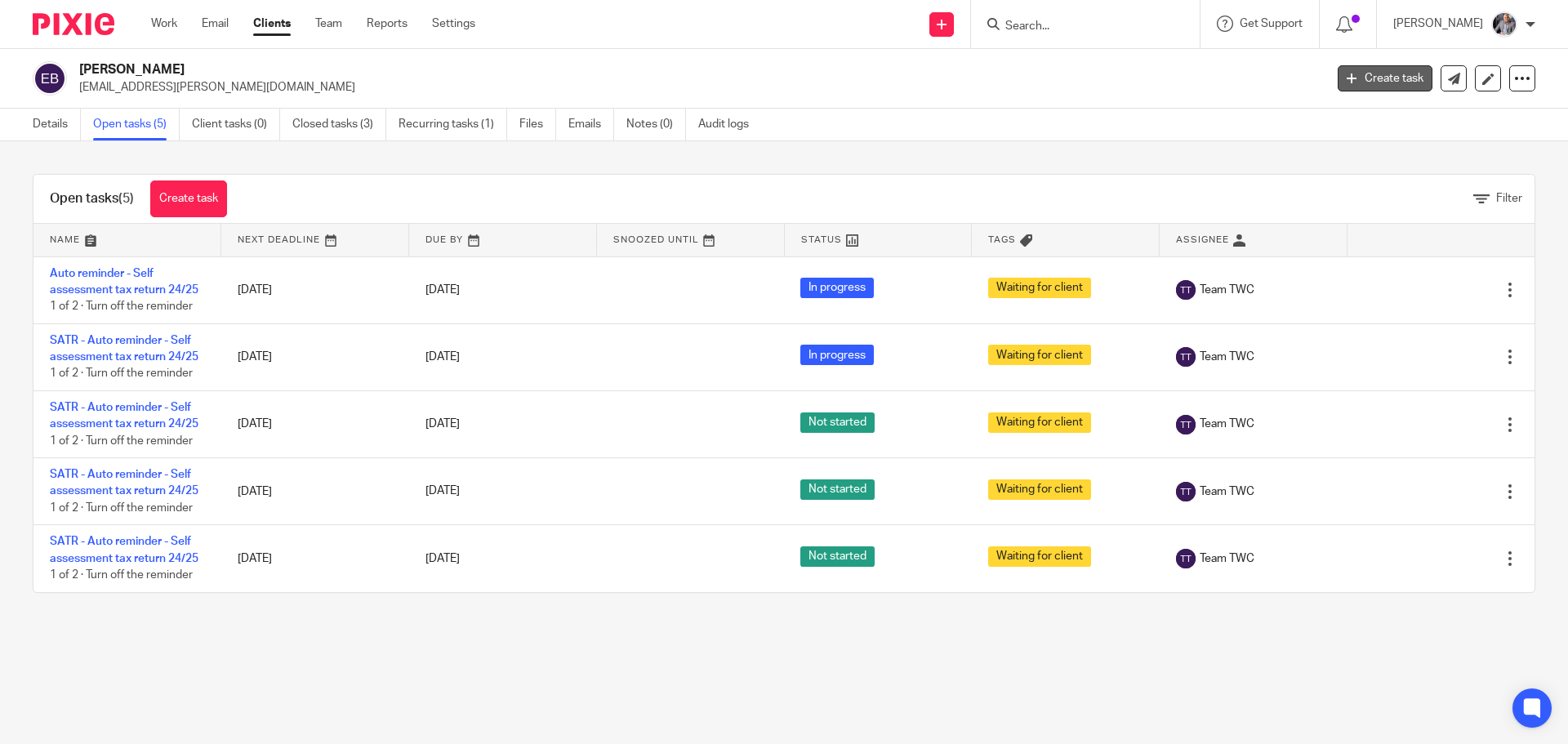
click at [1372, 79] on link "Create task" at bounding box center [1384, 78] width 94 height 26
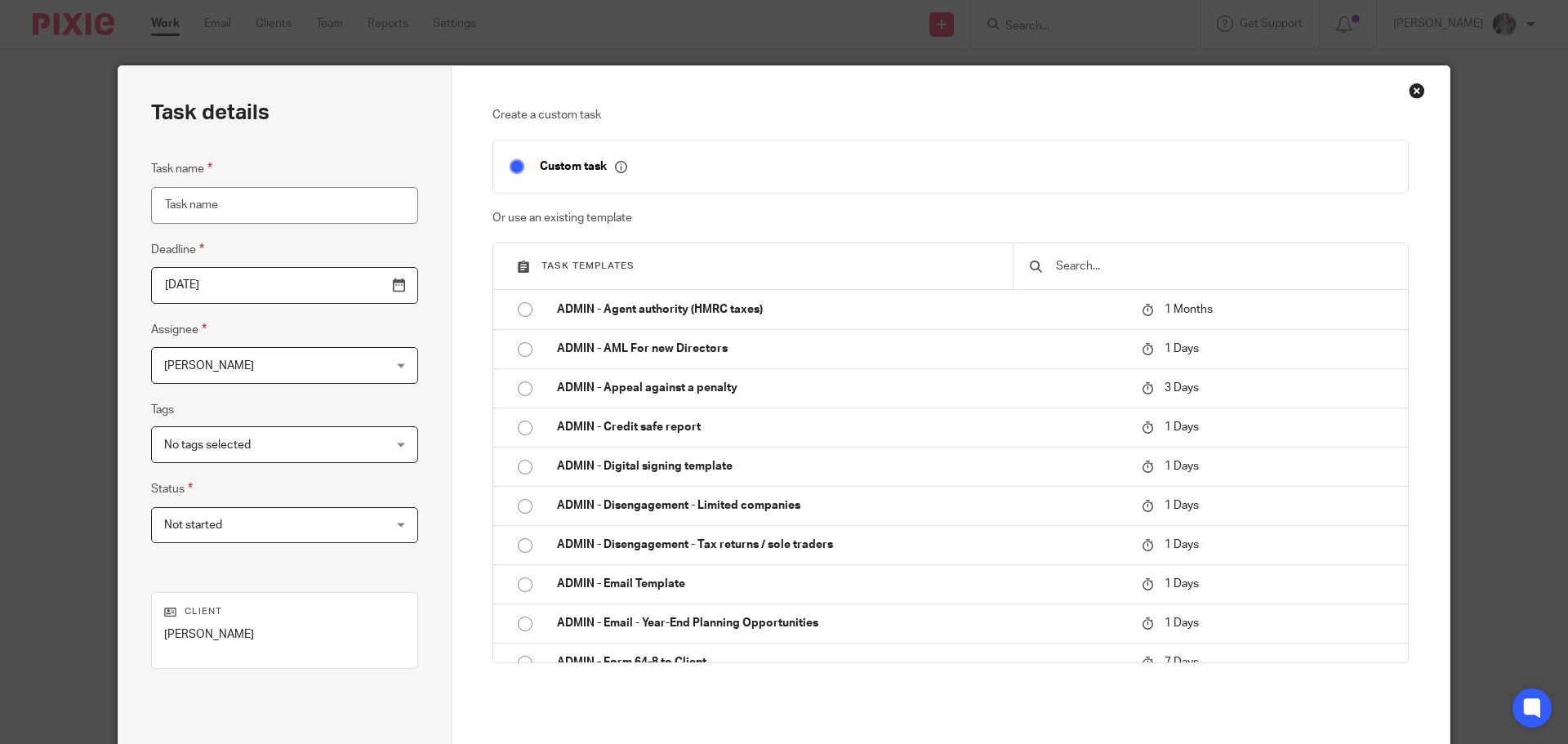
click at [1065, 269] on input "text" at bounding box center [1222, 266] width 337 height 18
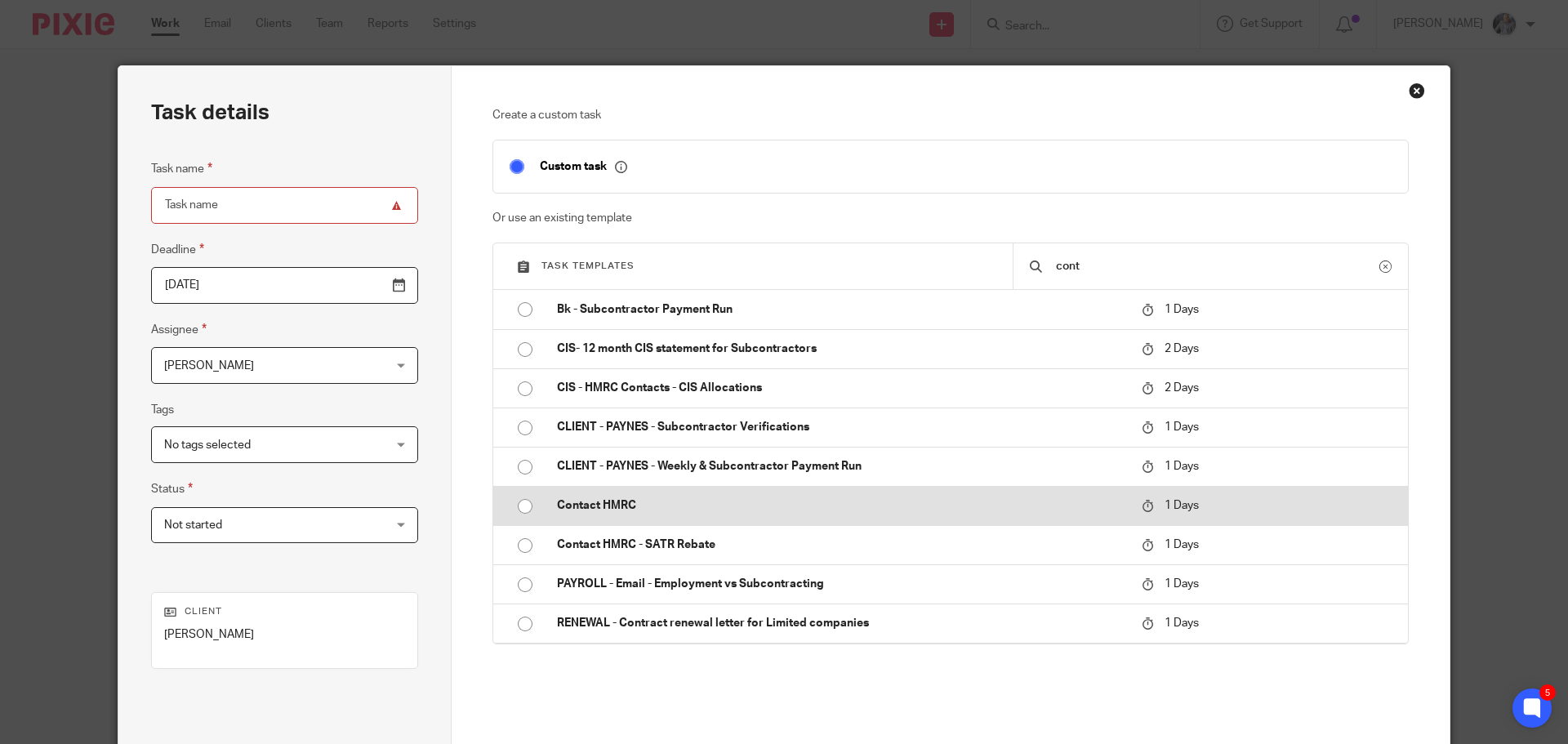
type input "cont"
click at [645, 506] on p "Contact HMRC" at bounding box center [841, 505] width 568 height 16
type input "2025-09-16"
type input "Contact HMRC"
checkbox input "false"
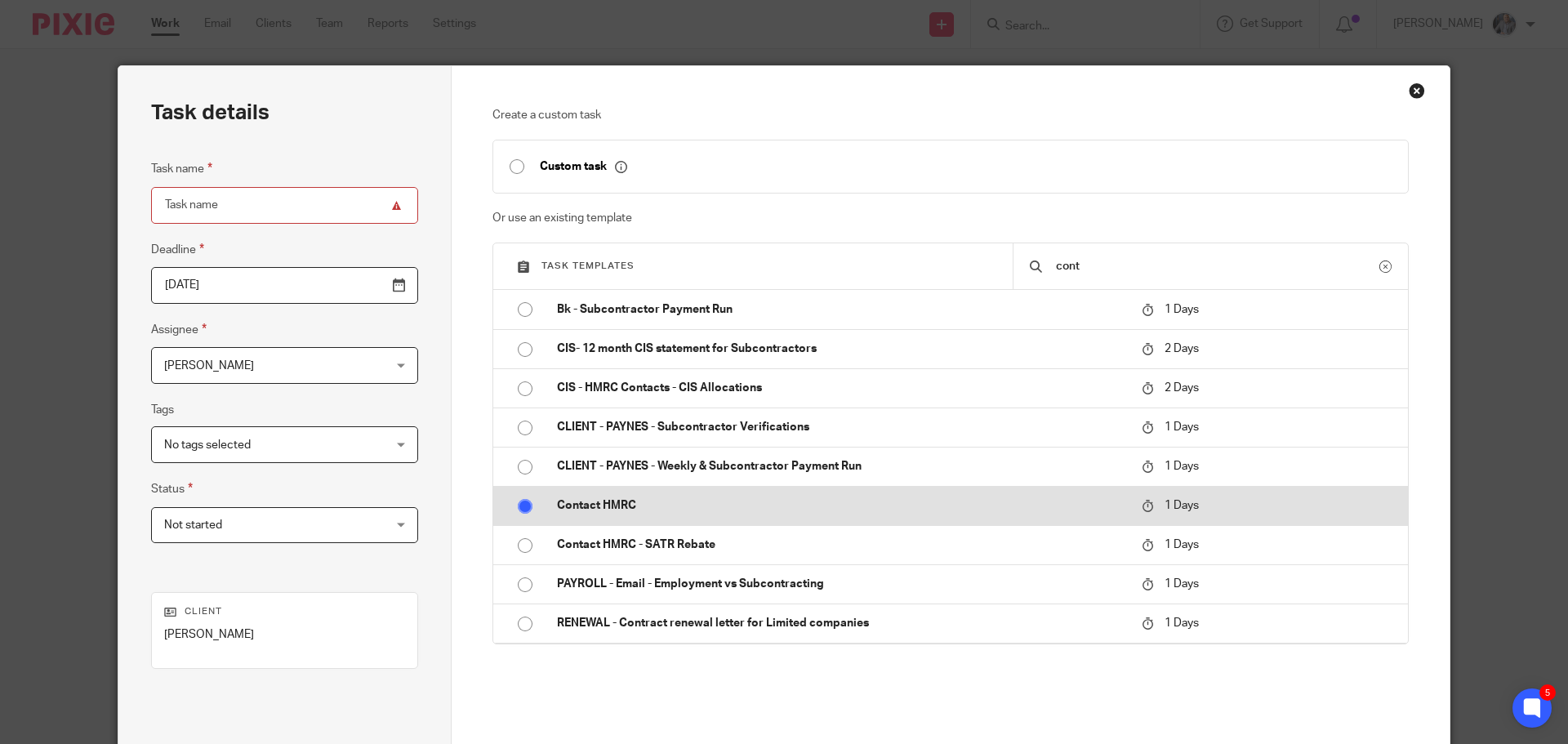
radio input "true"
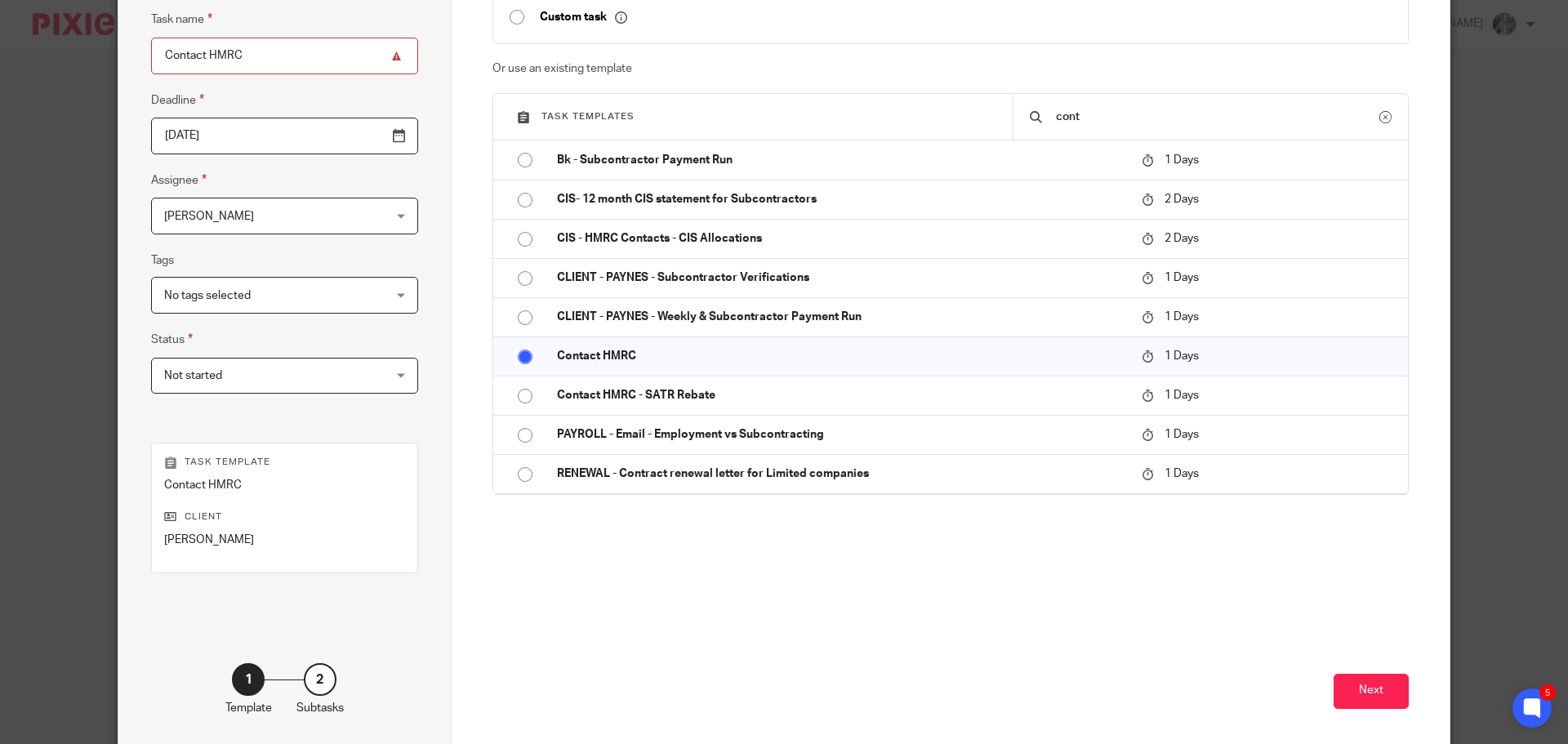
scroll to position [164, 0]
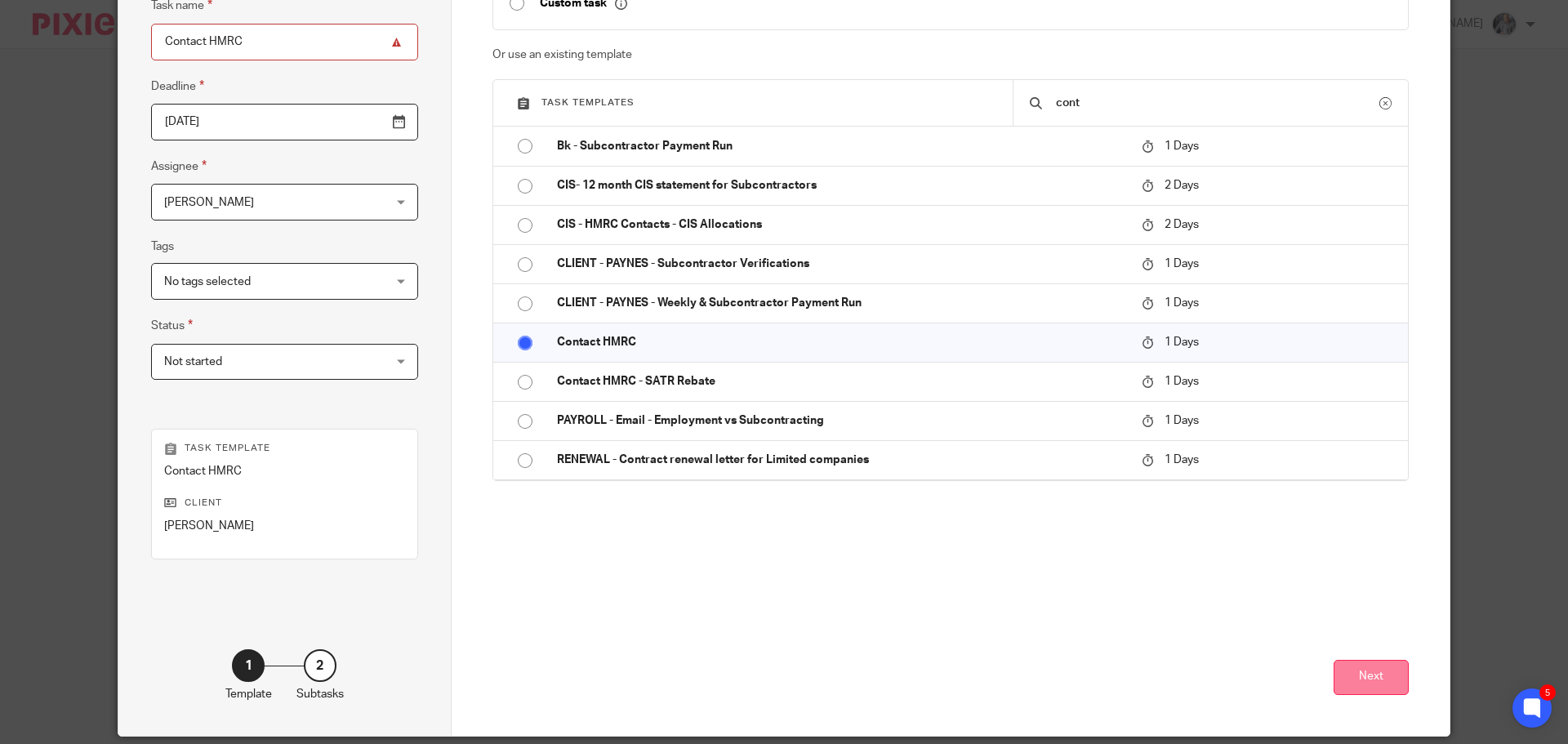
click at [1345, 678] on button "Next" at bounding box center [1371, 677] width 75 height 35
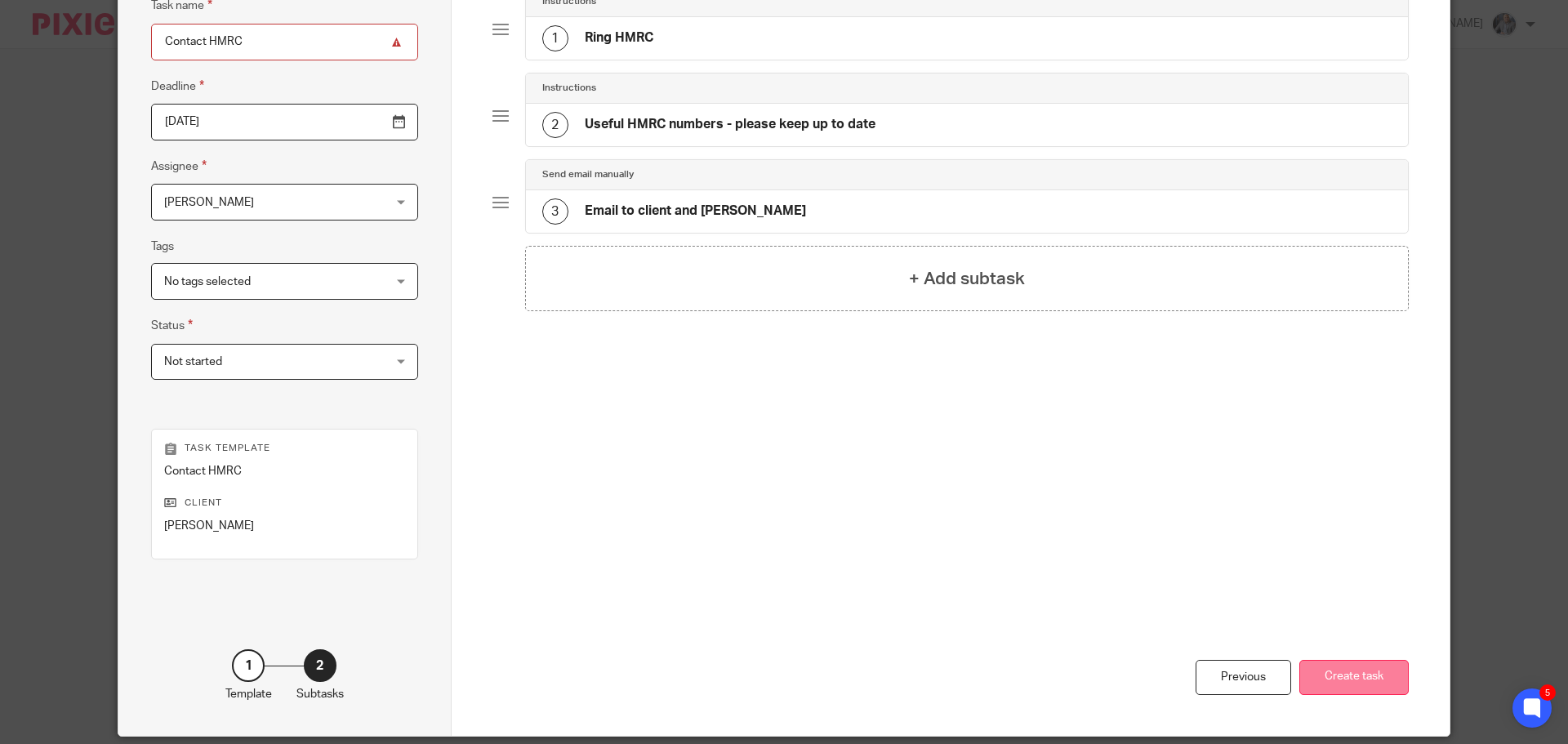
click at [1345, 684] on button "Create task" at bounding box center [1354, 677] width 110 height 35
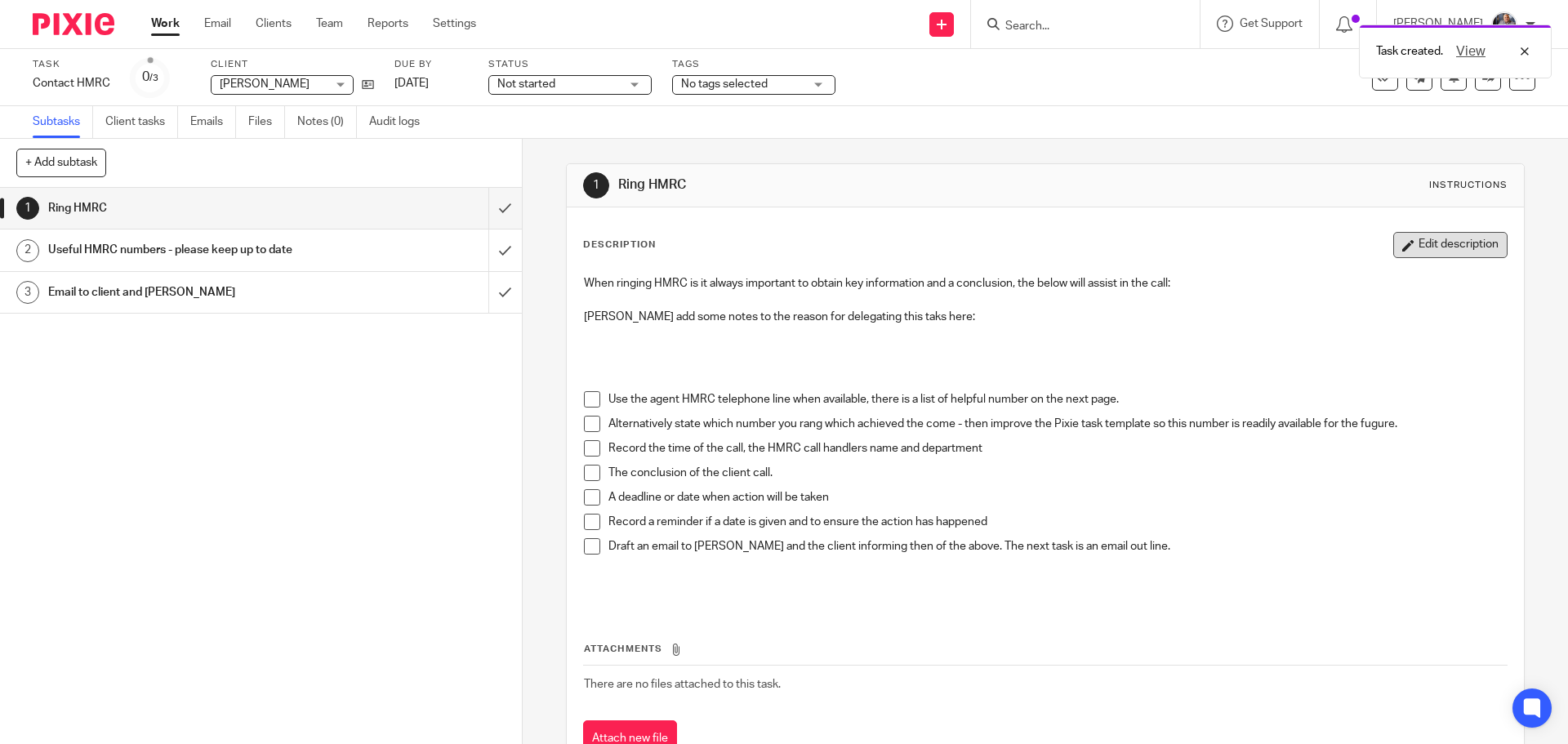
click at [1410, 247] on button "Edit description" at bounding box center [1449, 244] width 114 height 26
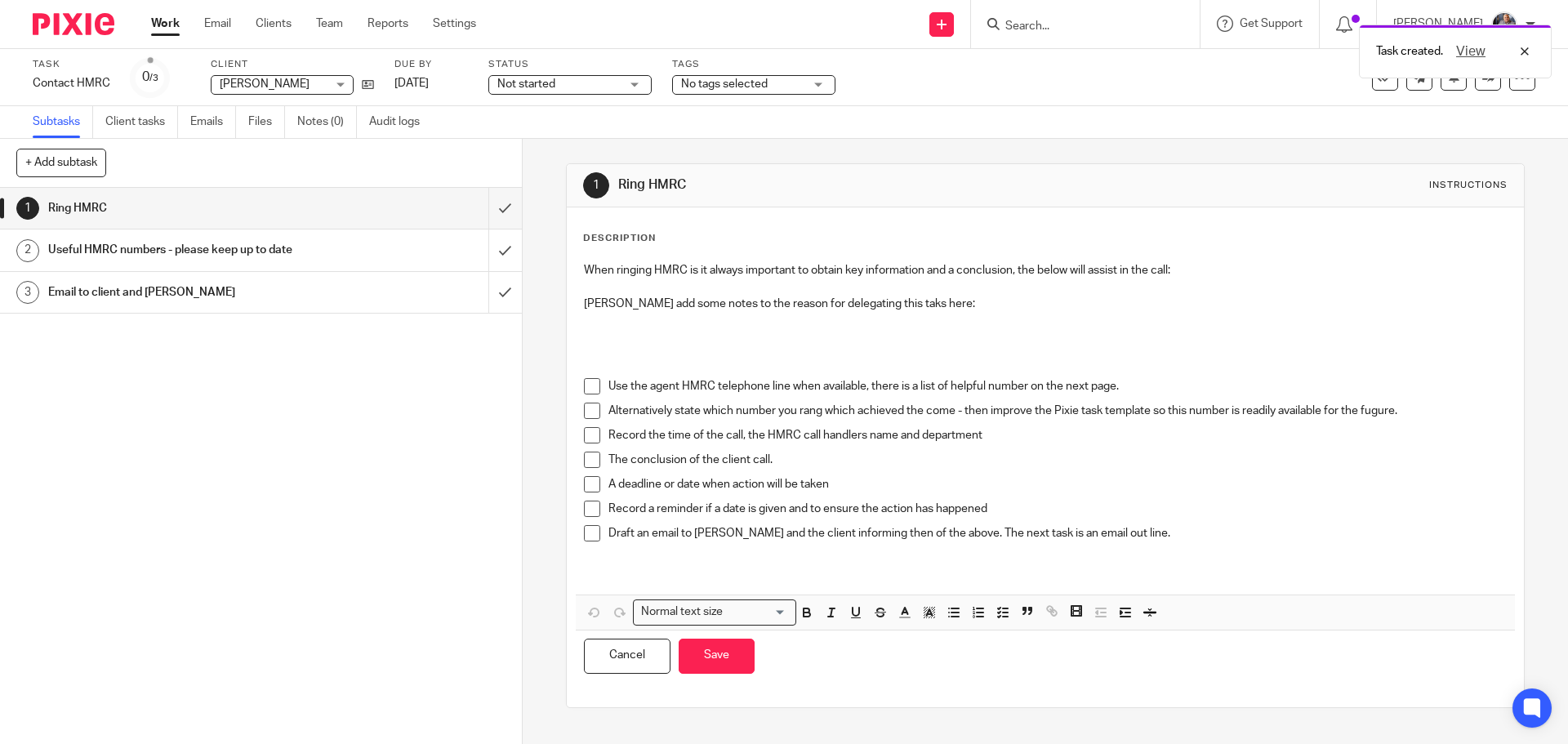
click at [1229, 264] on p "When ringing HMRC is it always important to obtain key information and a conclu…" at bounding box center [1045, 270] width 922 height 16
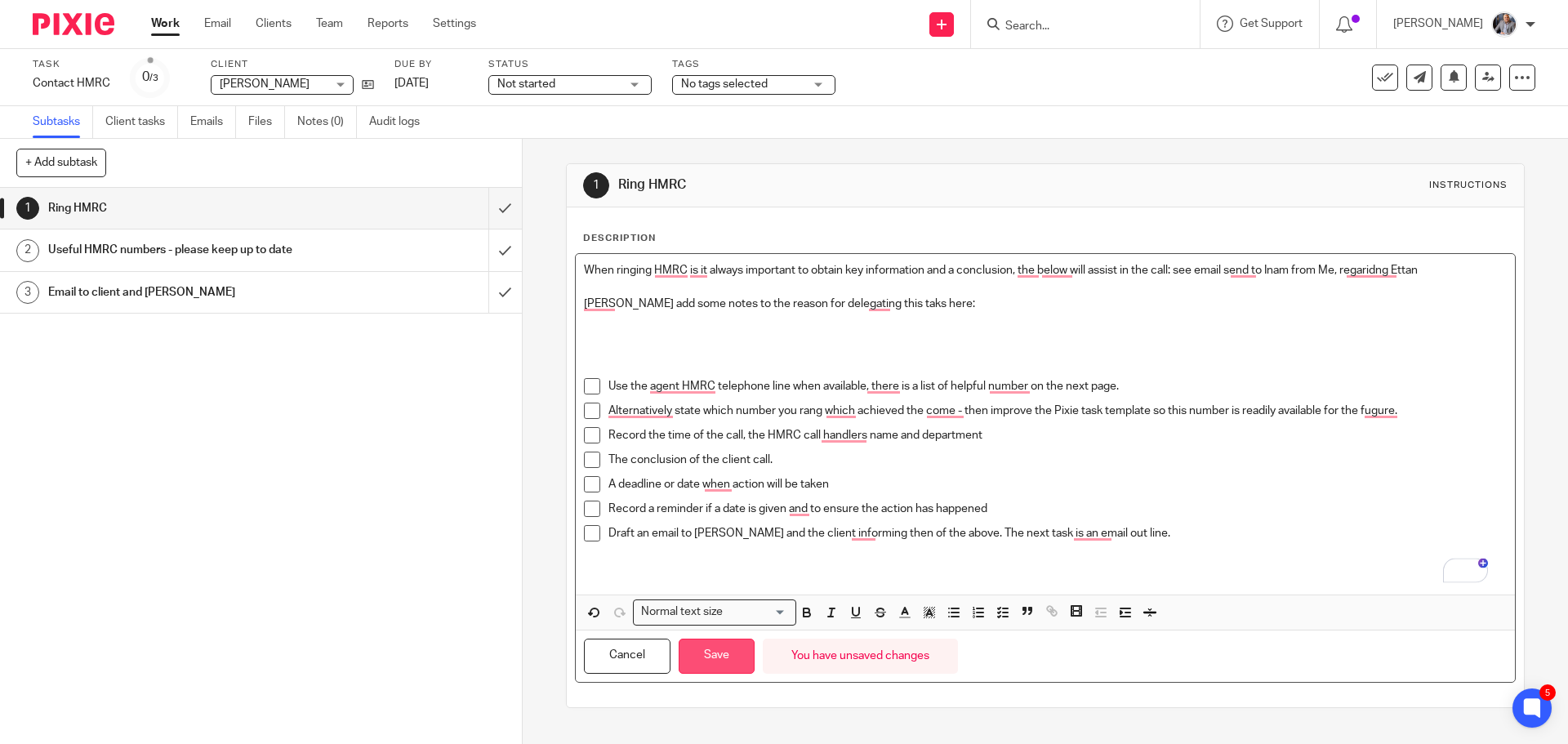
click at [690, 664] on button "Save" at bounding box center [716, 656] width 76 height 35
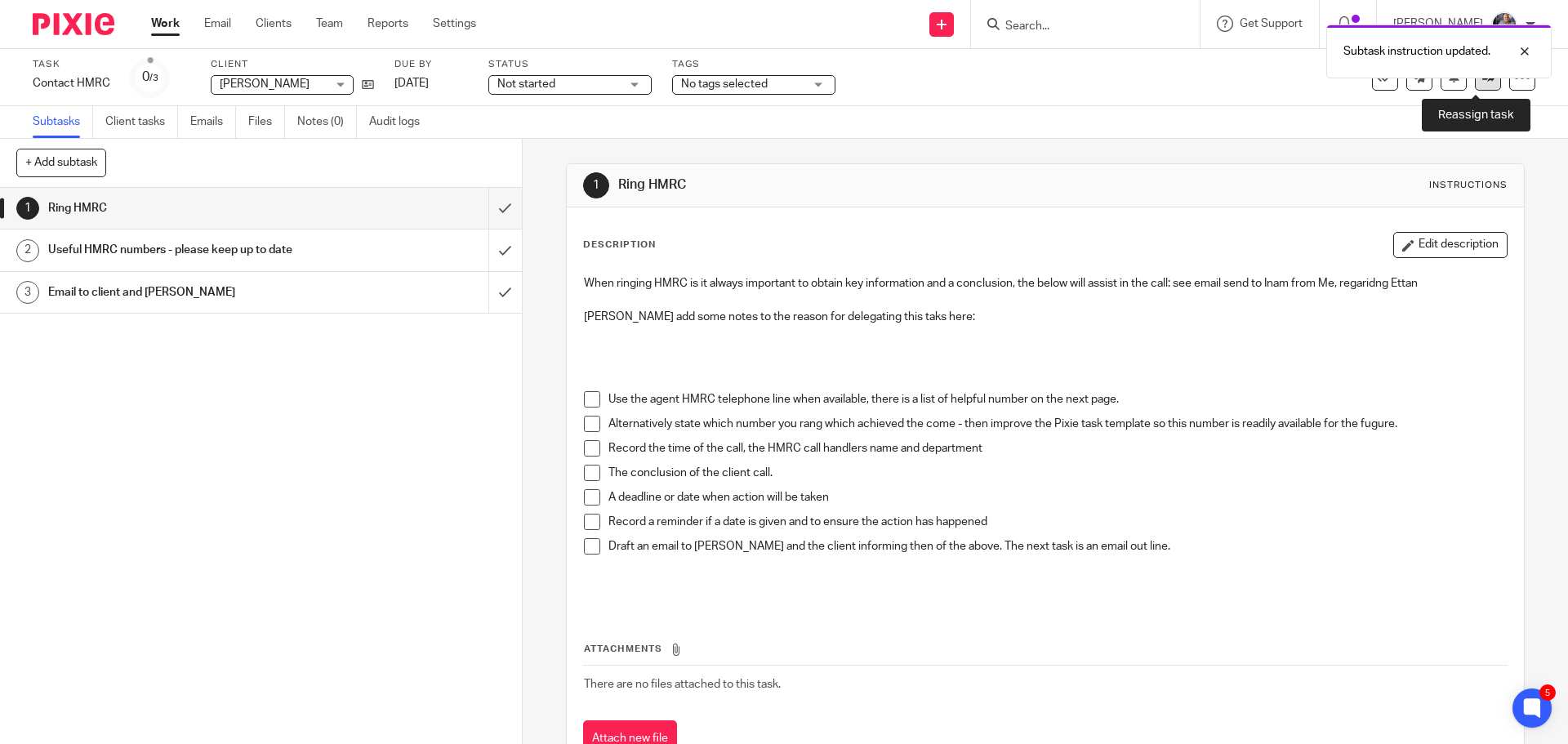
click at [1482, 83] on icon at bounding box center [1488, 77] width 13 height 13
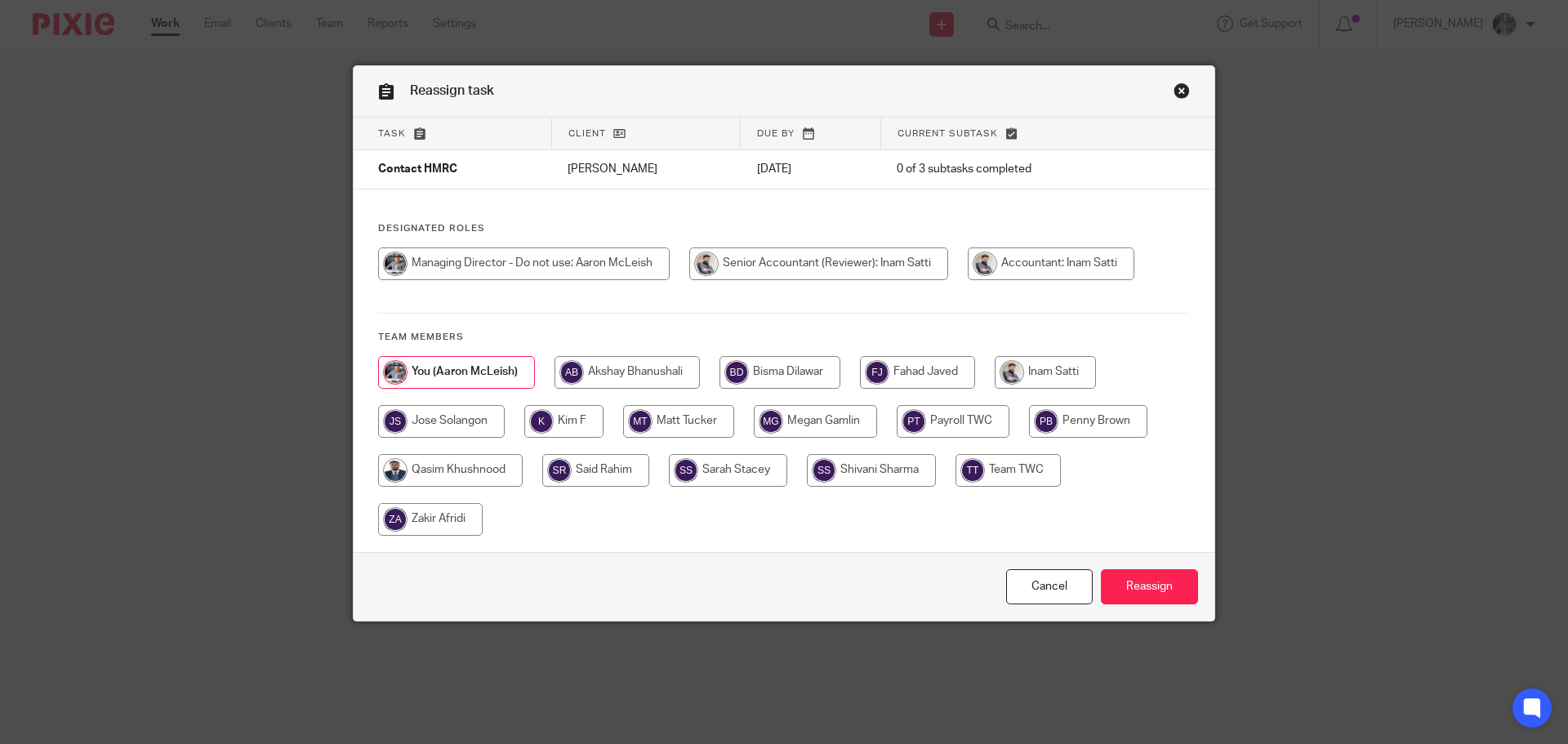
click at [1082, 369] on input "radio" at bounding box center [1045, 372] width 102 height 32
radio input "true"
click at [1155, 584] on input "Reassign" at bounding box center [1149, 586] width 97 height 35
